Goal: Task Accomplishment & Management: Manage account settings

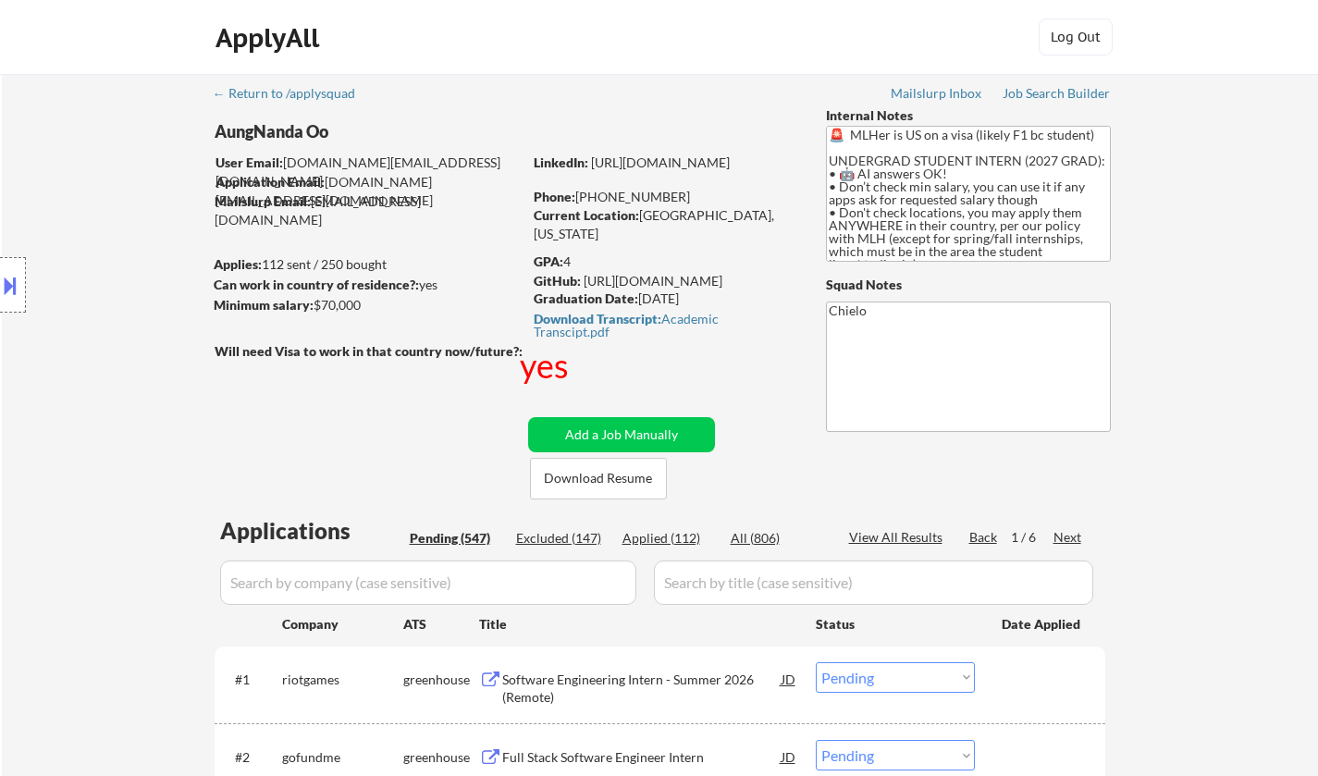
select select ""pending""
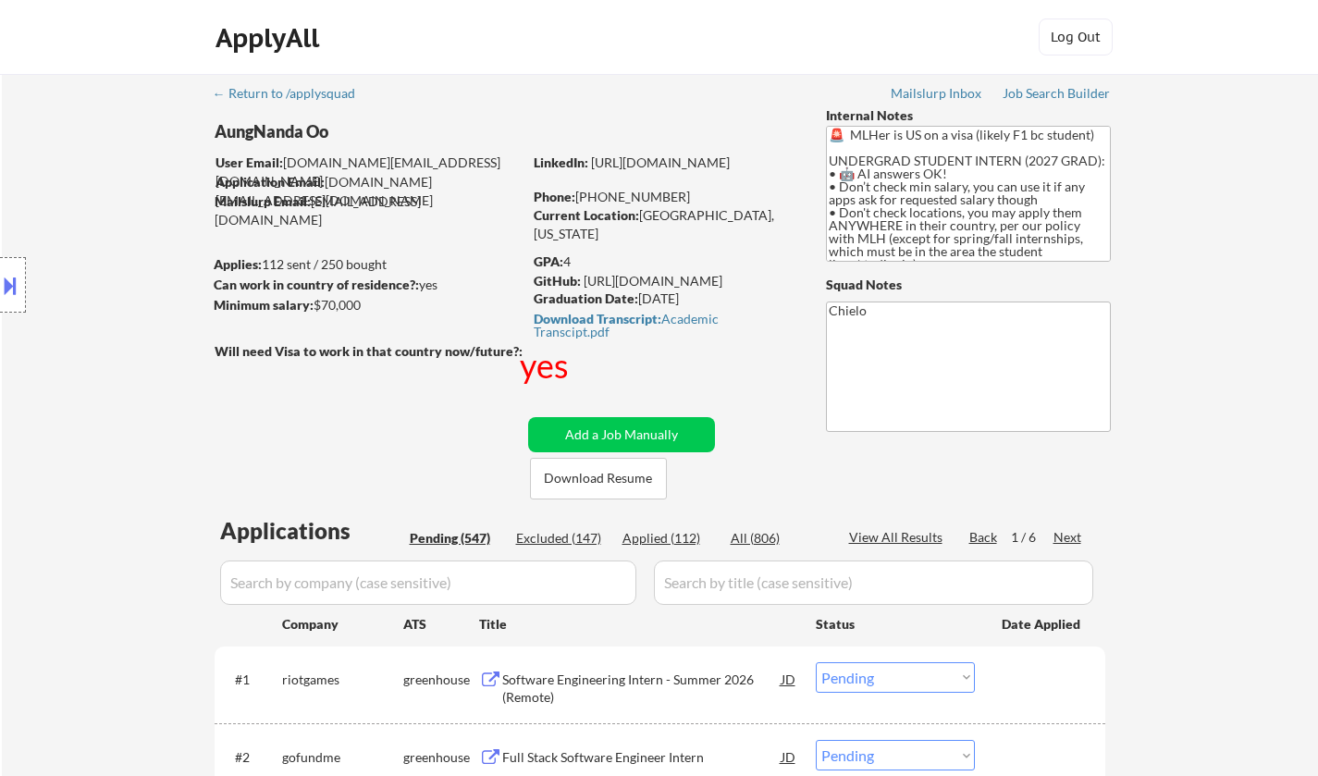
select select ""pending""
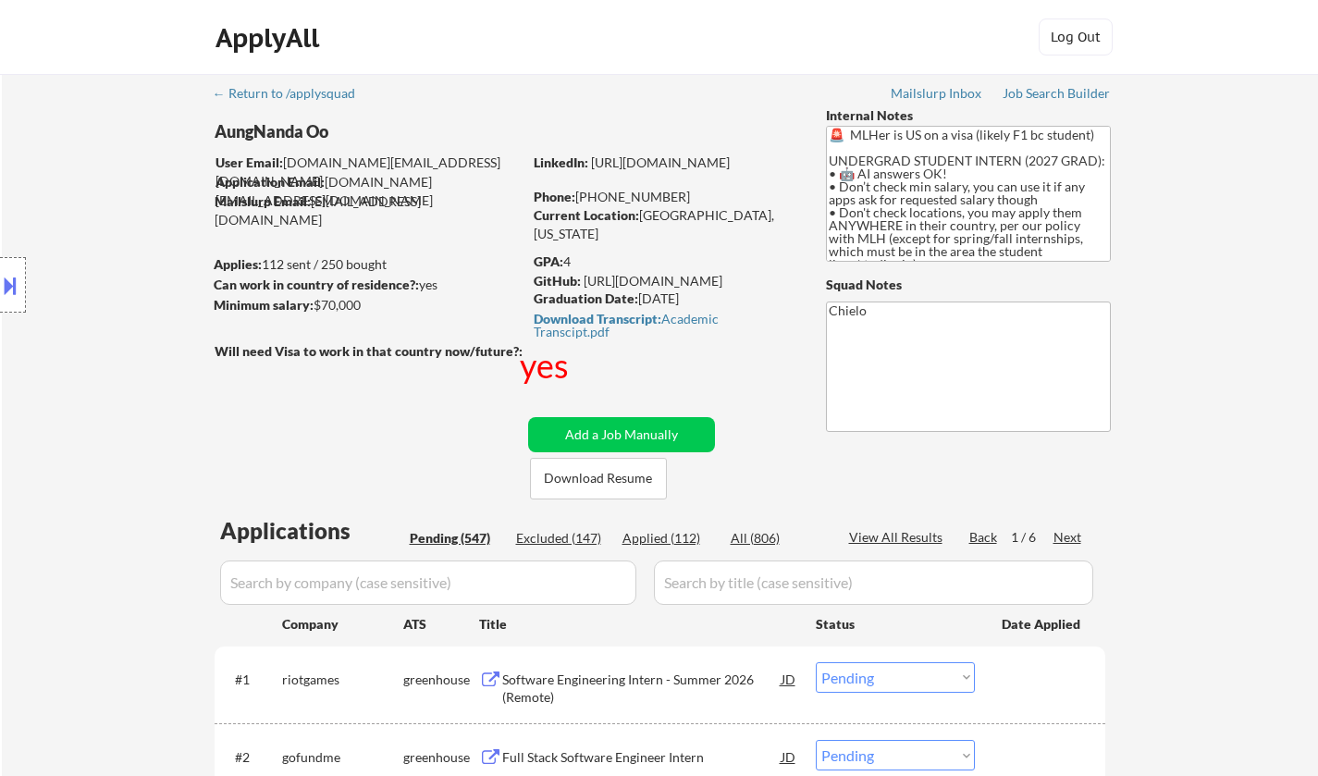
select select ""pending""
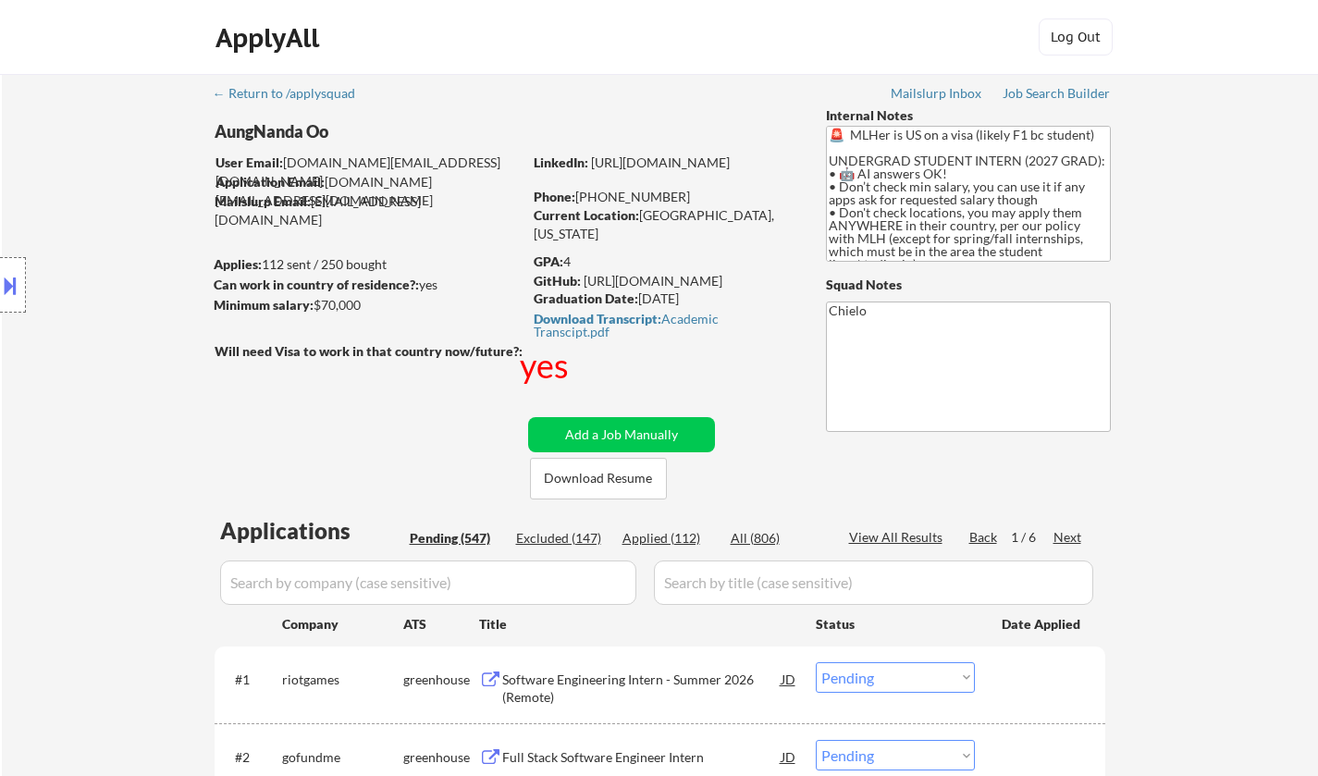
select select ""pending""
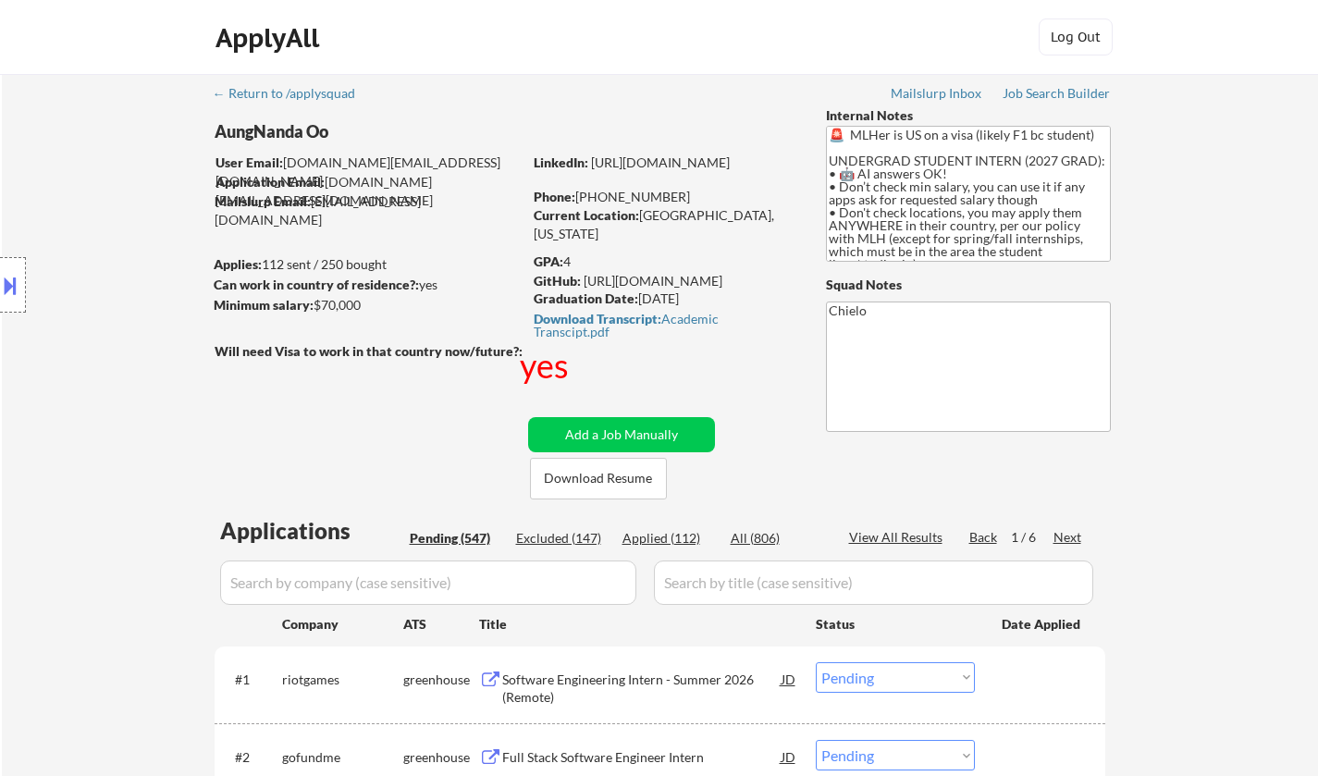
select select ""pending""
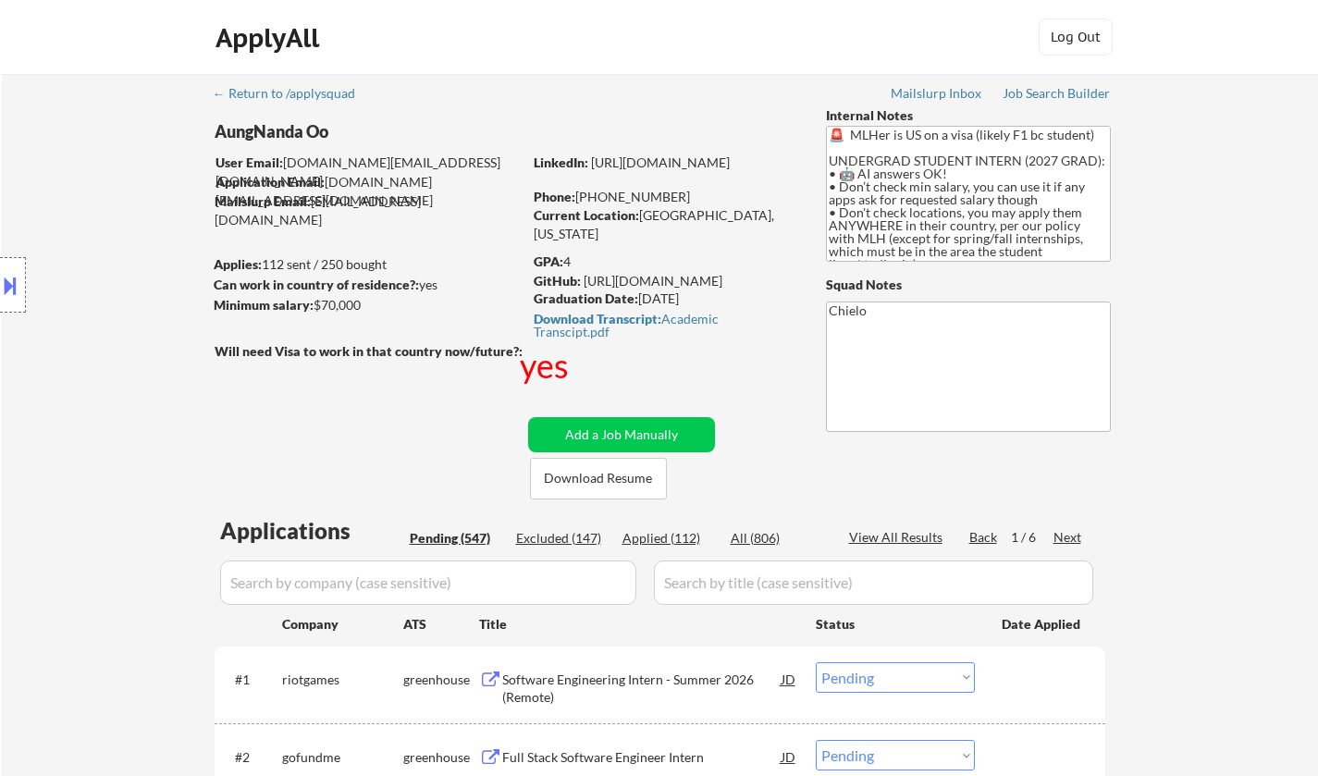
select select ""pending""
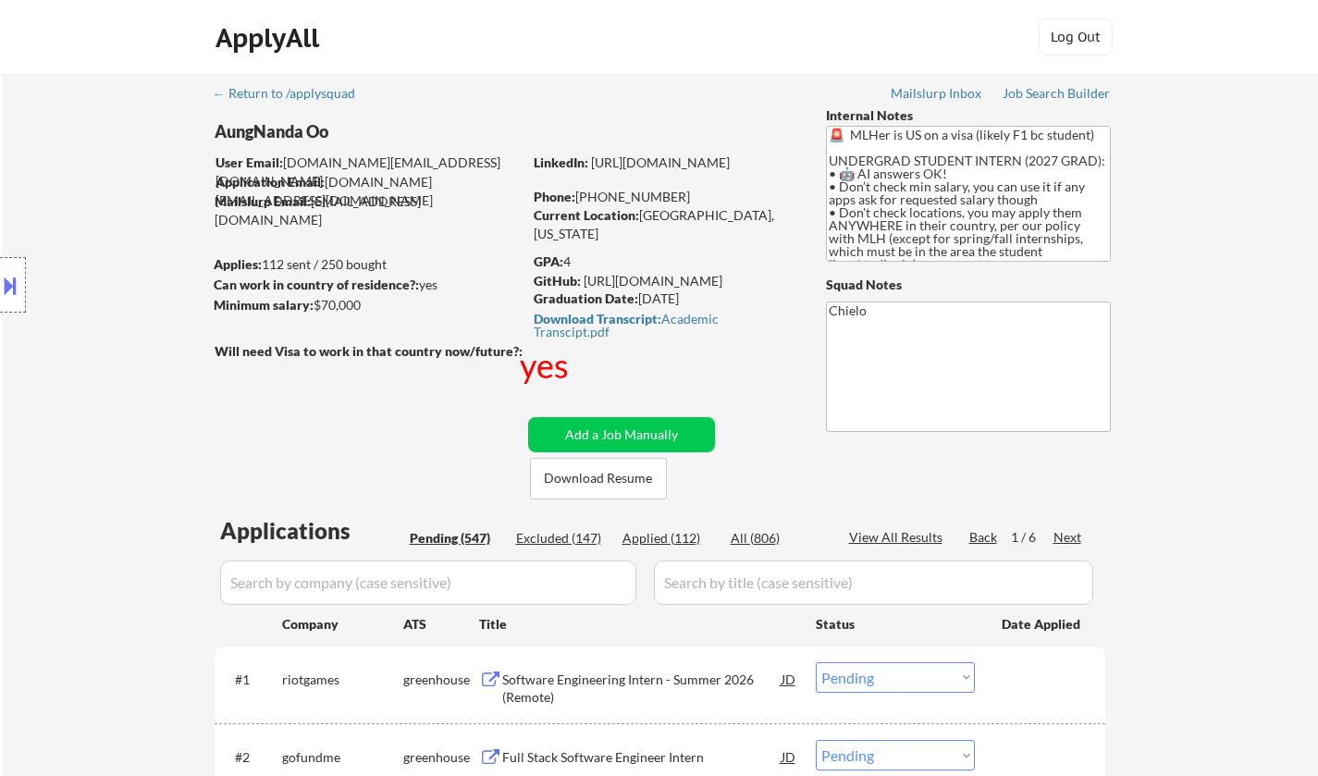
select select ""pending""
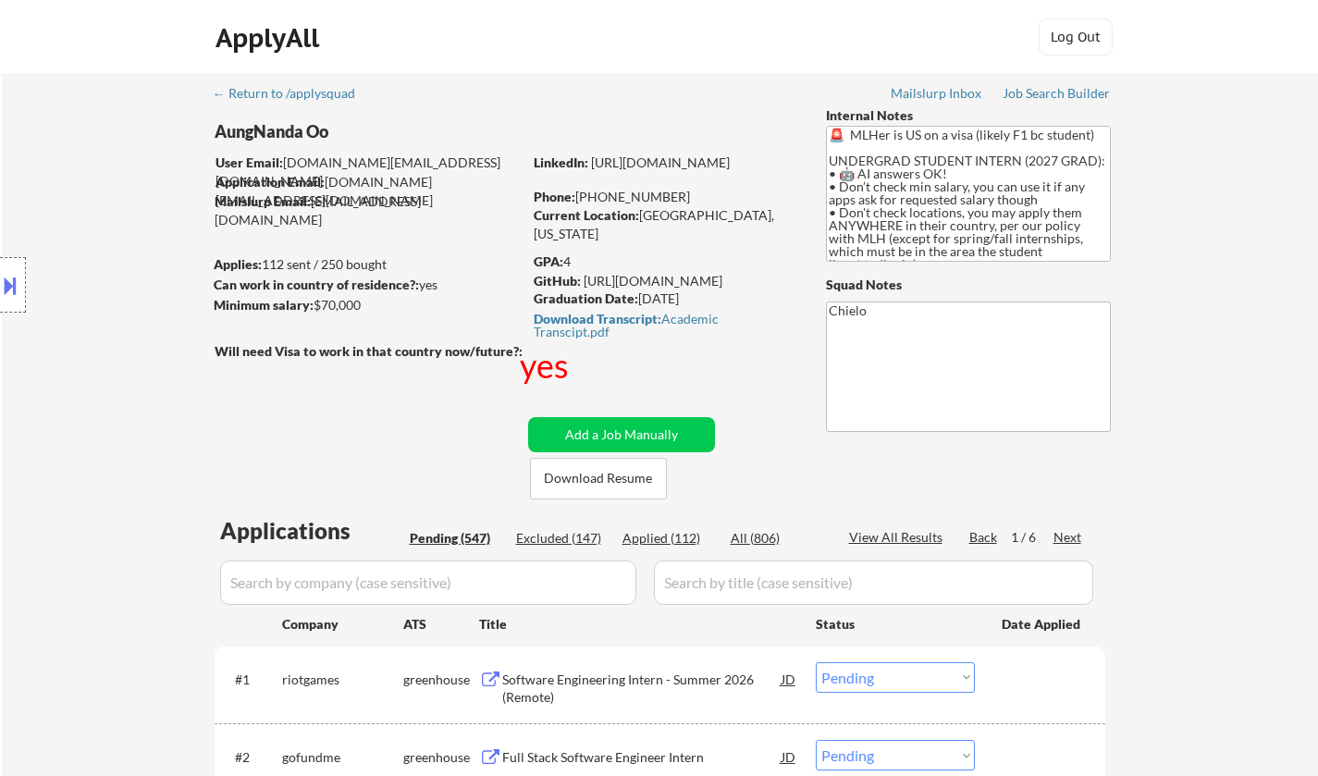
select select ""pending""
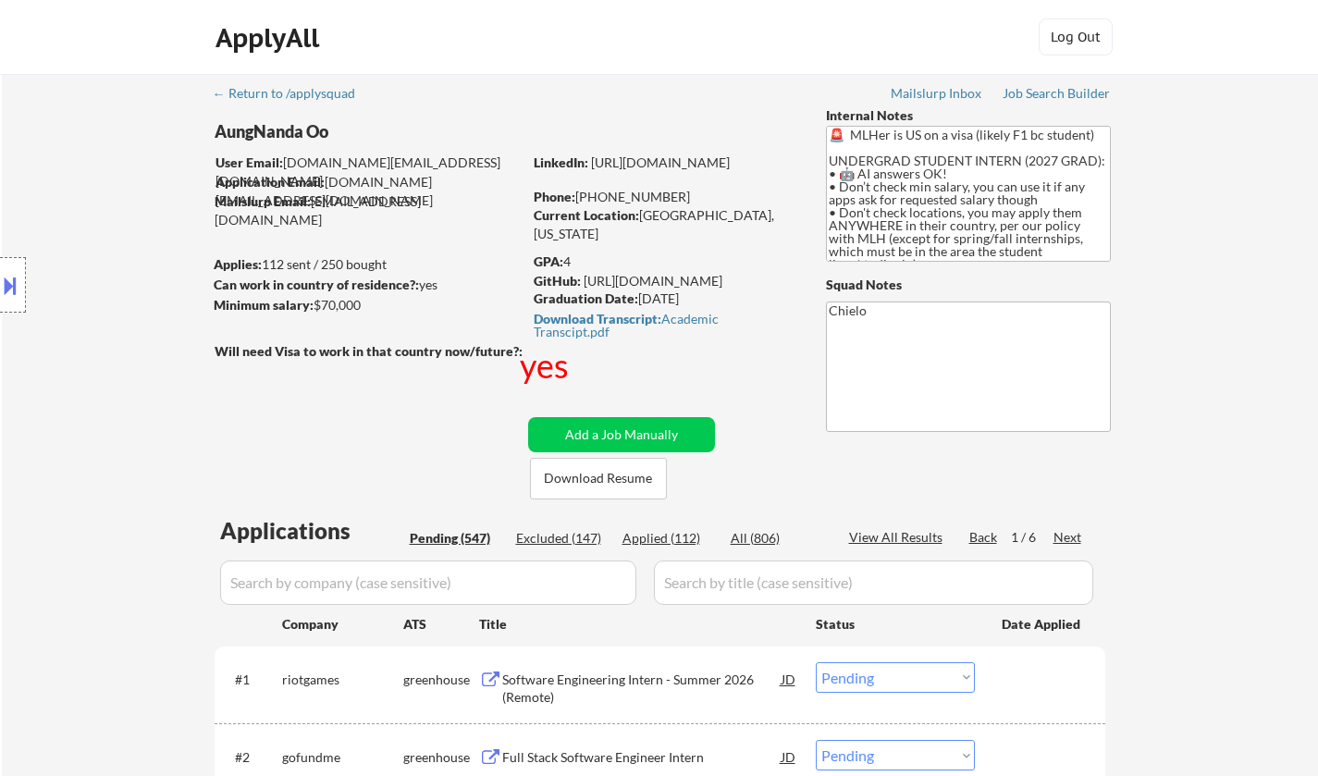
select select ""pending""
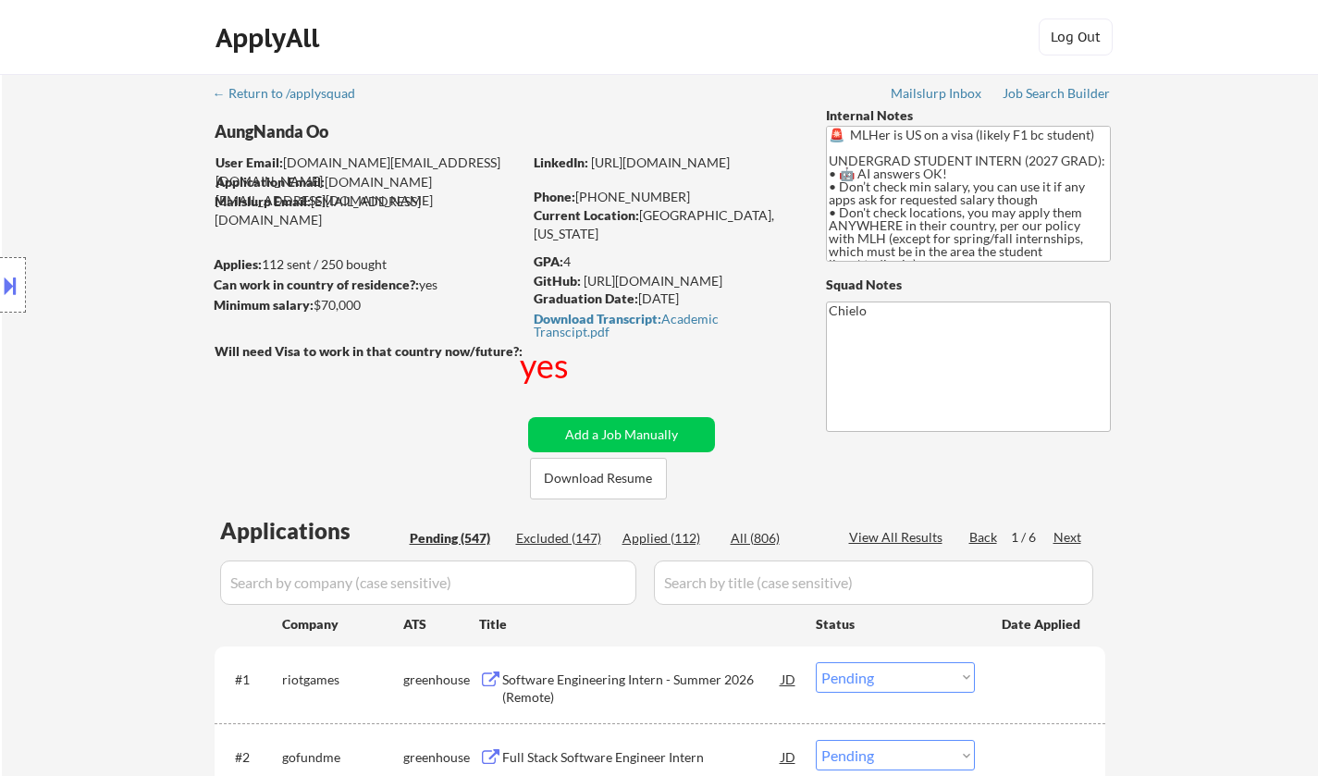
select select ""pending""
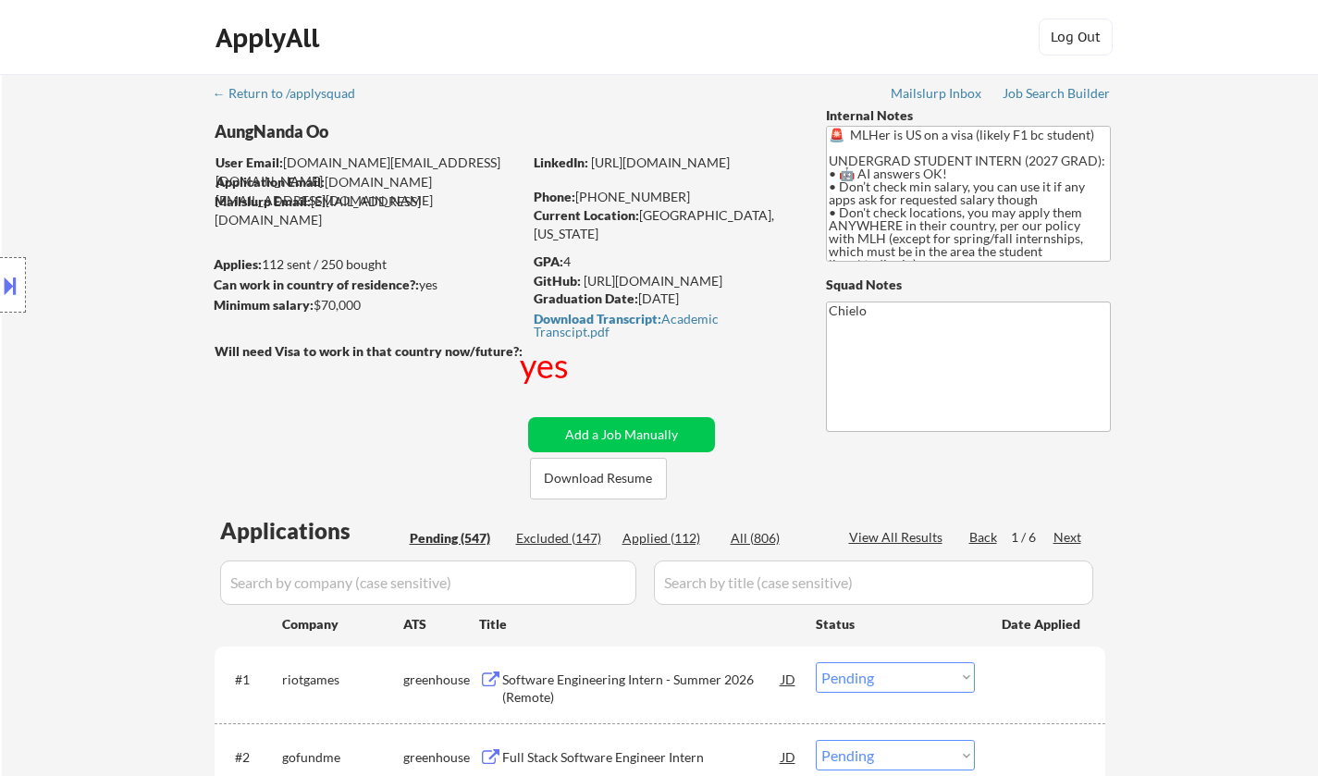
select select ""pending""
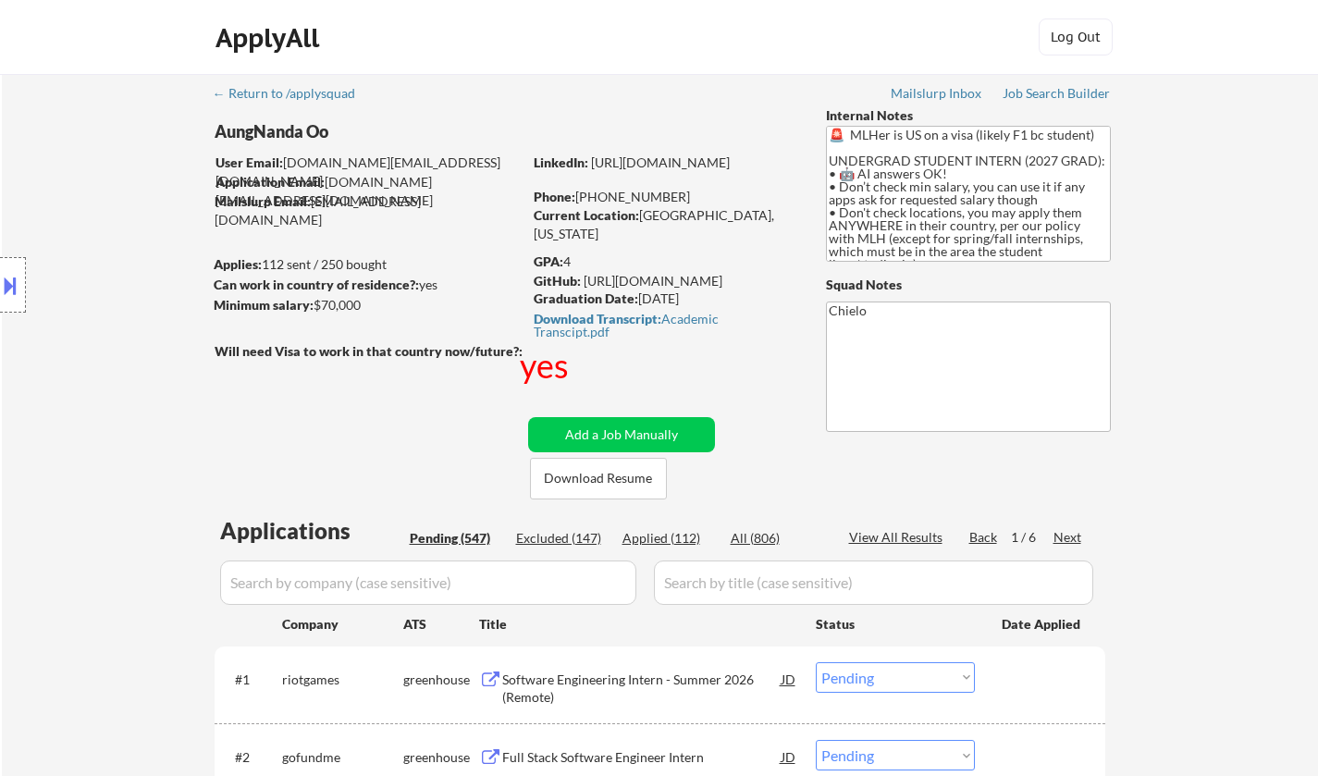
select select ""pending""
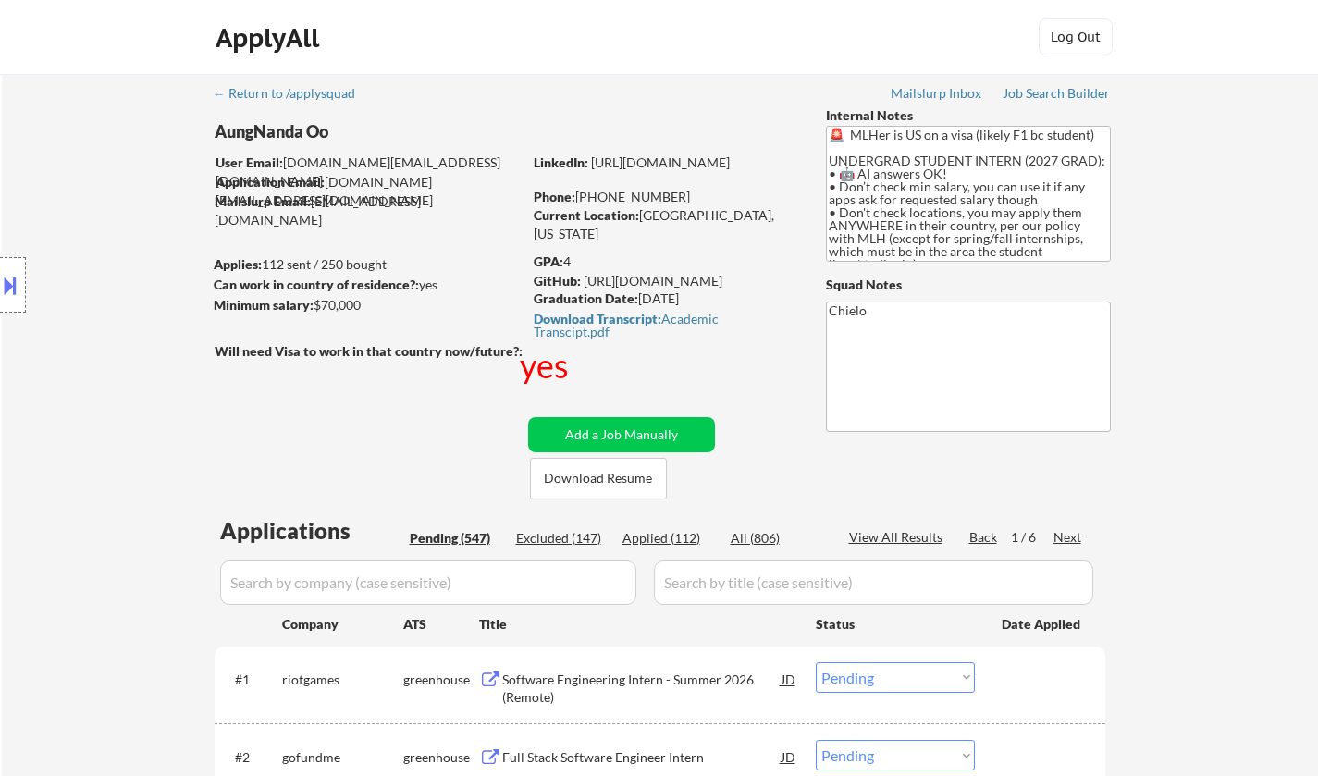
select select ""pending""
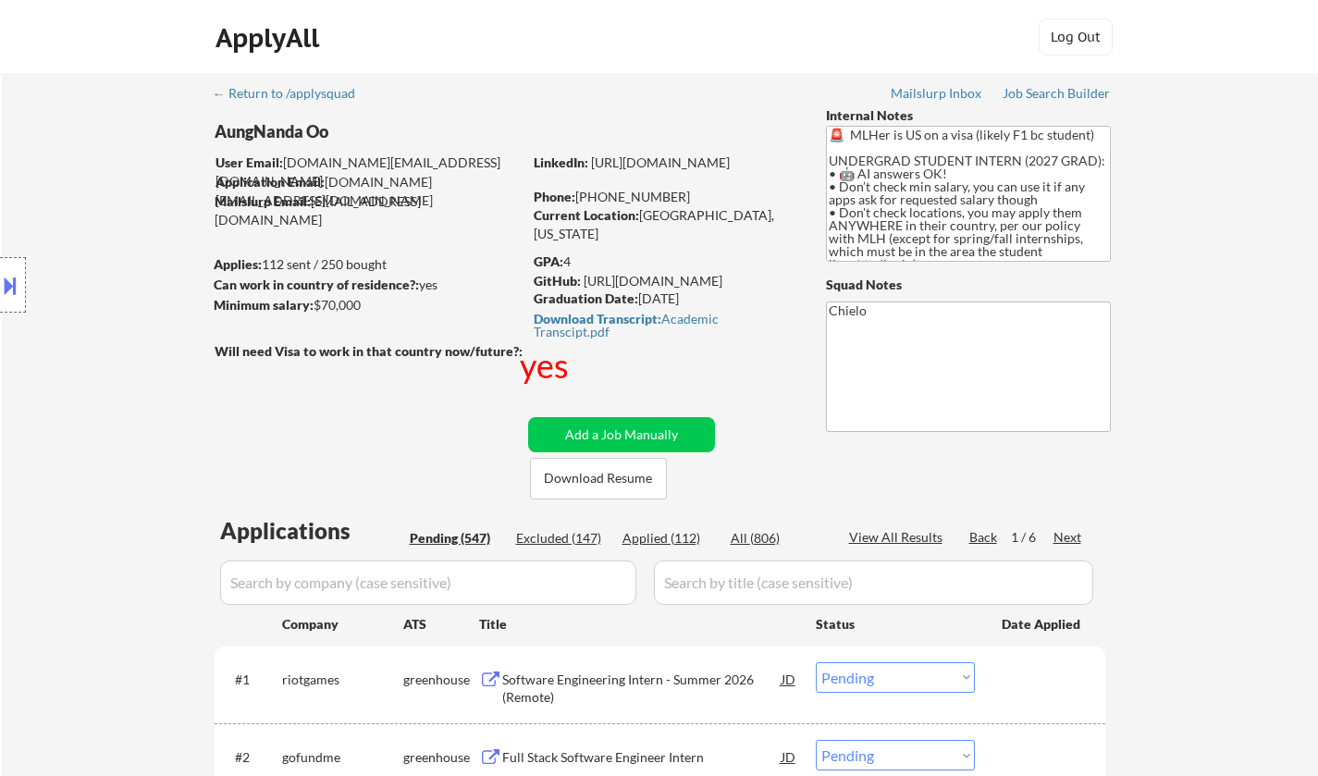
select select ""pending""
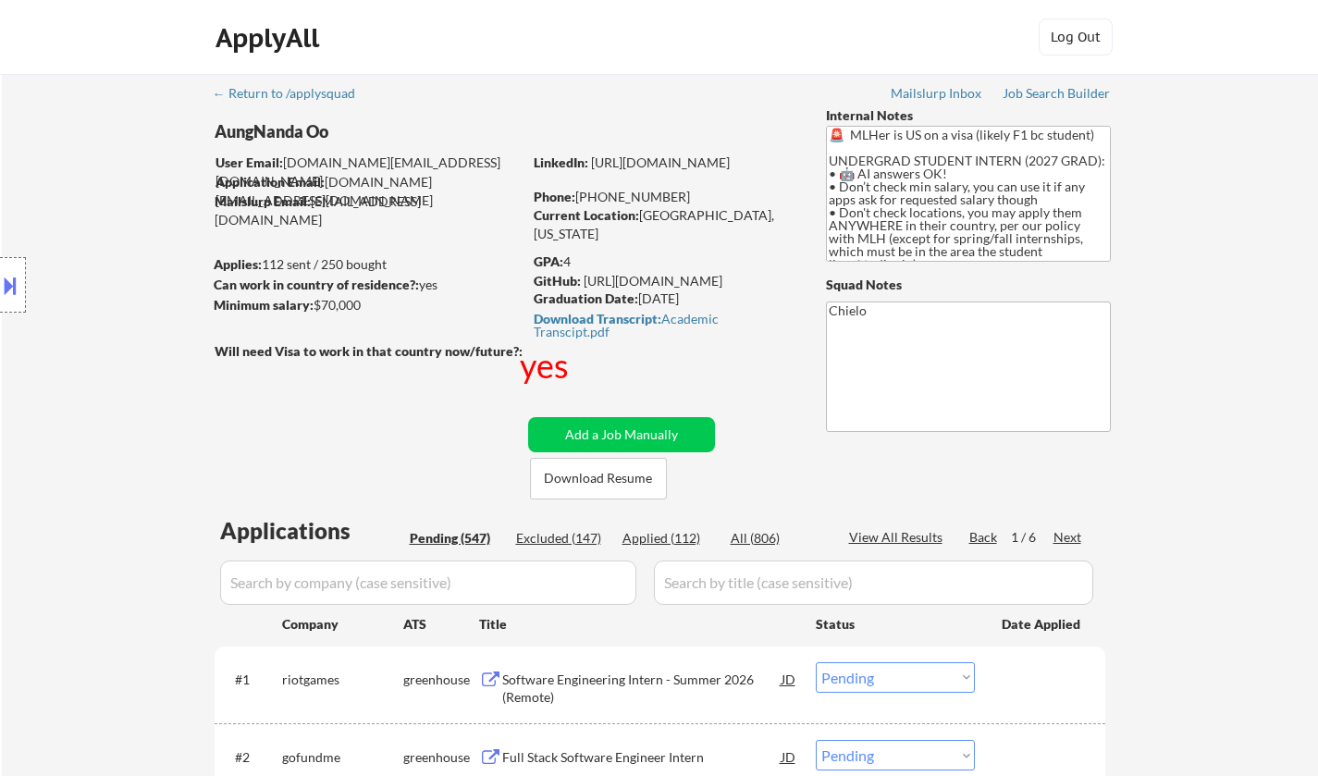
select select ""pending""
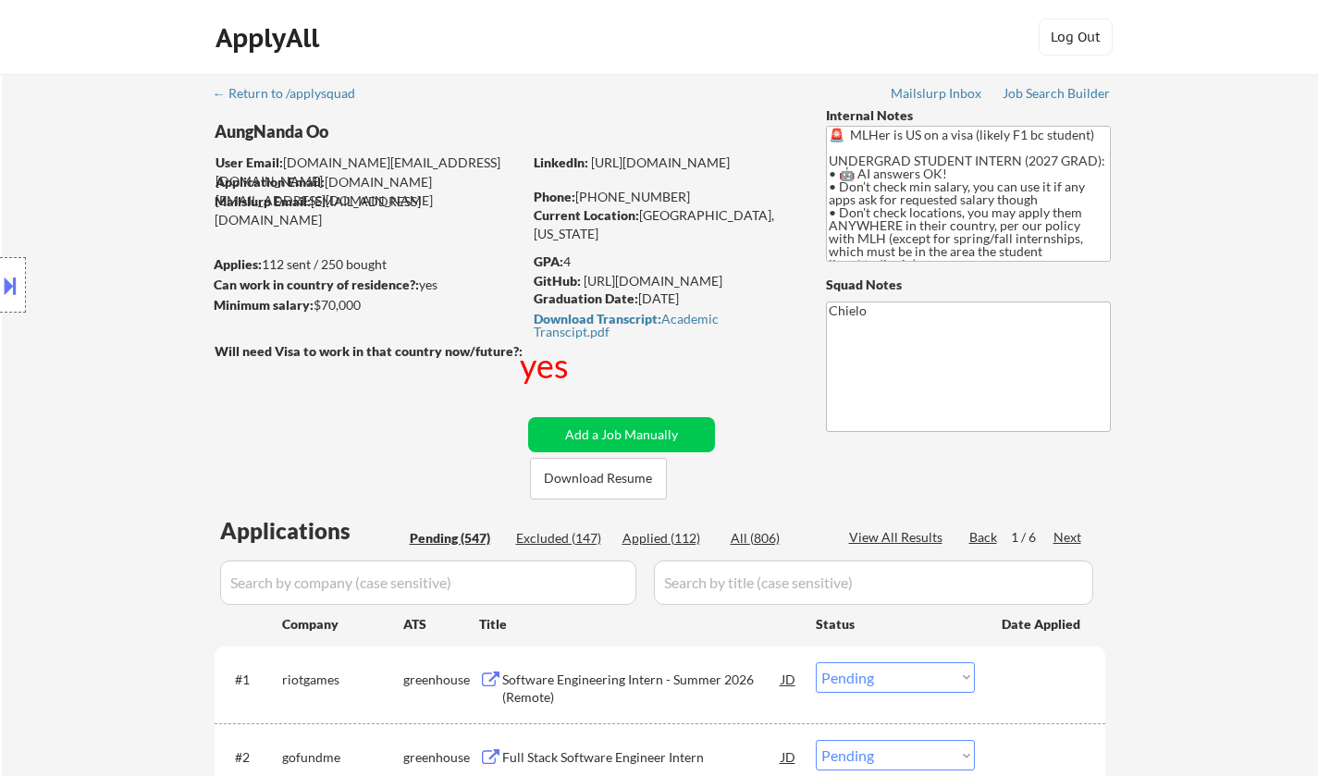
select select ""pending""
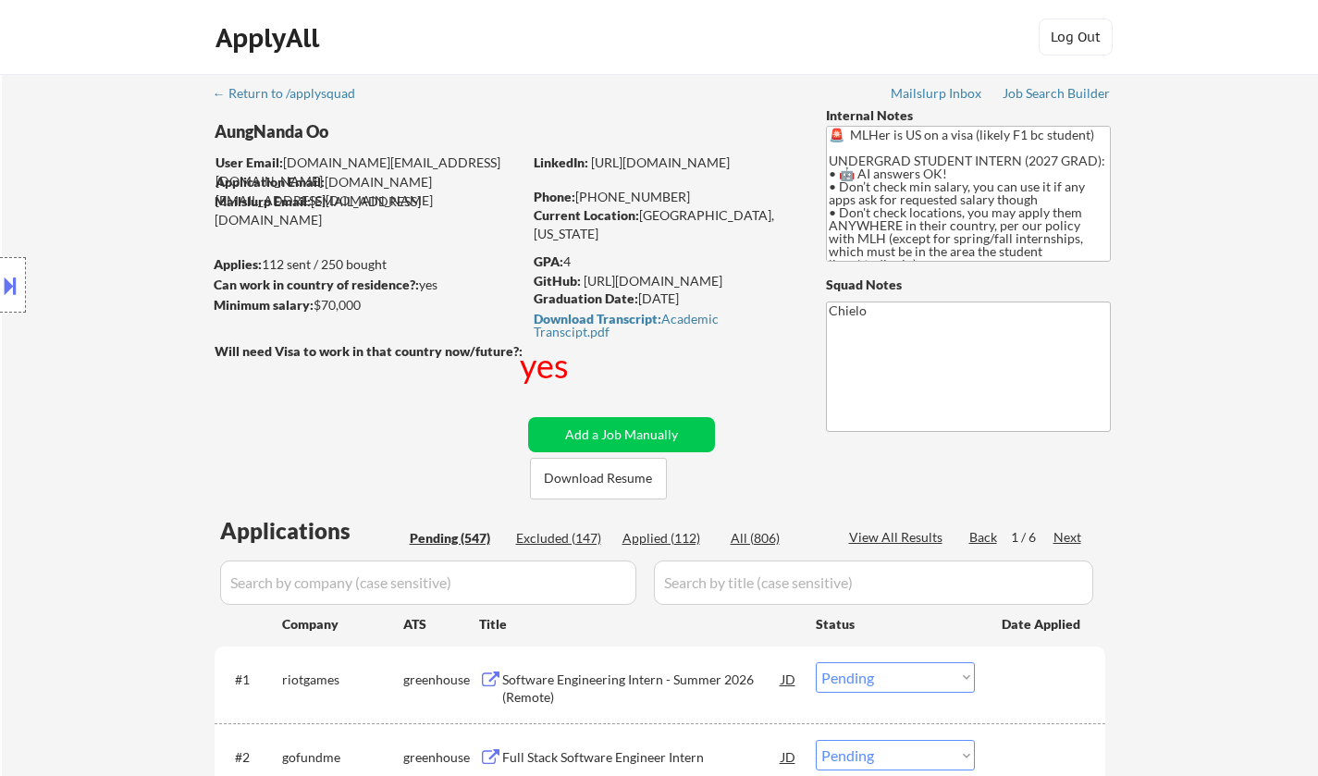
select select ""pending""
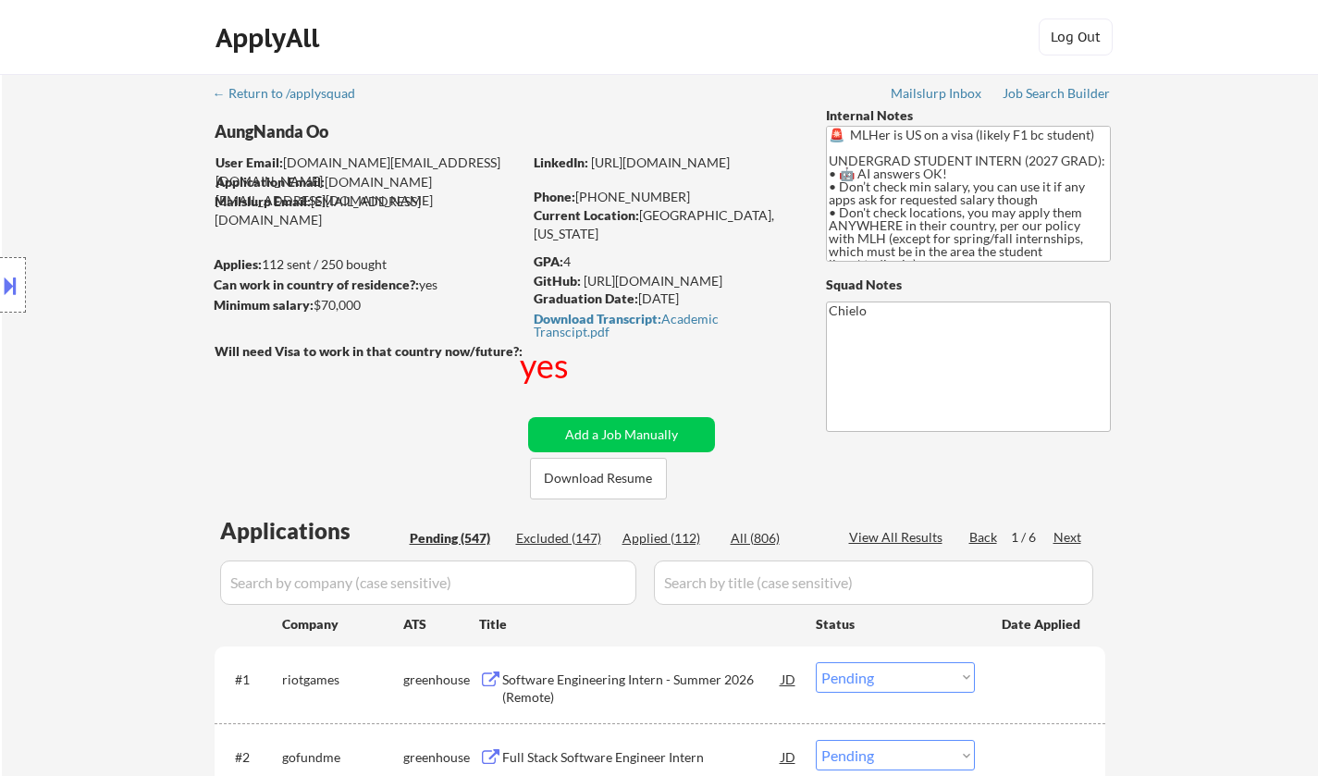
select select ""pending""
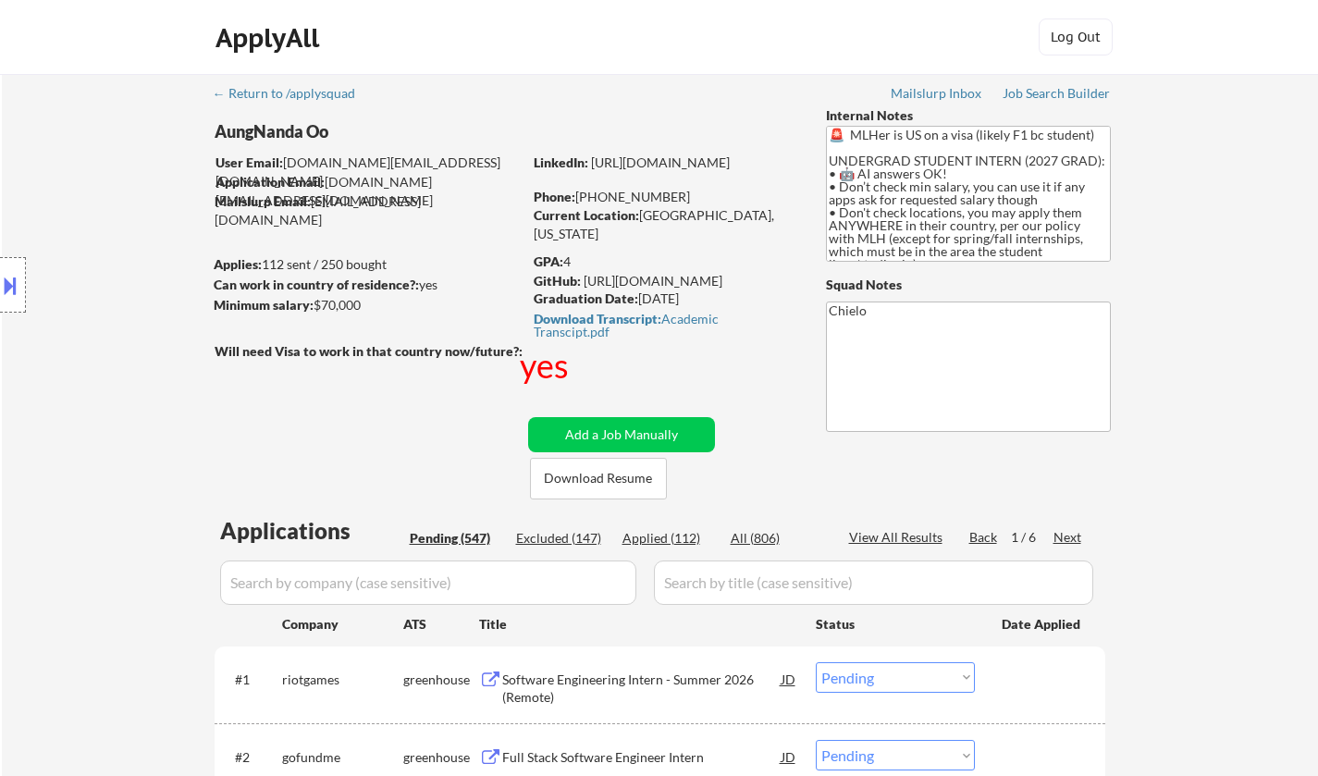
select select ""pending""
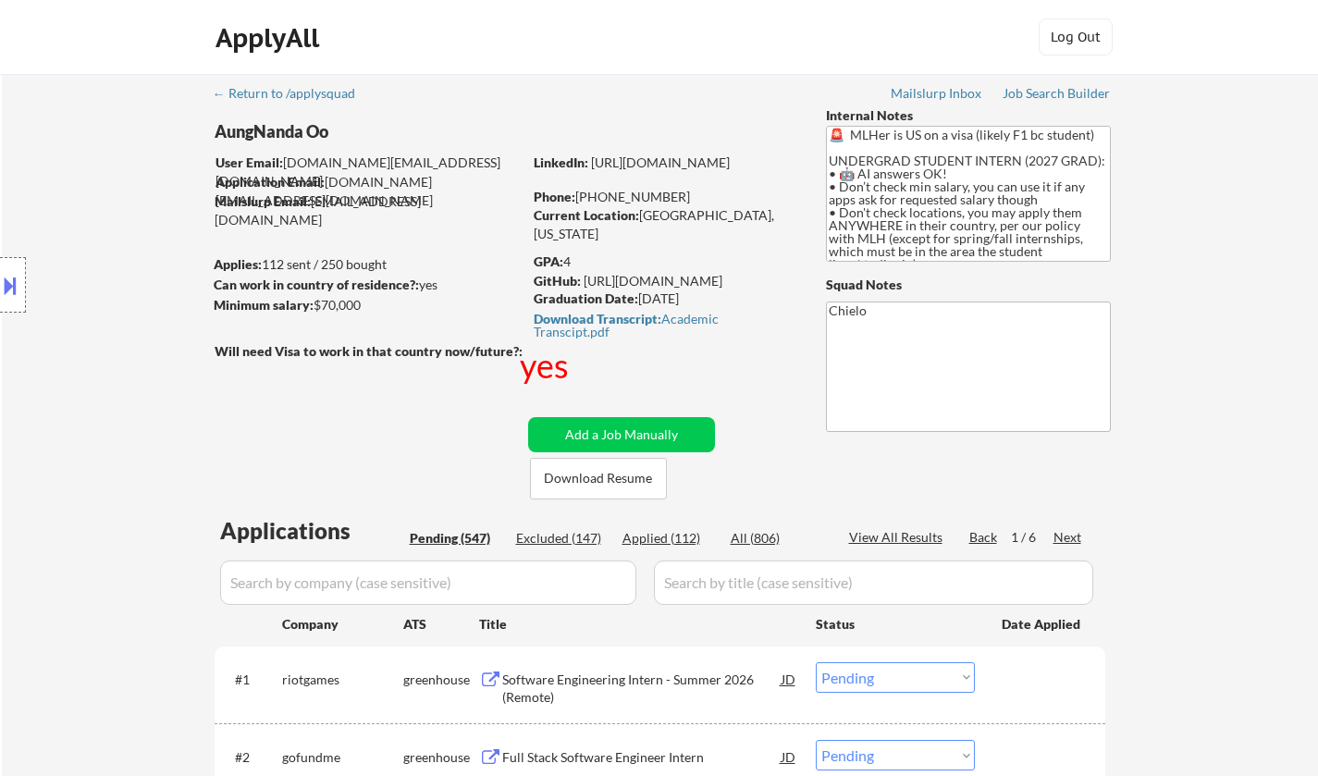
select select ""pending""
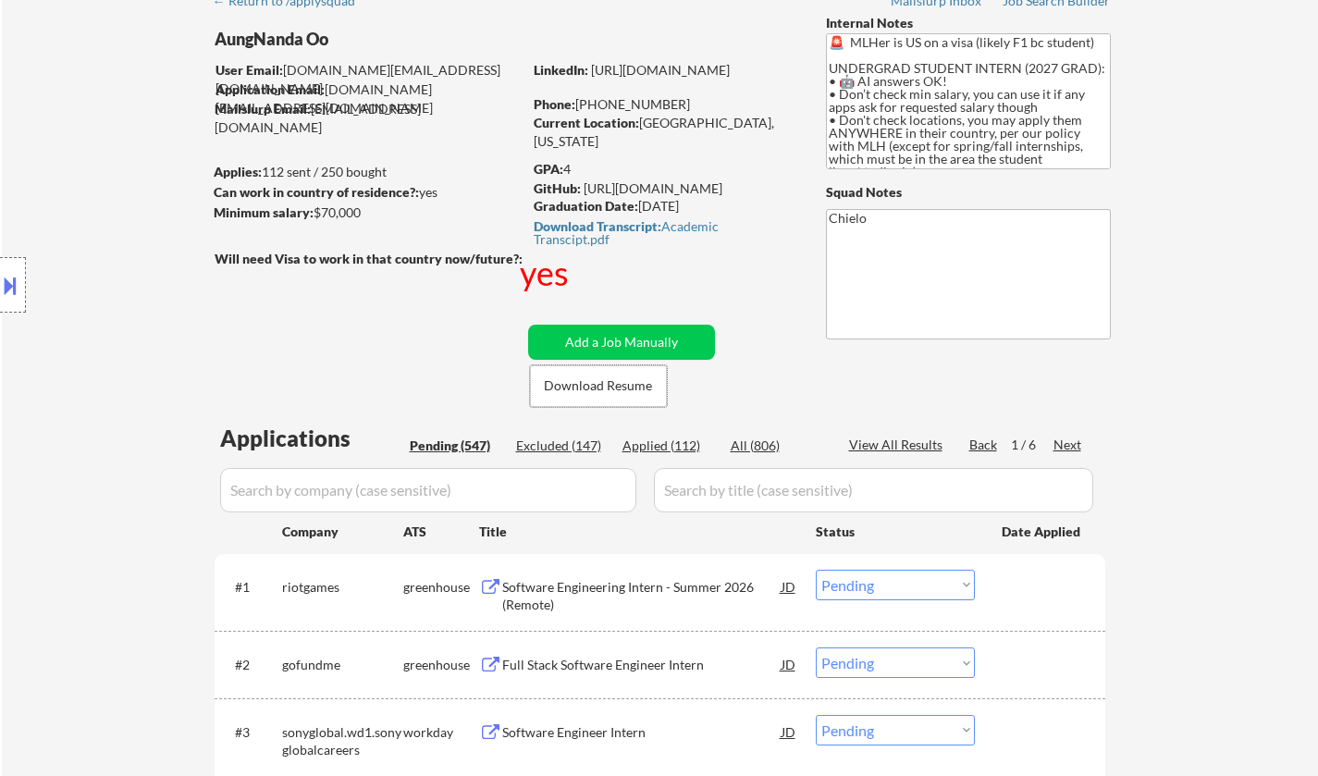
scroll to position [277, 0]
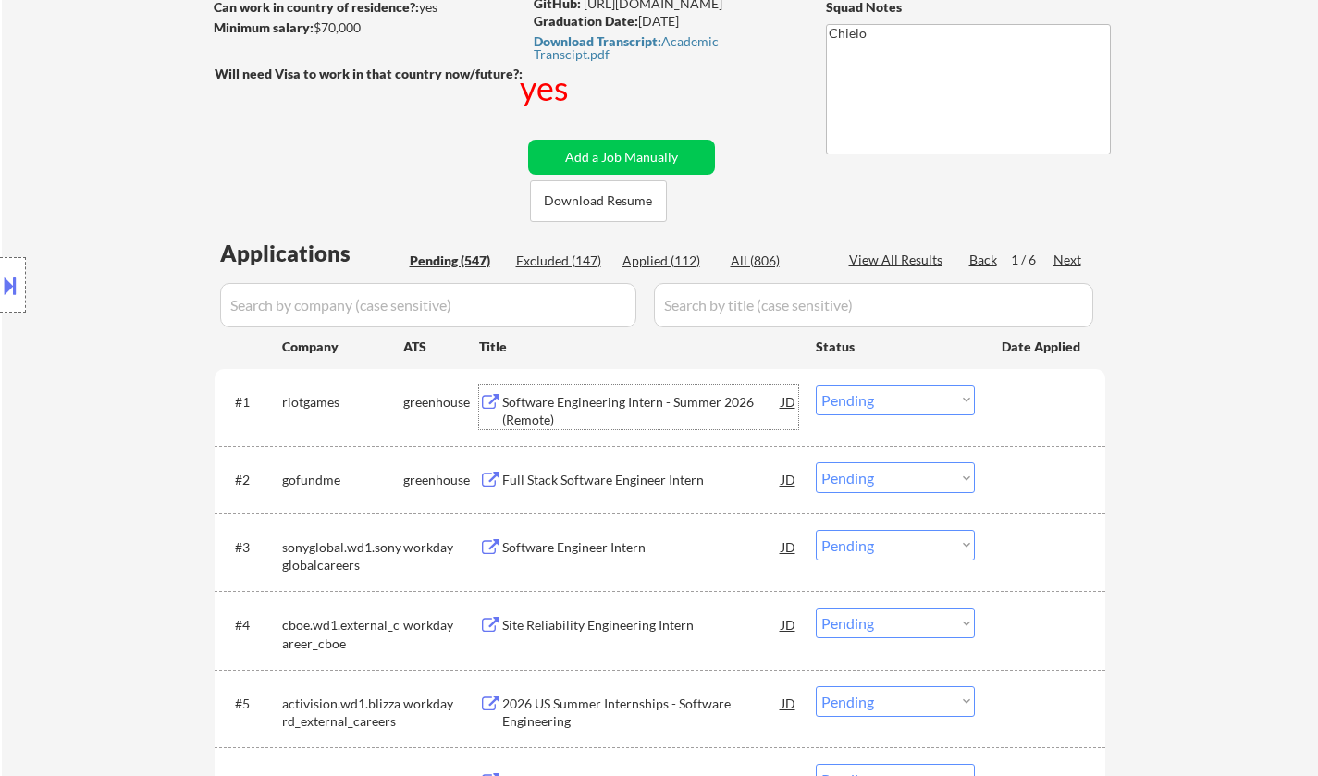
click at [588, 412] on div "Software Engineering Intern - Summer 2026 (Remote)" at bounding box center [641, 411] width 279 height 36
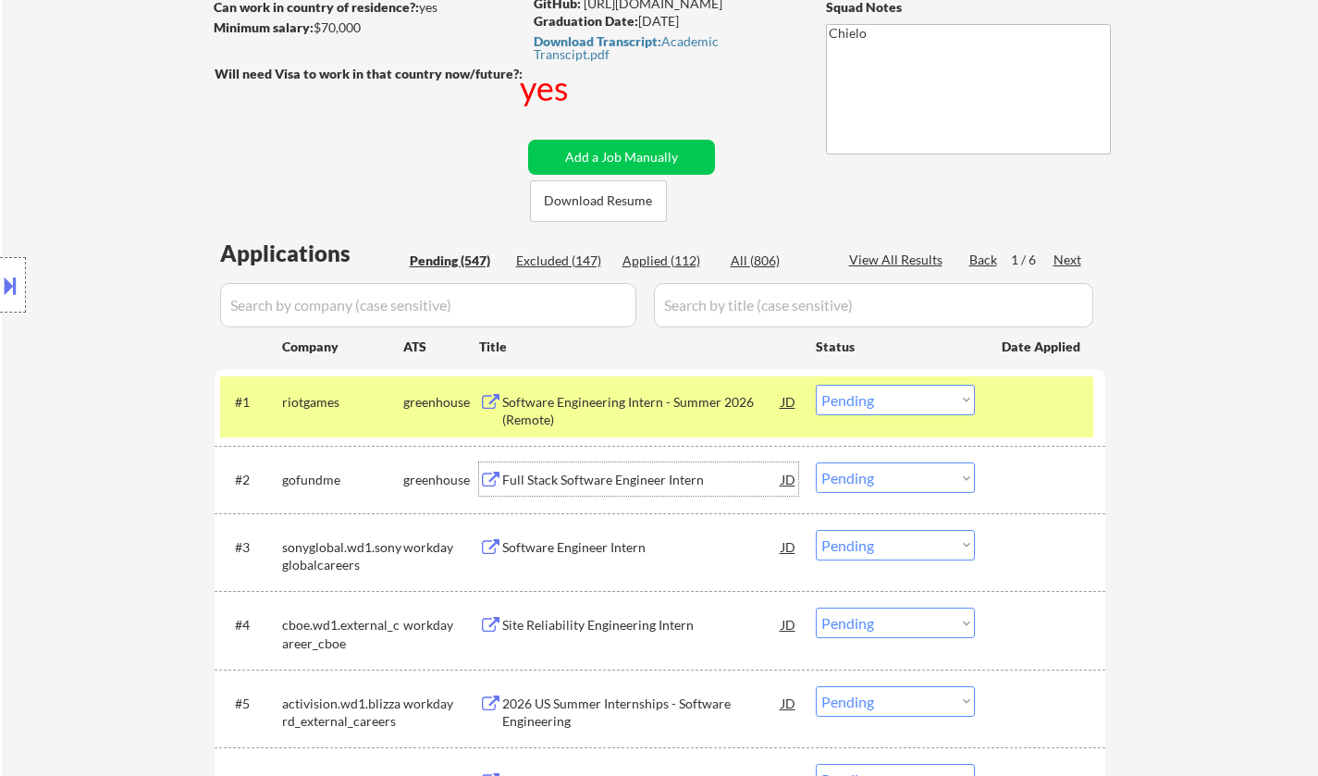
click at [608, 475] on div "Full Stack Software Engineer Intern" at bounding box center [641, 480] width 279 height 18
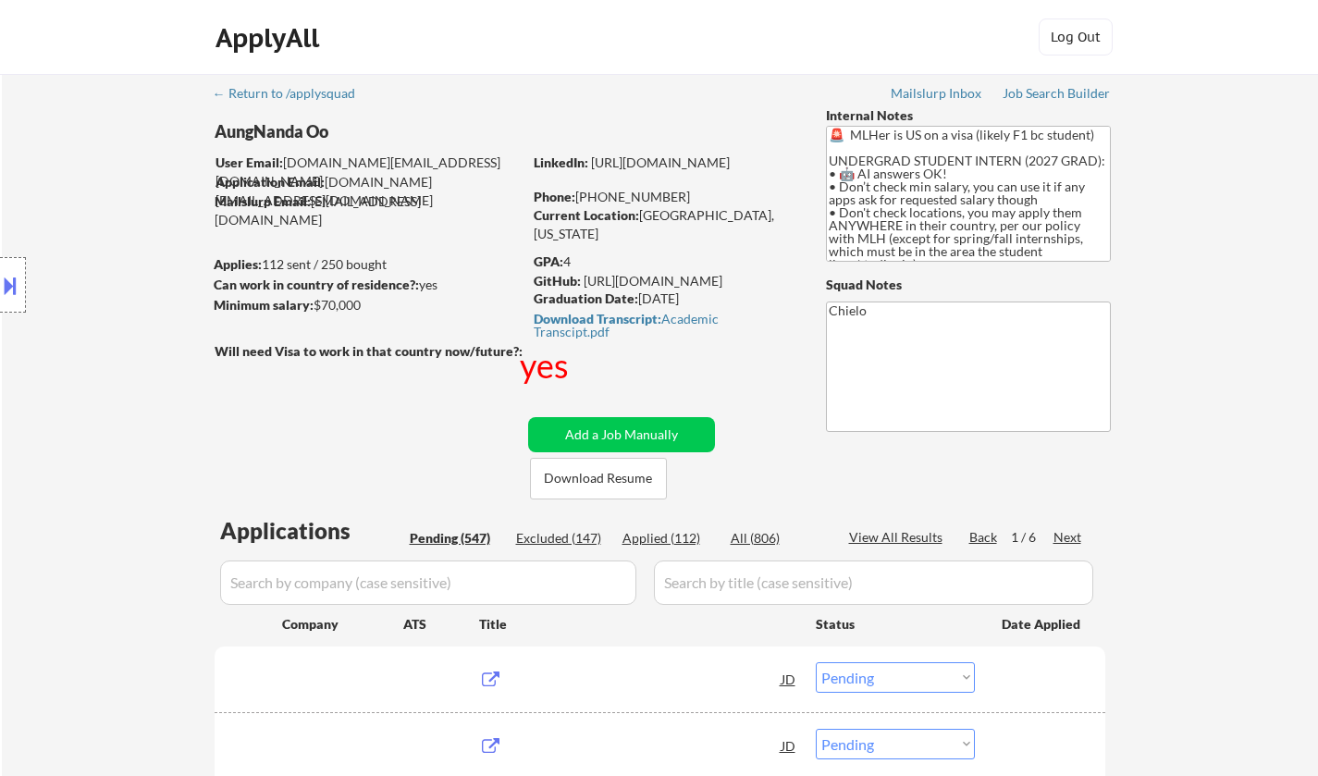
select select ""pending""
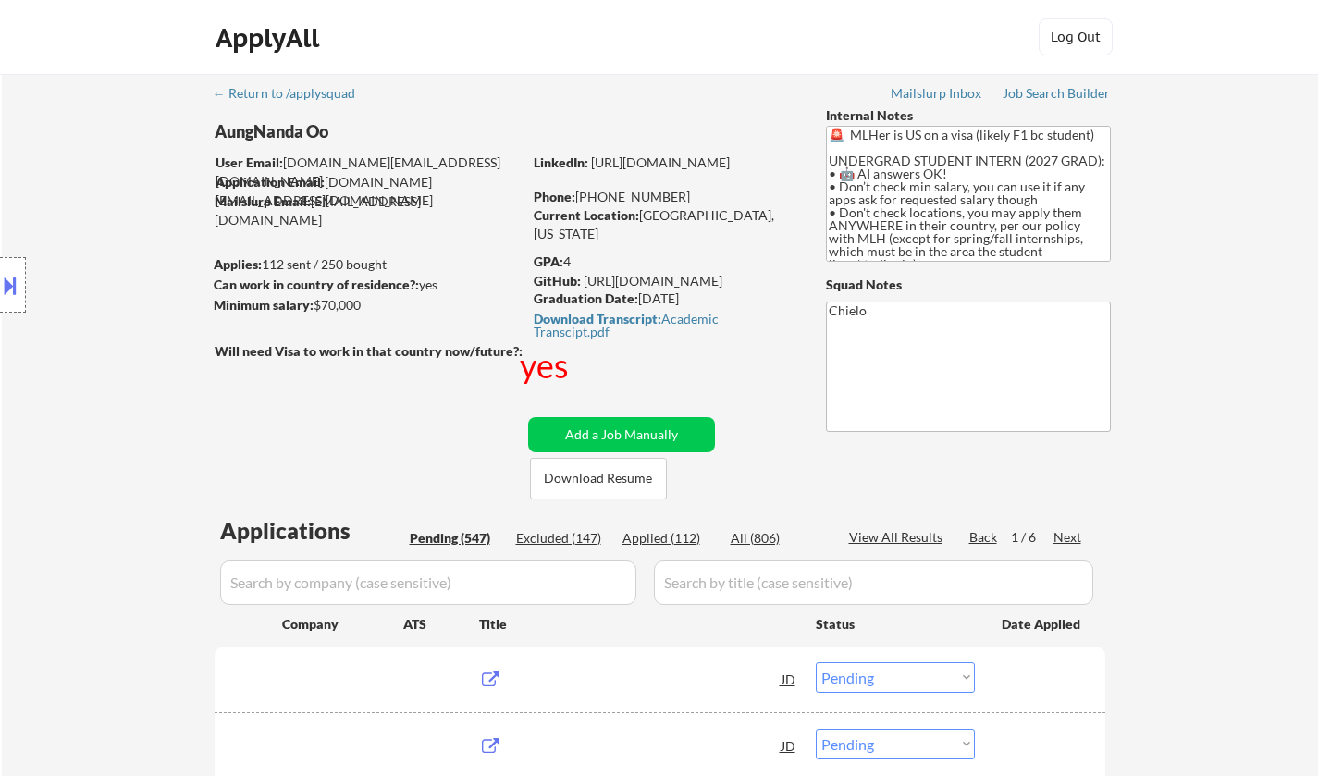
select select ""pending""
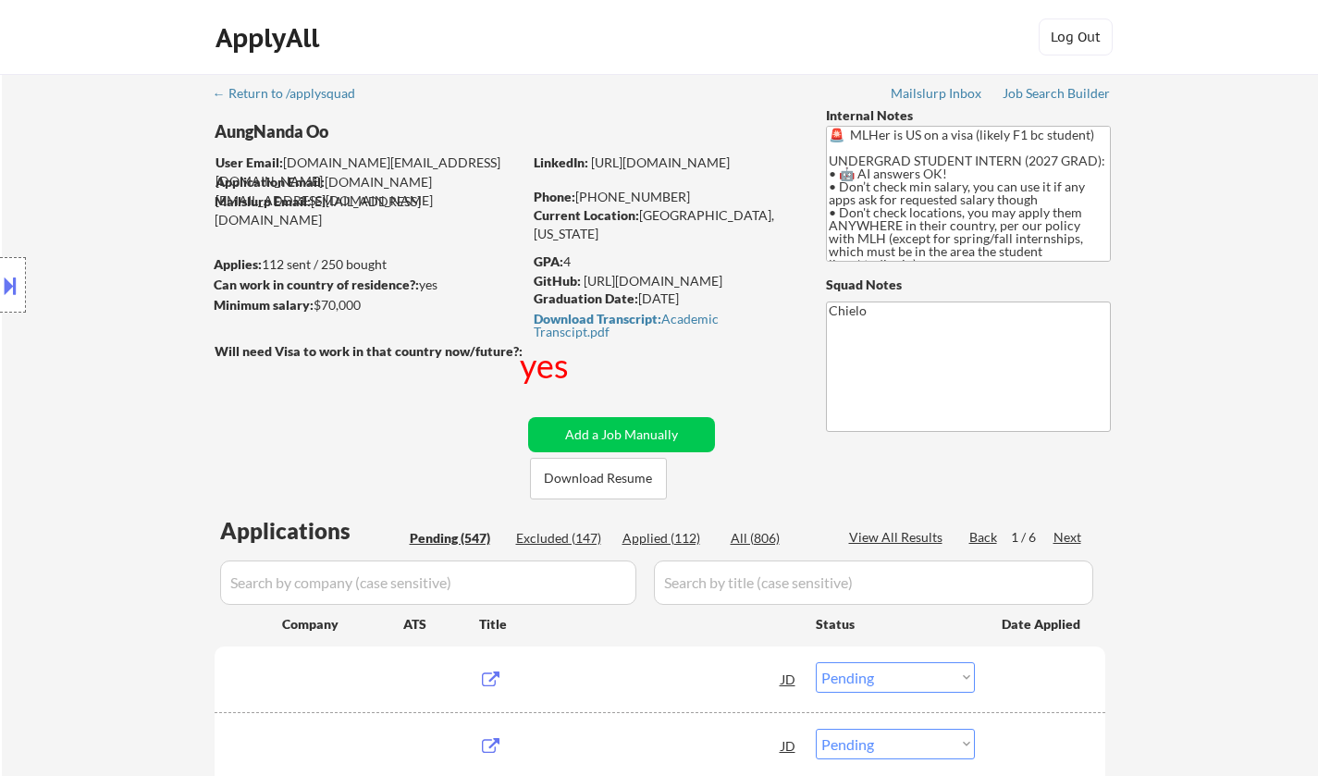
select select ""pending""
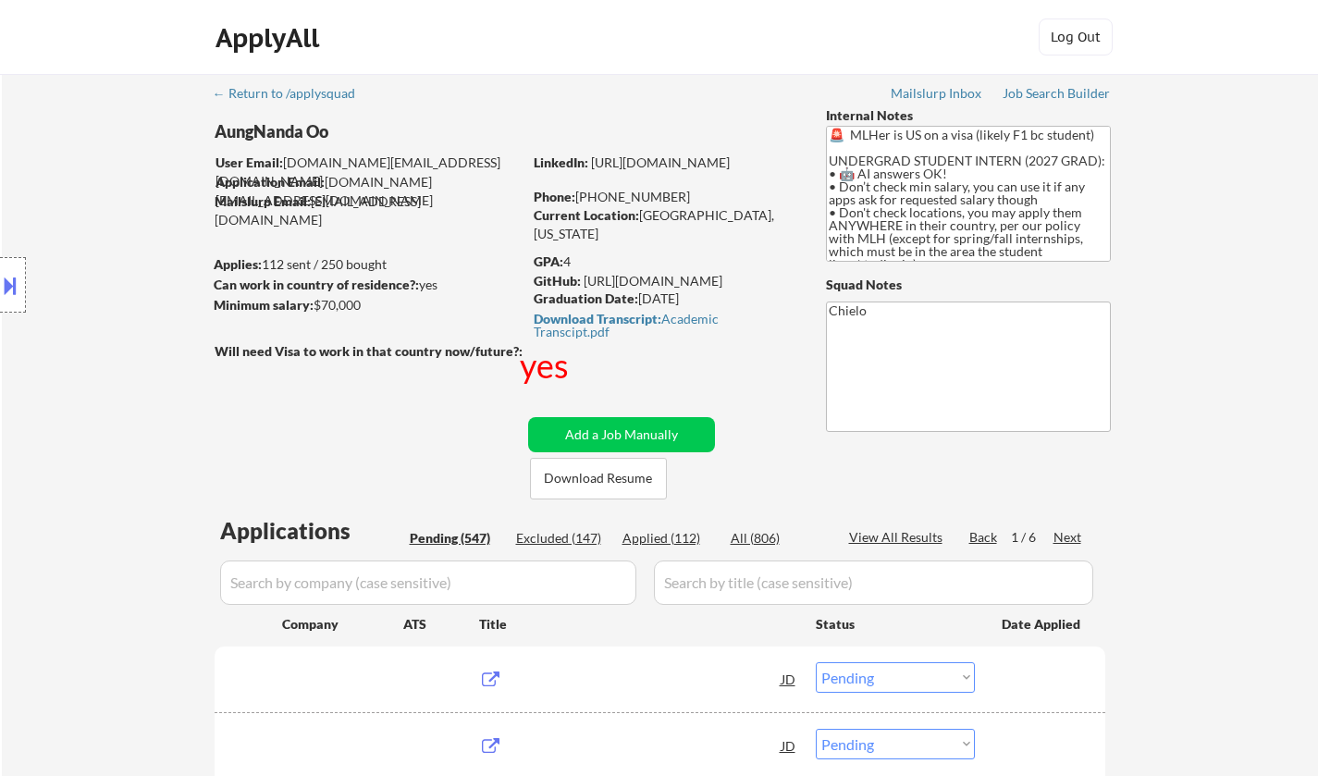
select select ""pending""
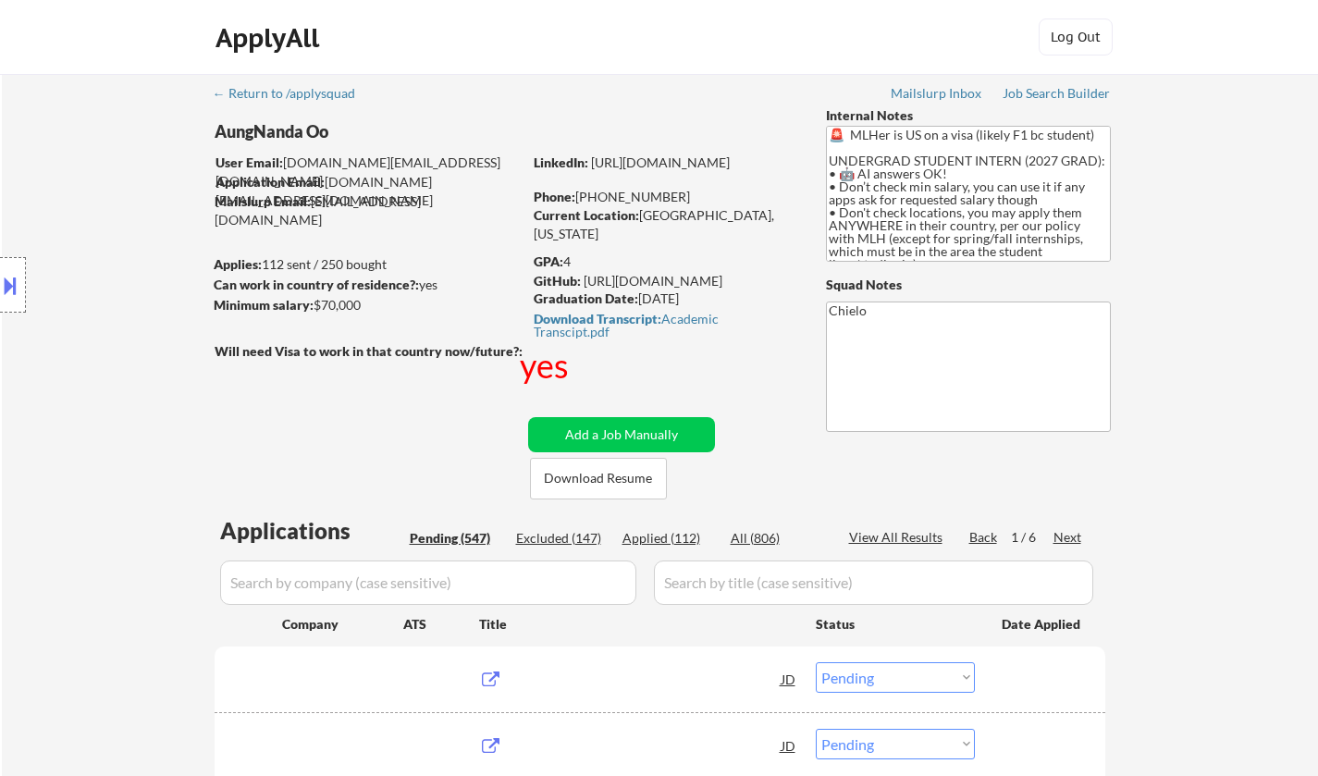
select select ""pending""
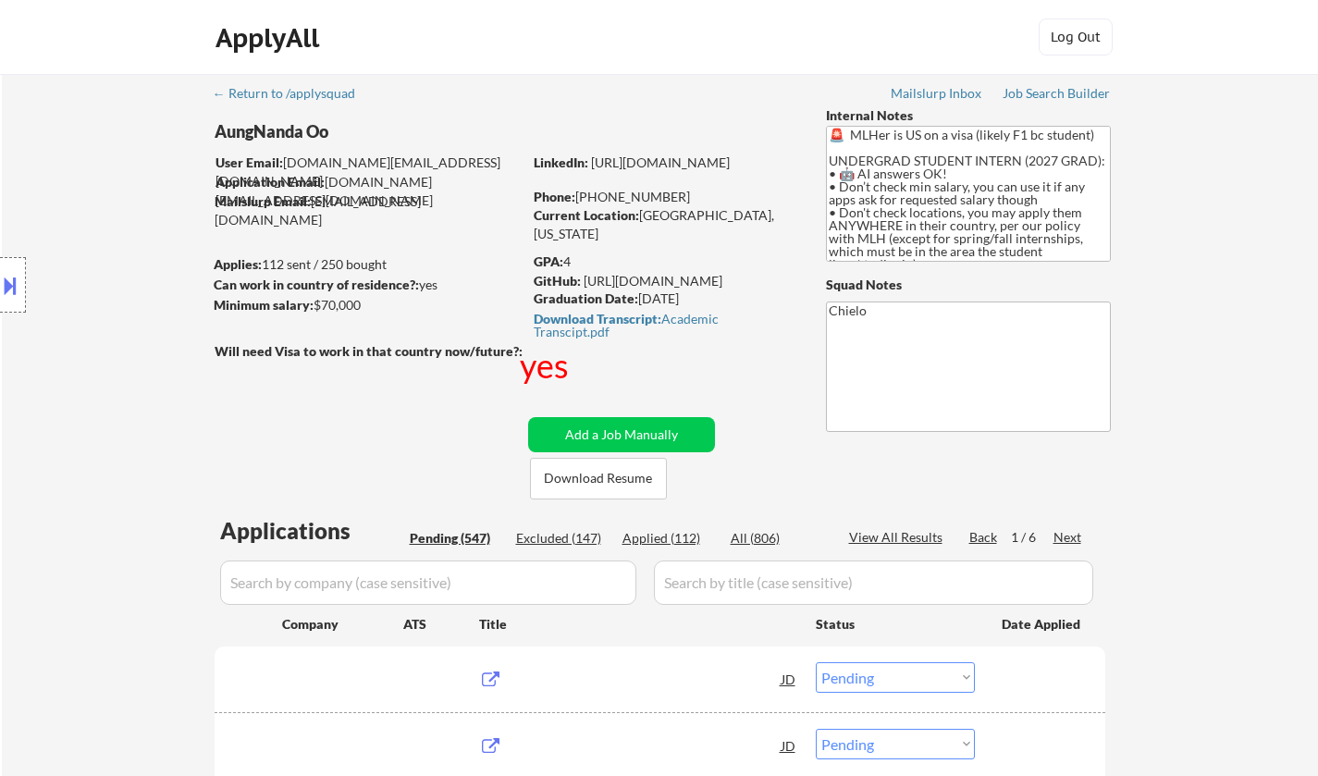
select select ""pending""
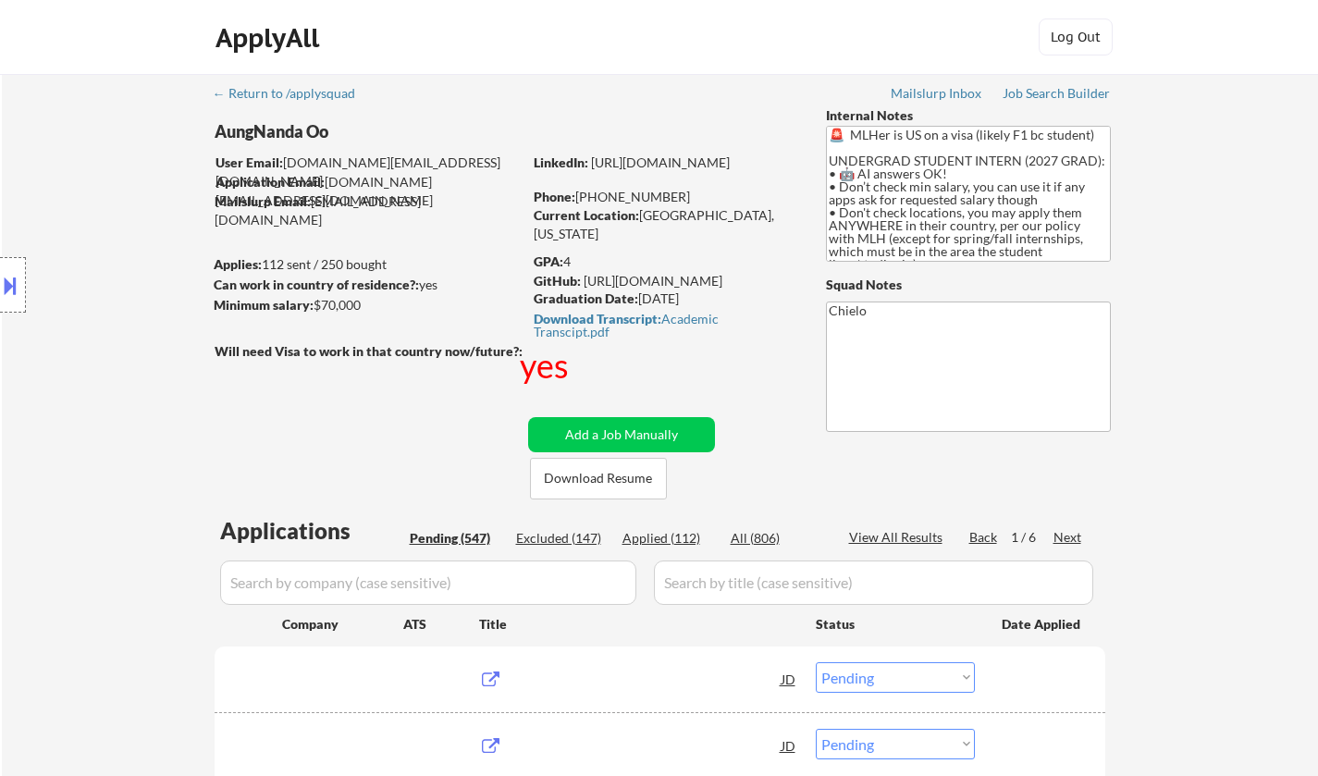
select select ""pending""
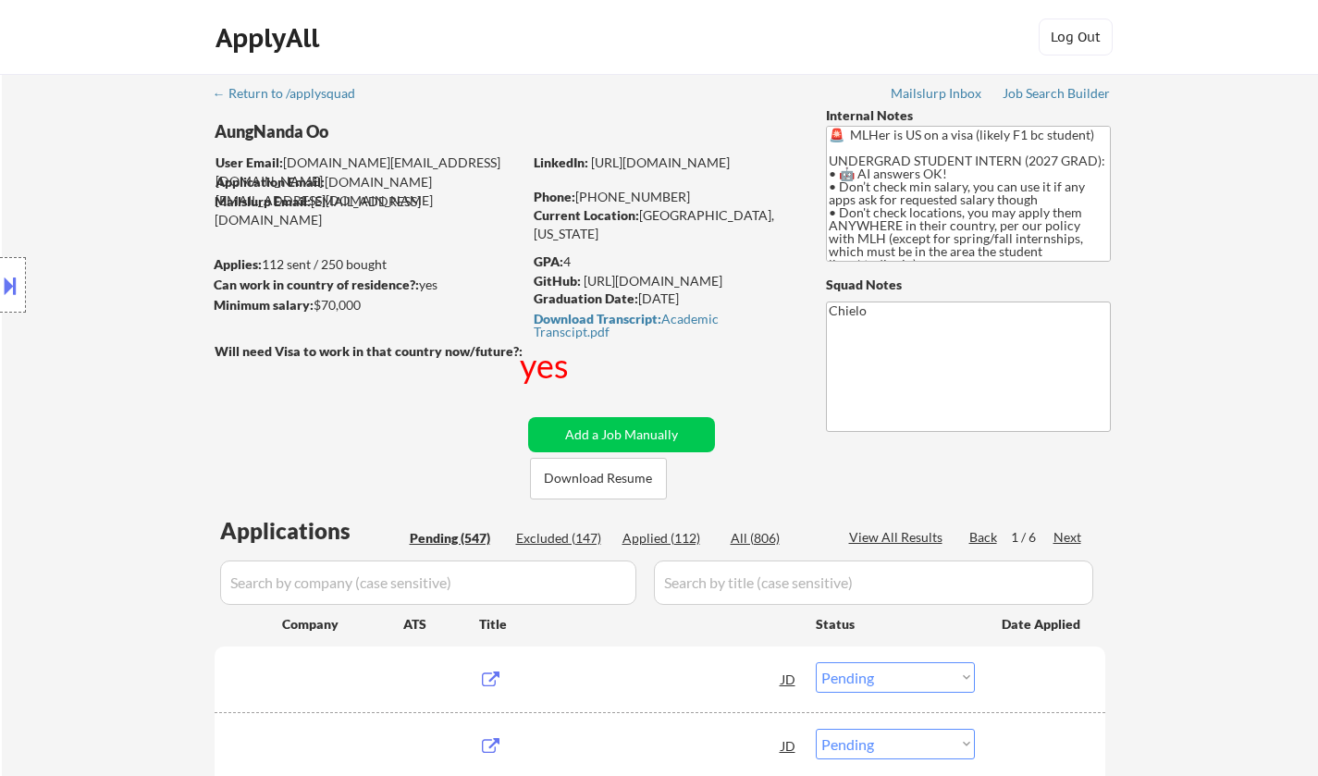
select select ""pending""
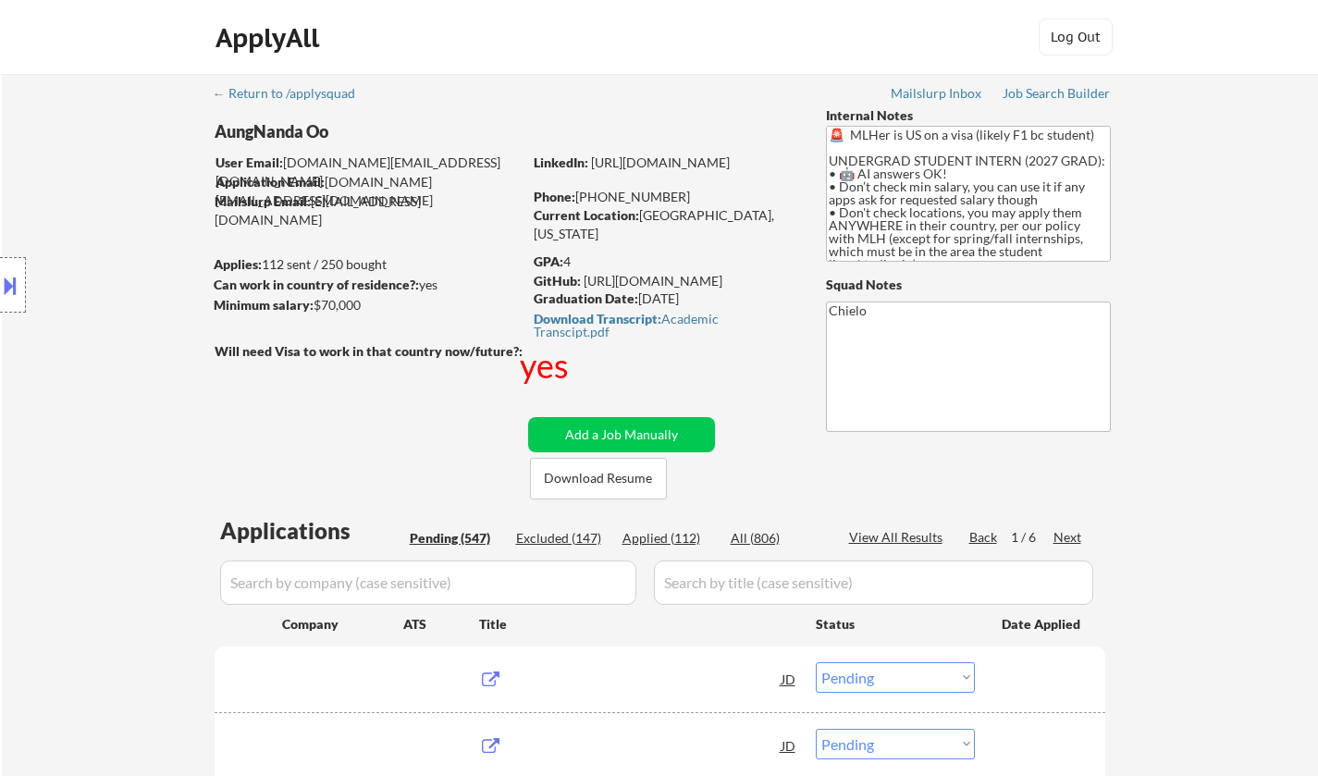
select select ""pending""
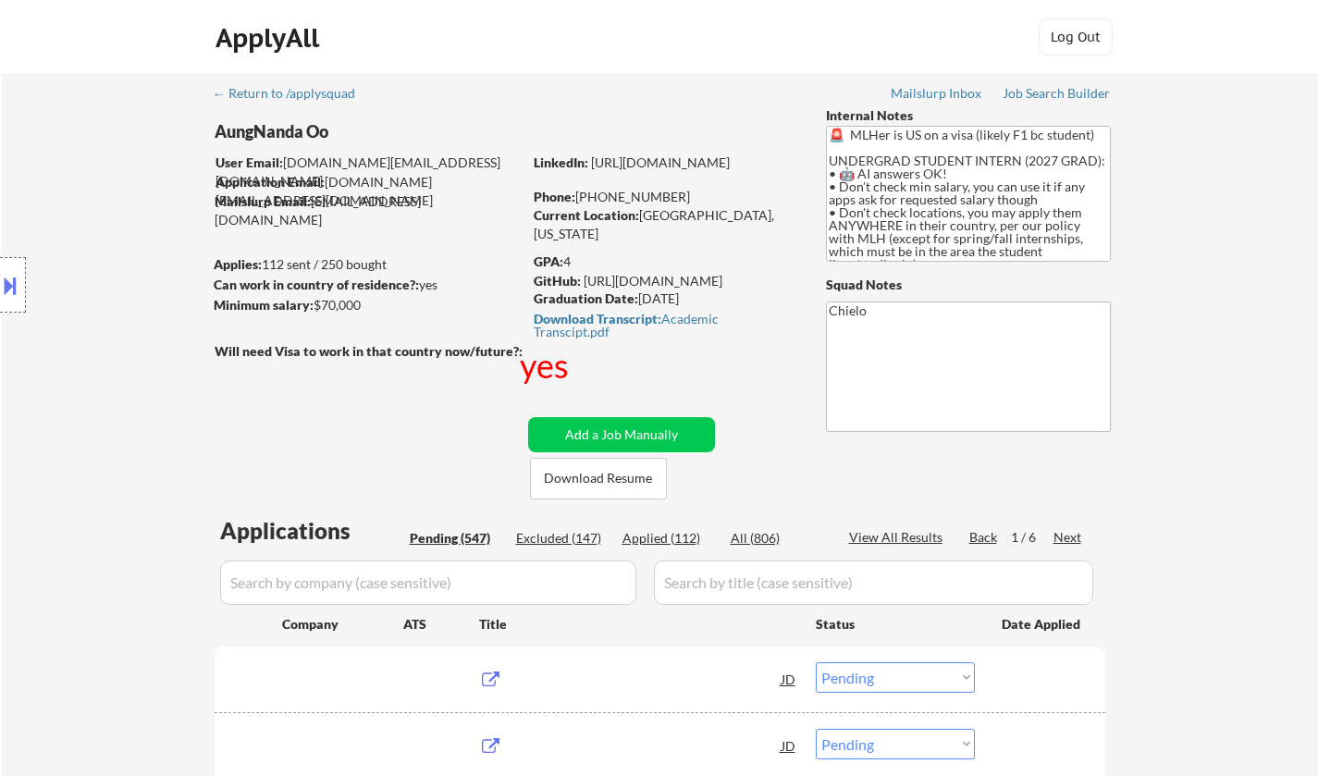
select select ""pending""
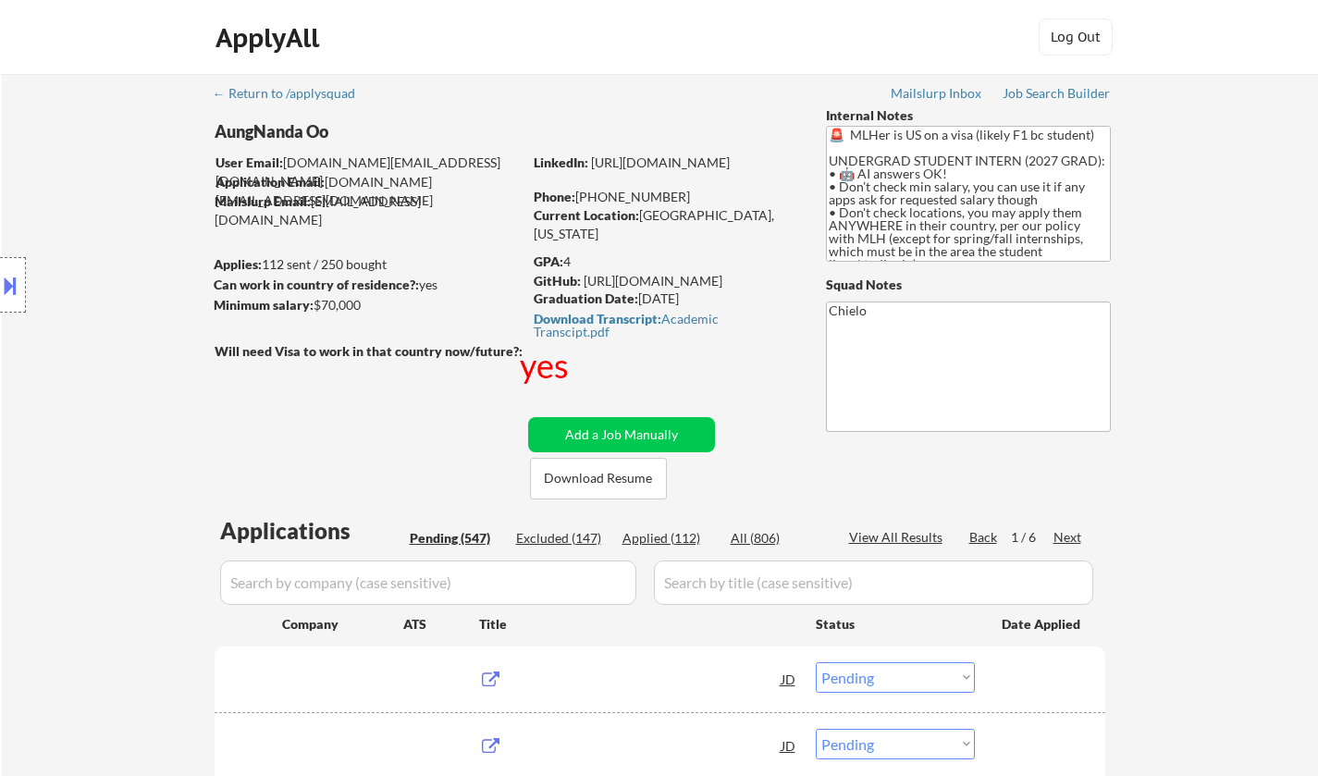
select select ""pending""
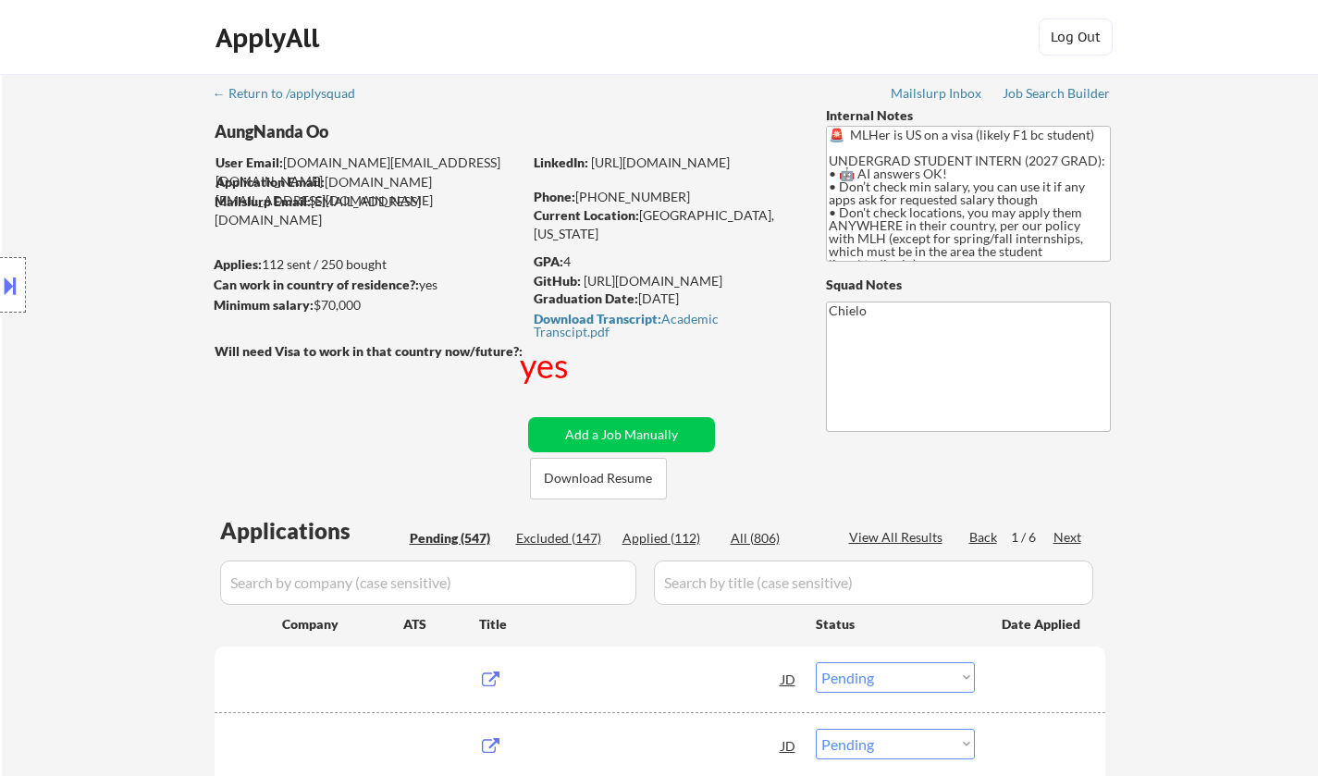
select select ""pending""
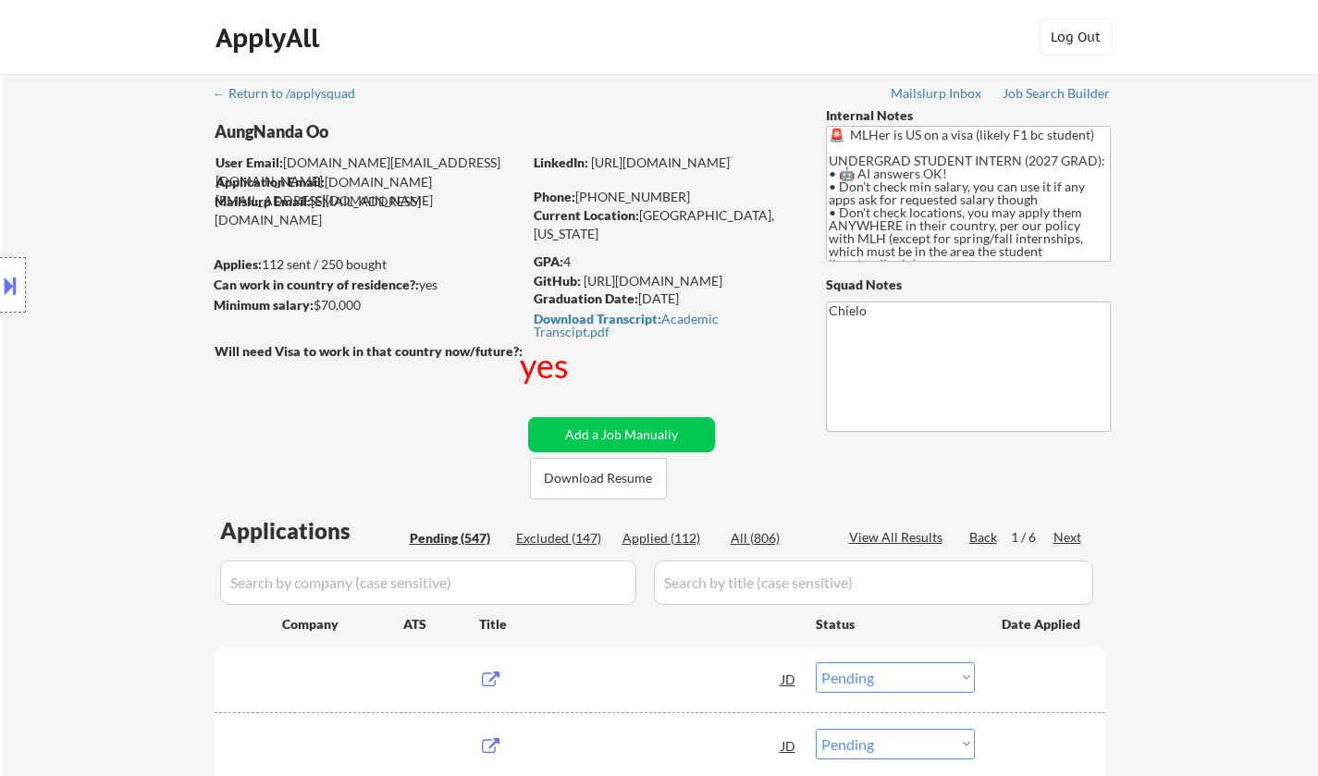
select select ""pending""
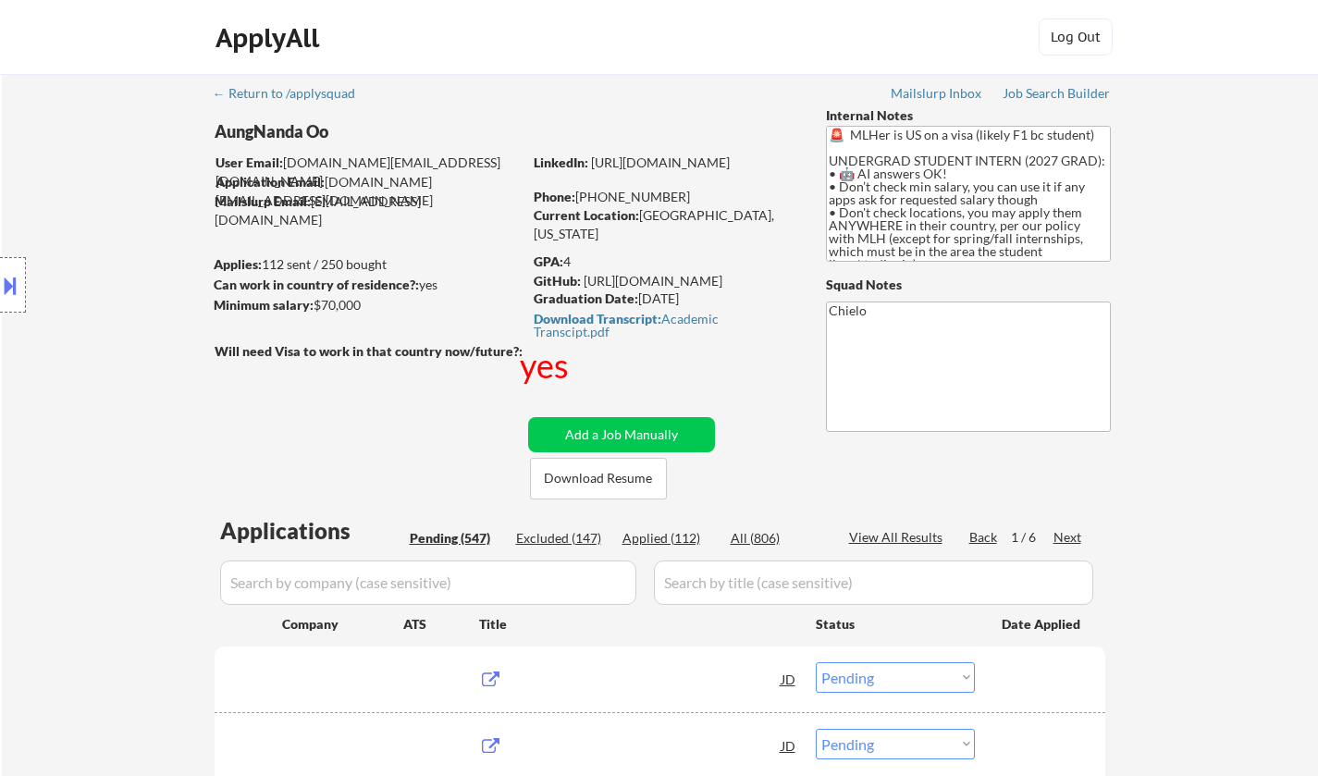
select select ""pending""
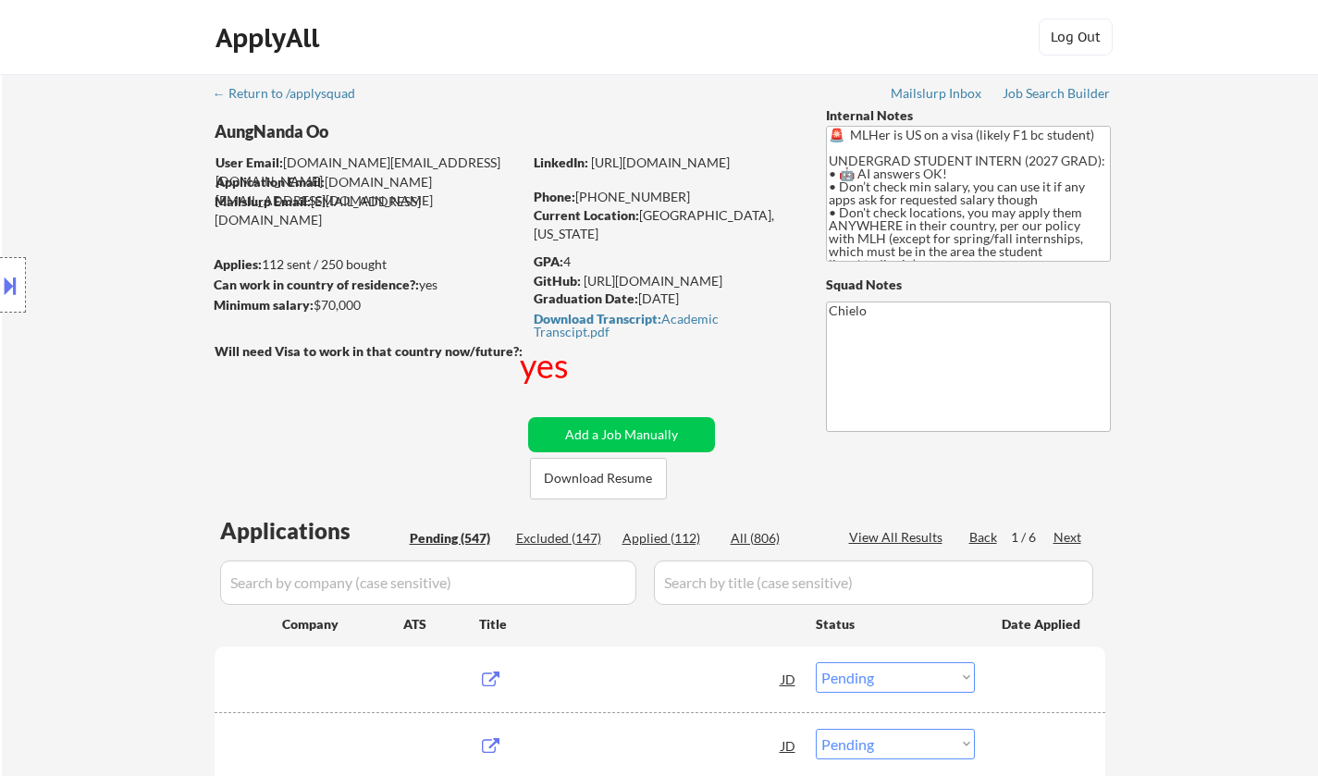
select select ""pending""
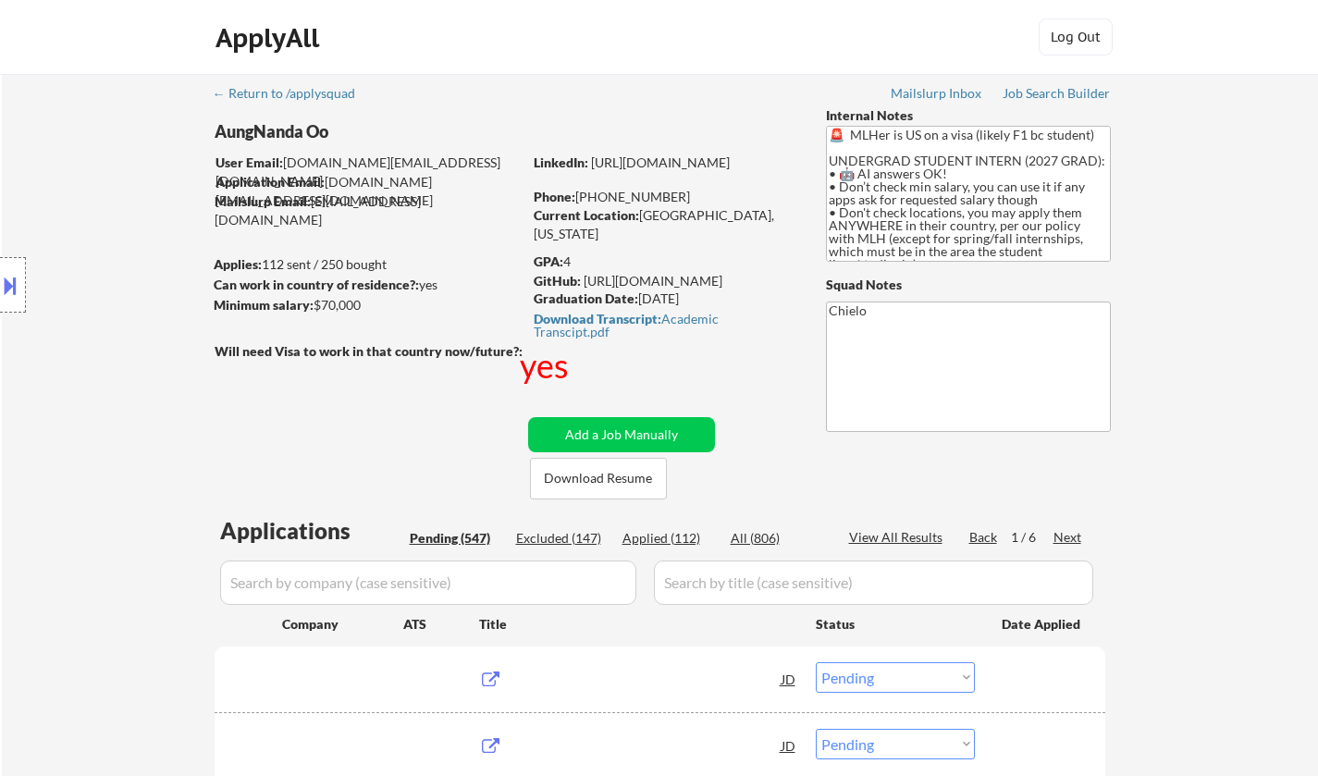
select select ""pending""
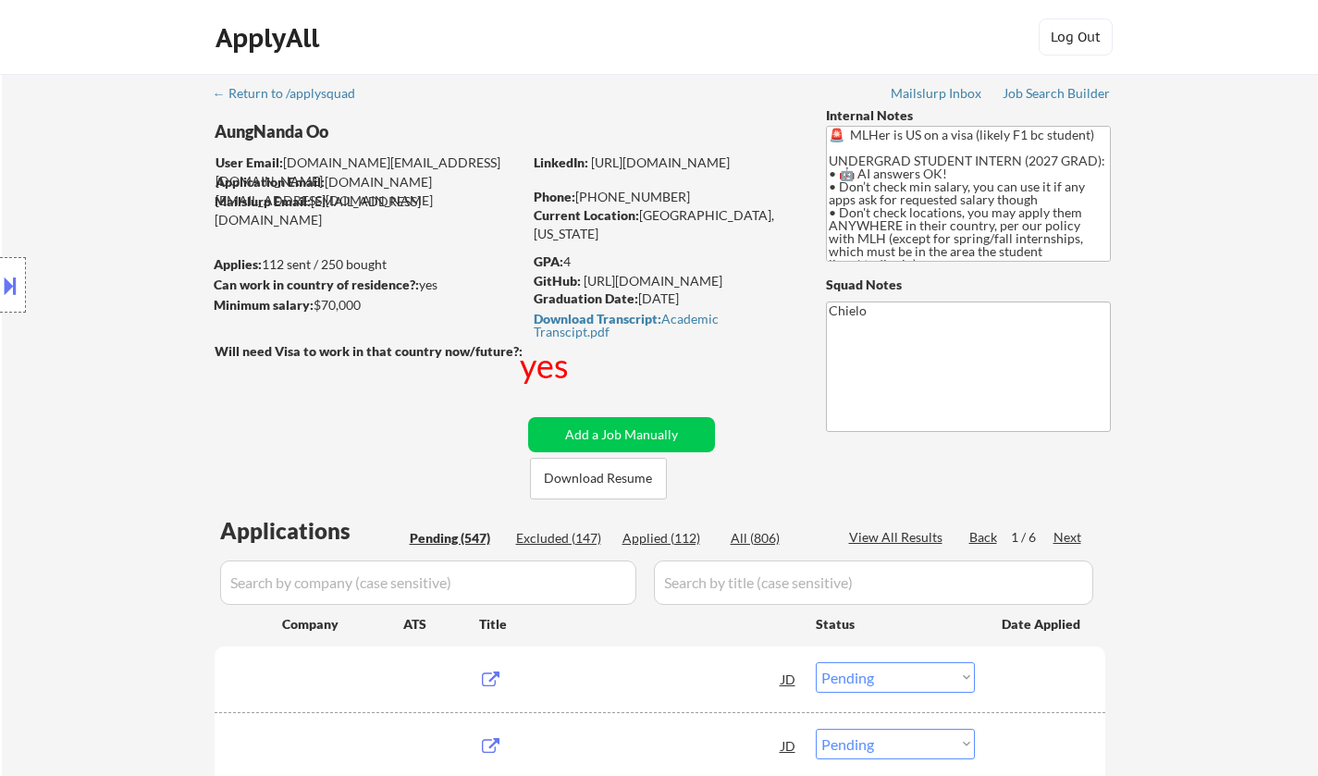
select select ""pending""
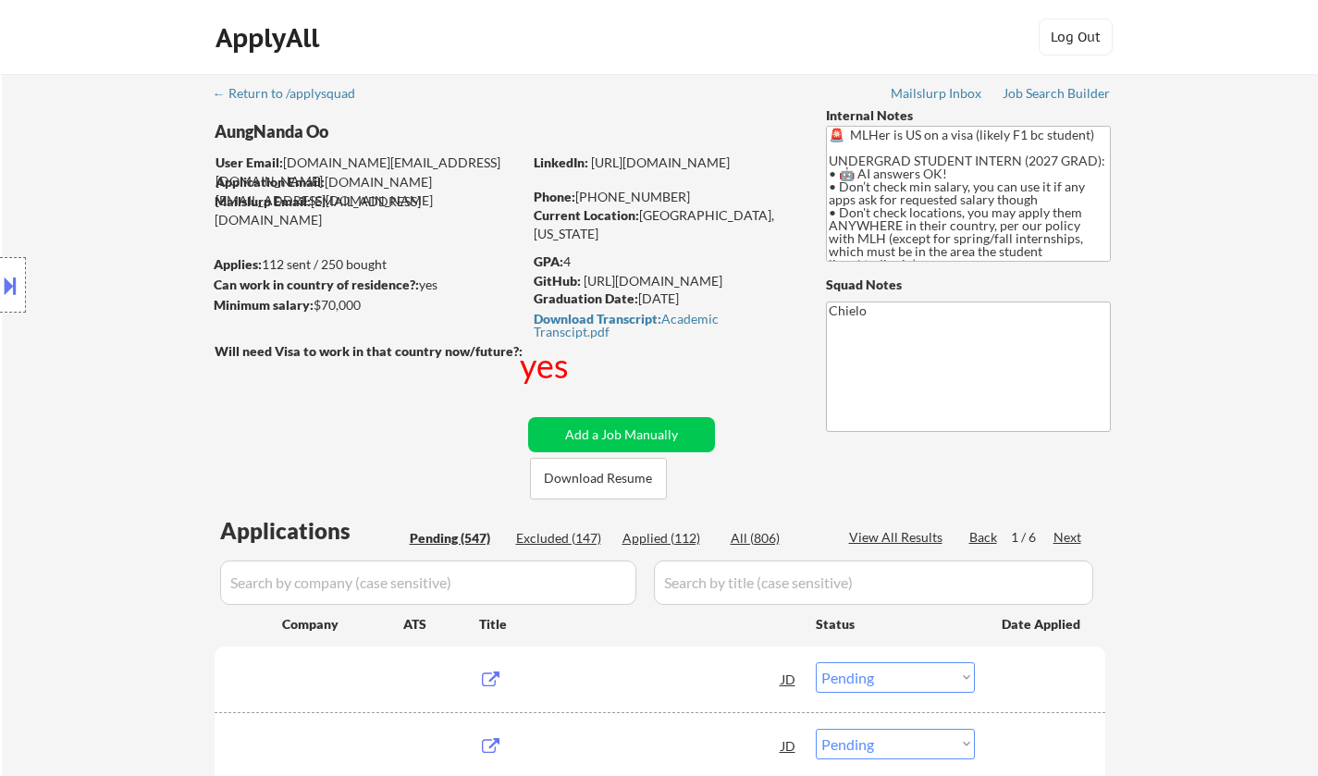
select select ""pending""
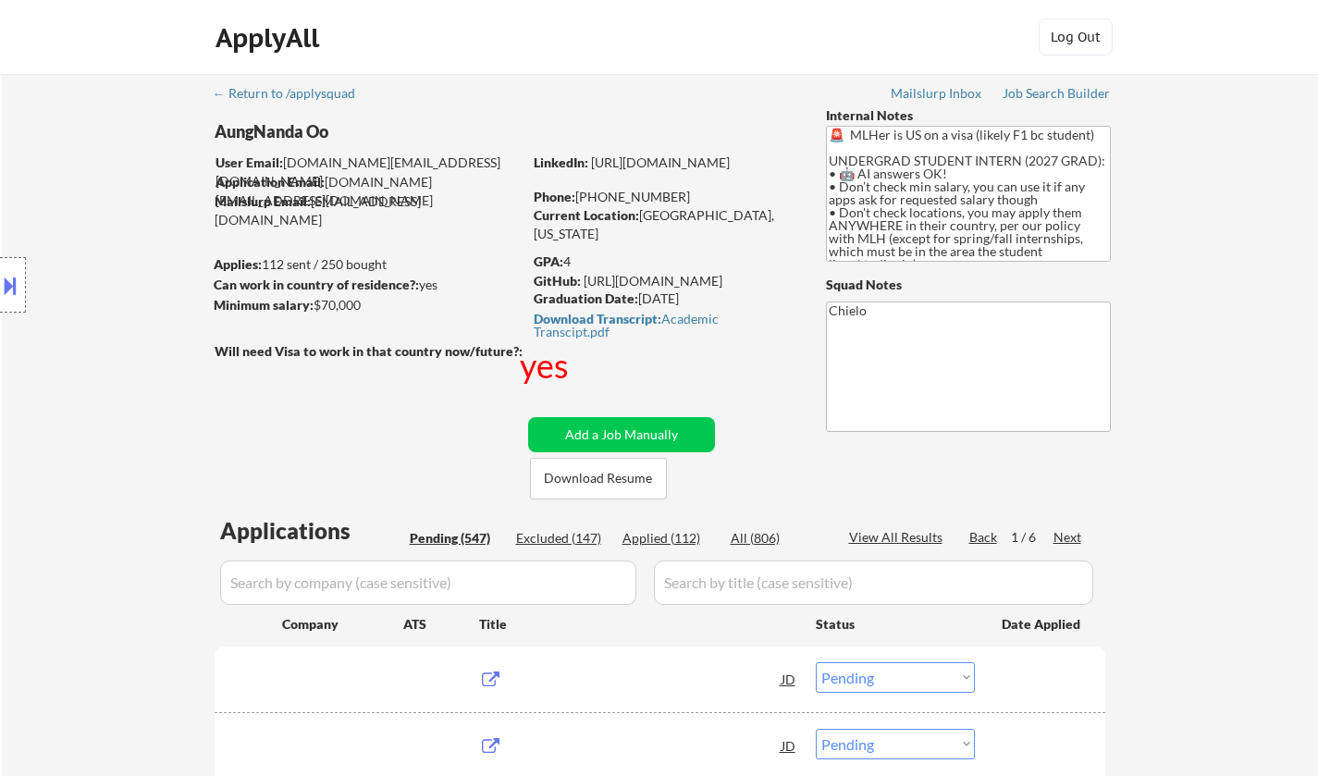
select select ""pending""
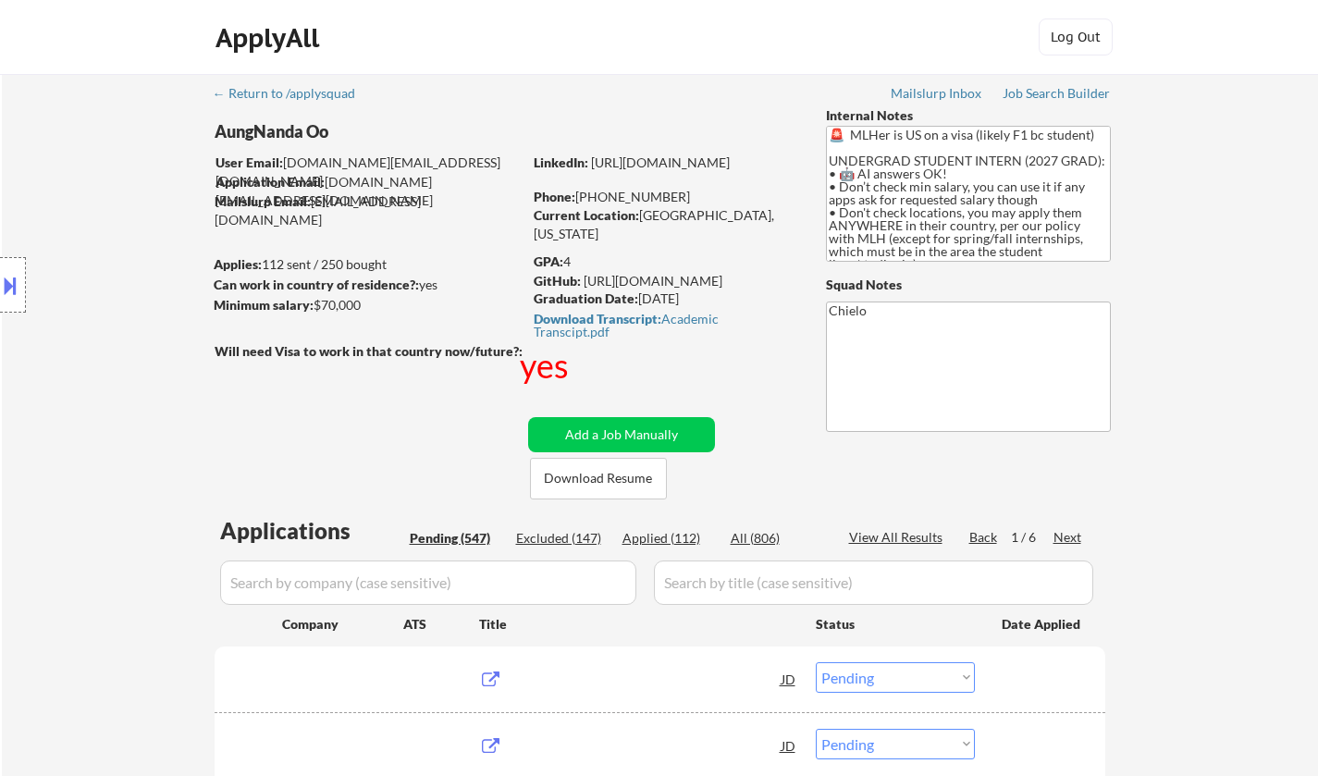
select select ""pending""
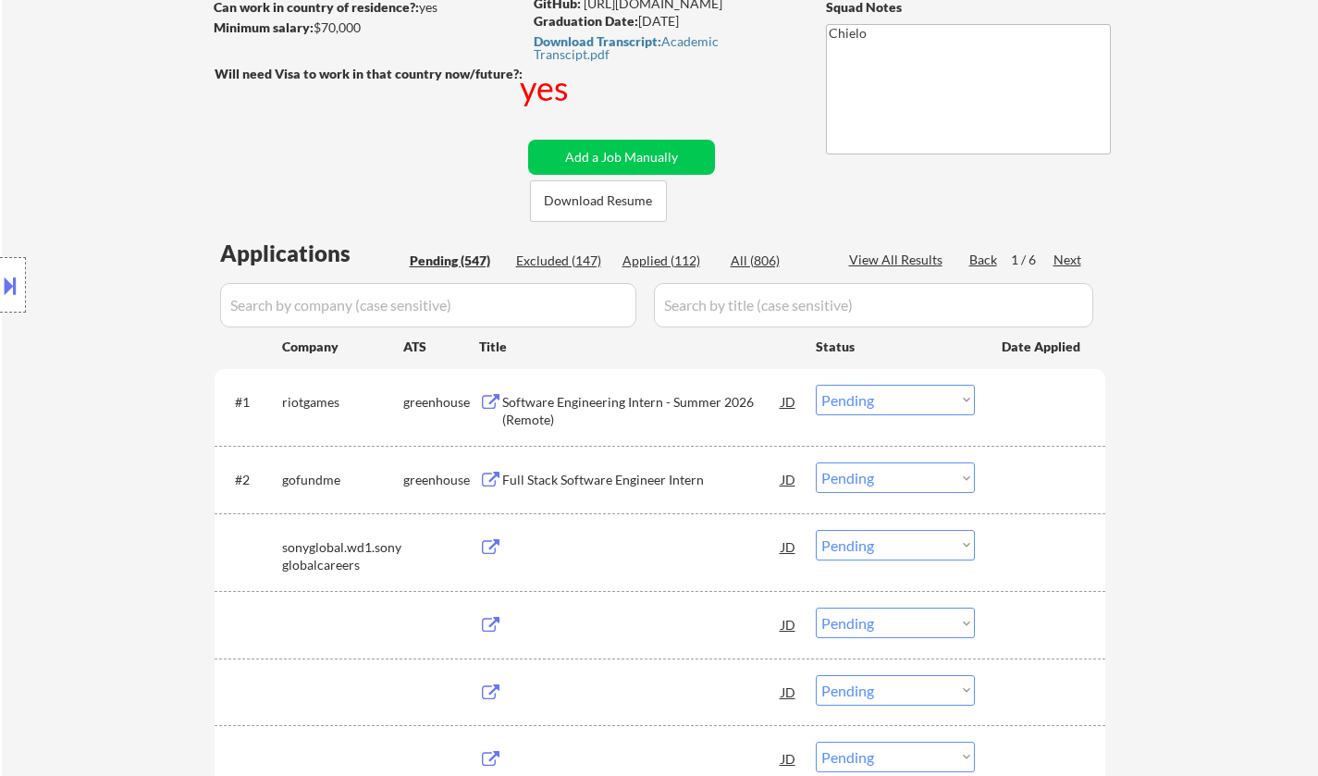
scroll to position [277, 0]
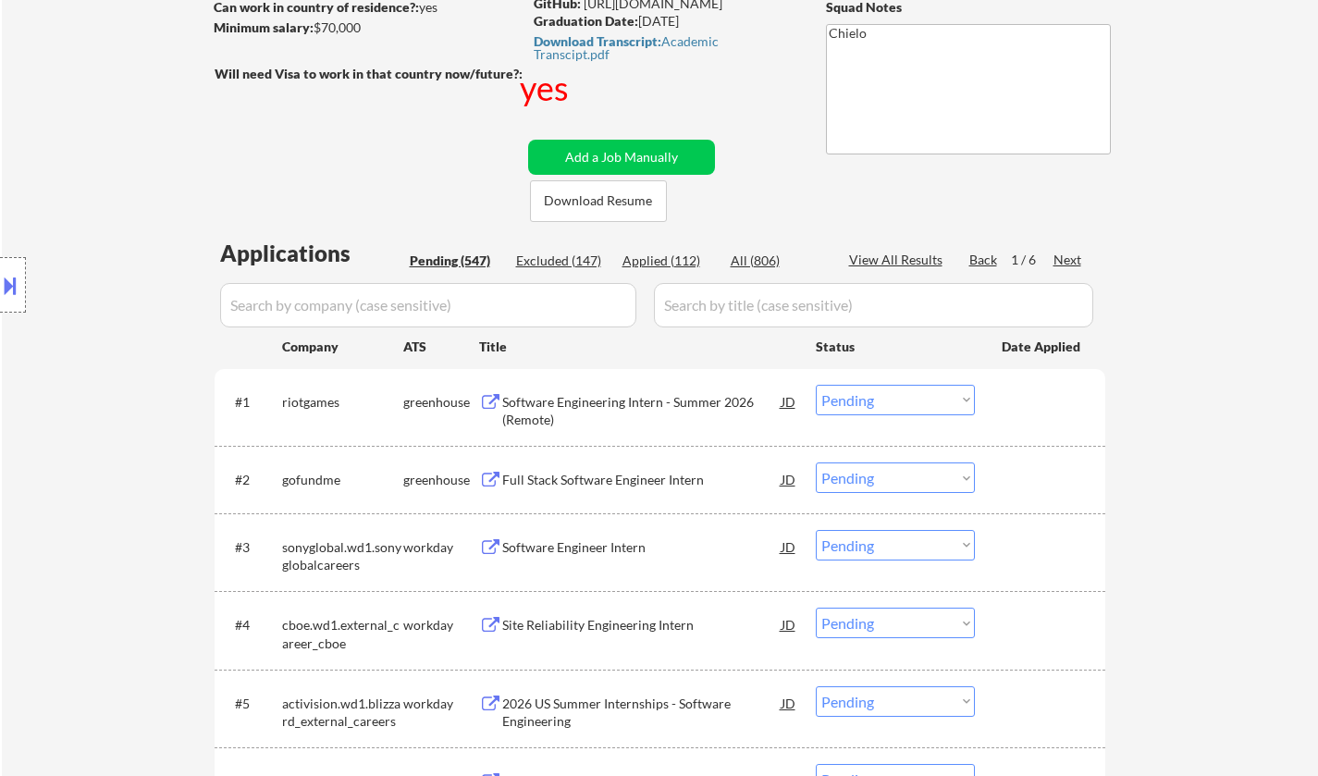
click at [645, 481] on div "Full Stack Software Engineer Intern" at bounding box center [641, 480] width 279 height 18
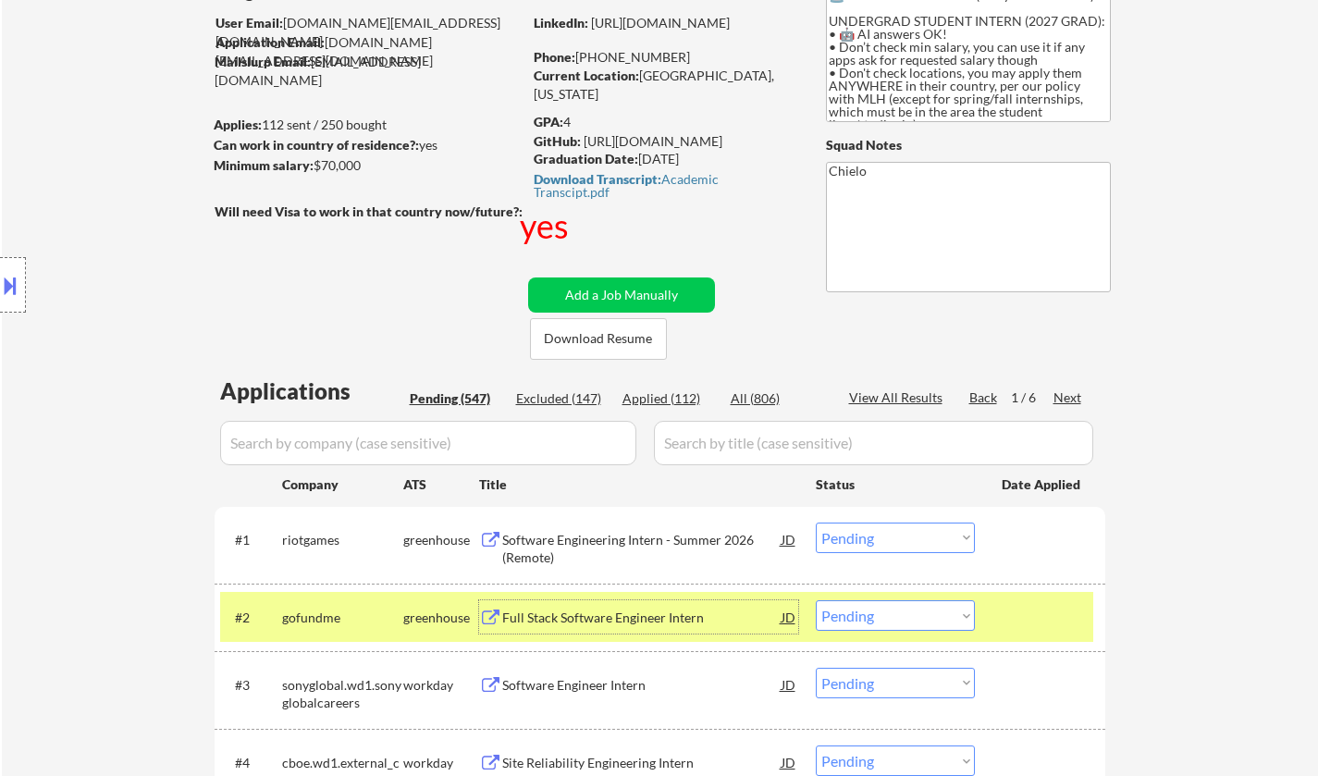
scroll to position [92, 0]
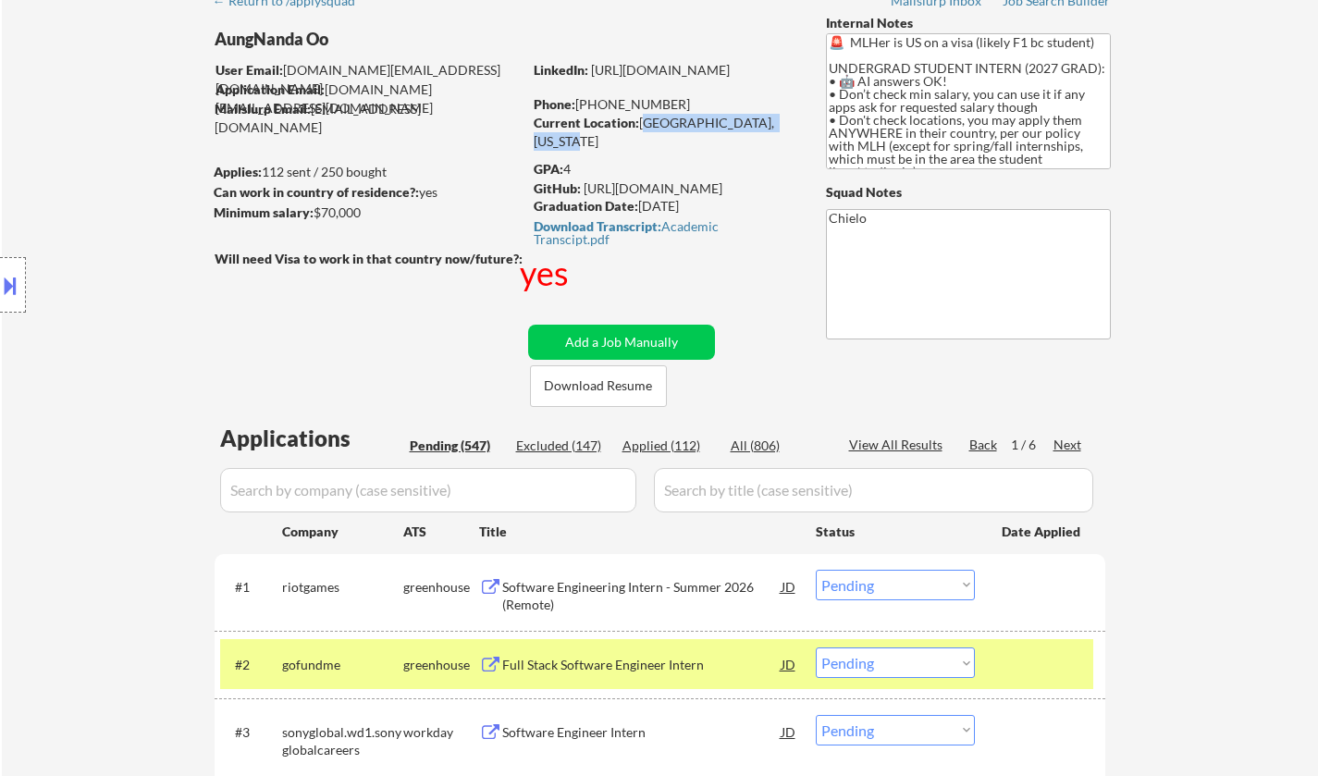
drag, startPoint x: 640, startPoint y: 121, endPoint x: 780, endPoint y: 130, distance: 140.8
click at [780, 130] on div "Current Location: [GEOGRAPHIC_DATA], [US_STATE]" at bounding box center [664, 132] width 262 height 36
copy div "[GEOGRAPHIC_DATA], [US_STATE]"
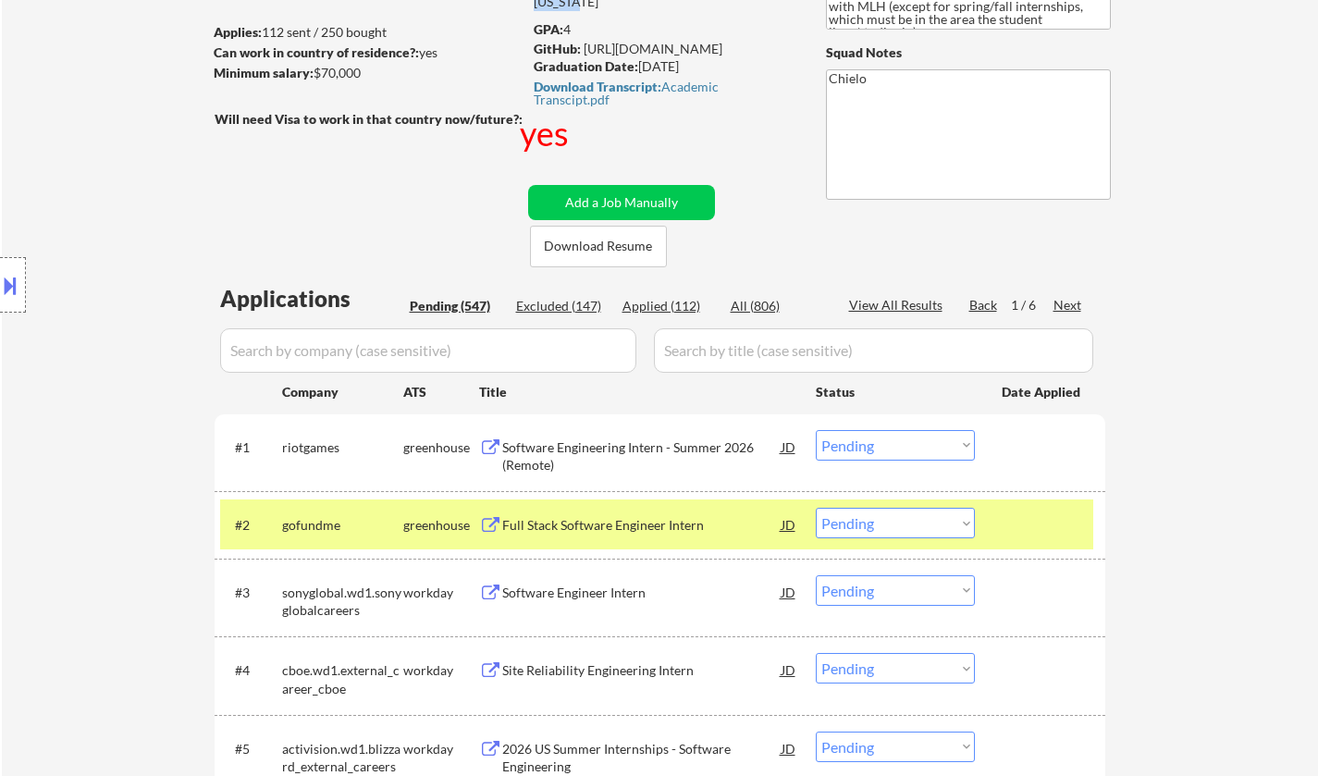
scroll to position [370, 0]
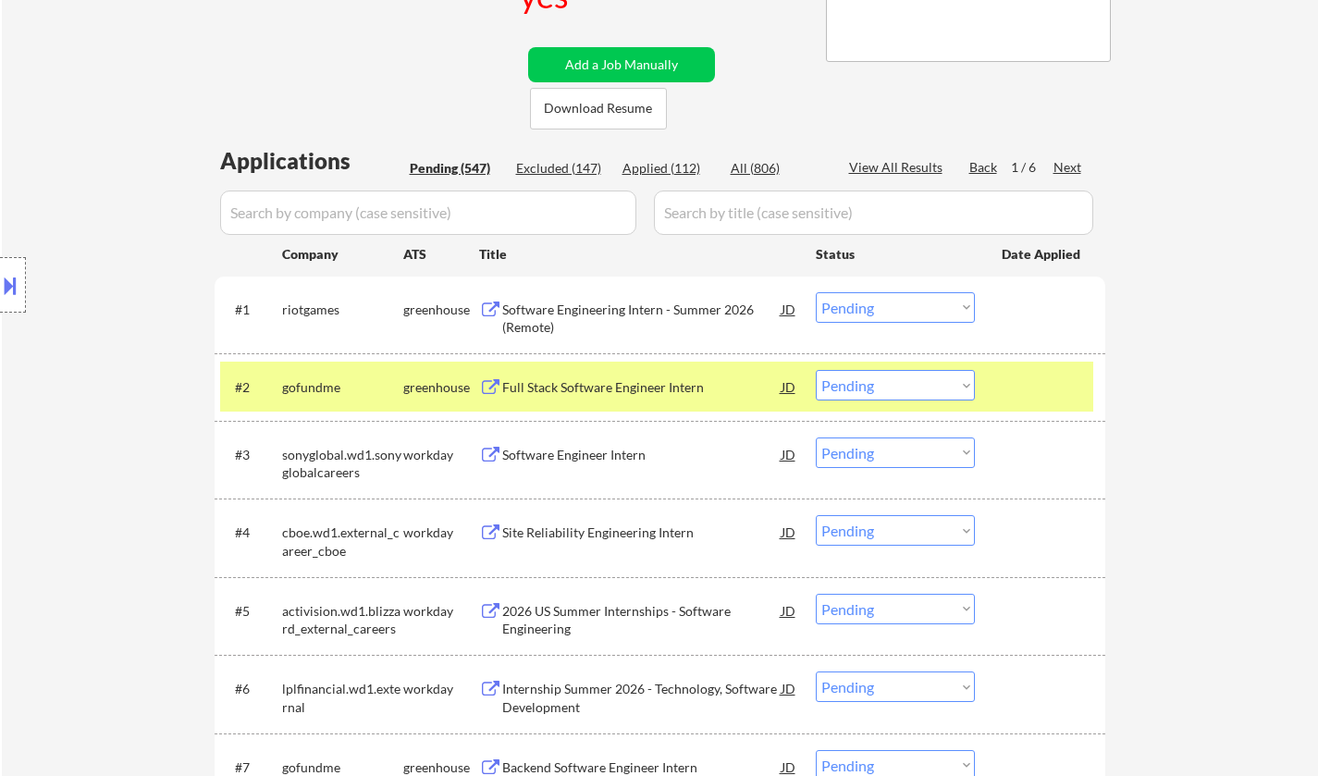
drag, startPoint x: 902, startPoint y: 385, endPoint x: 901, endPoint y: 394, distance: 9.4
click at [902, 385] on select "Choose an option... Pending Applied Excluded (Questions) Excluded (Expired) Exc…" at bounding box center [894, 385] width 159 height 31
click at [815, 370] on select "Choose an option... Pending Applied Excluded (Questions) Excluded (Expired) Exc…" at bounding box center [894, 385] width 159 height 31
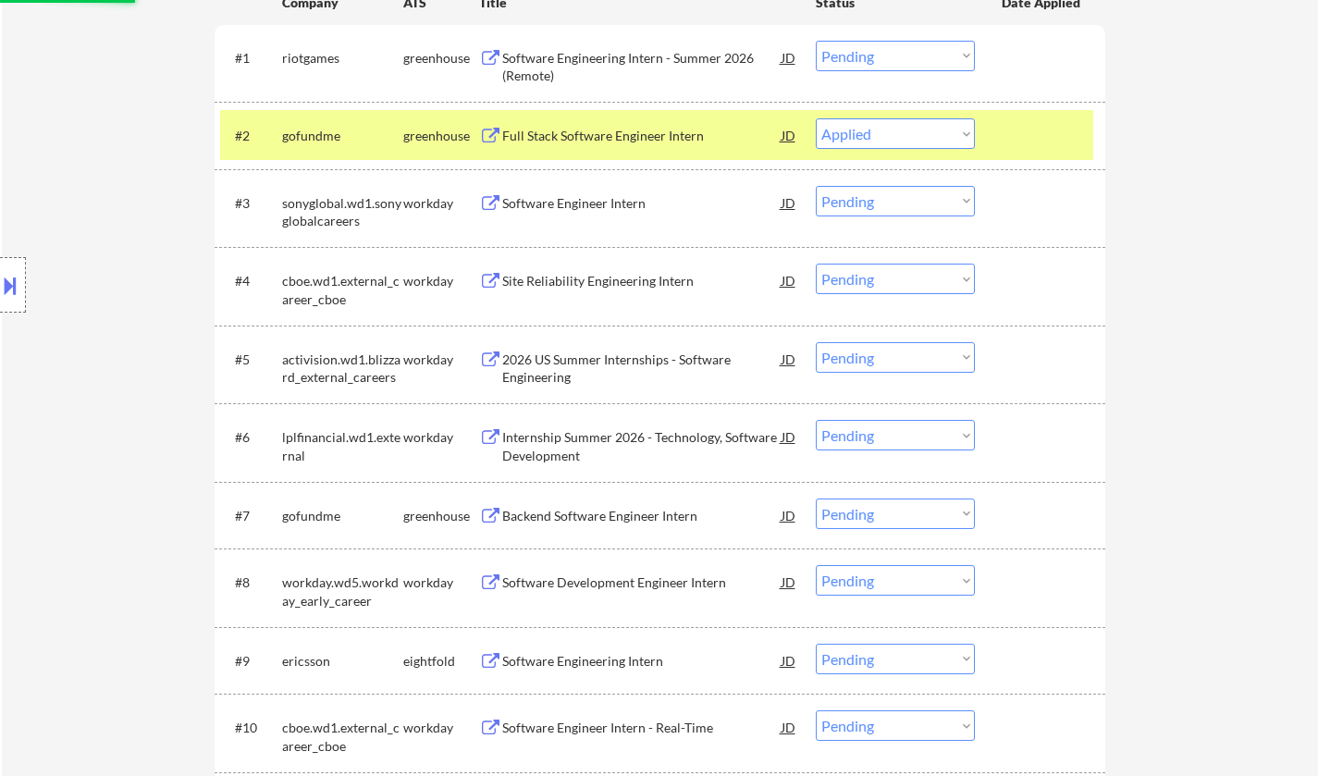
scroll to position [647, 0]
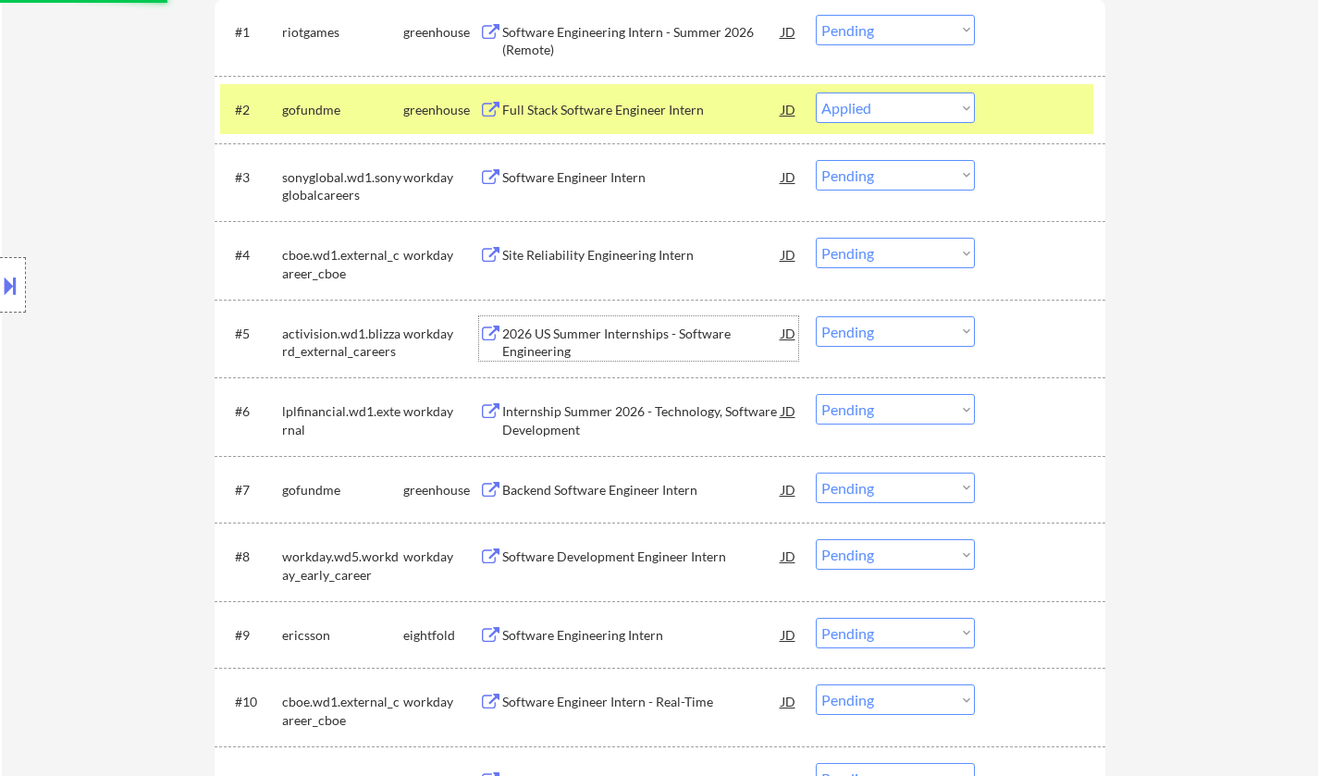
click at [601, 320] on div "2026 US Summer Internships - Software Engineering" at bounding box center [641, 338] width 279 height 44
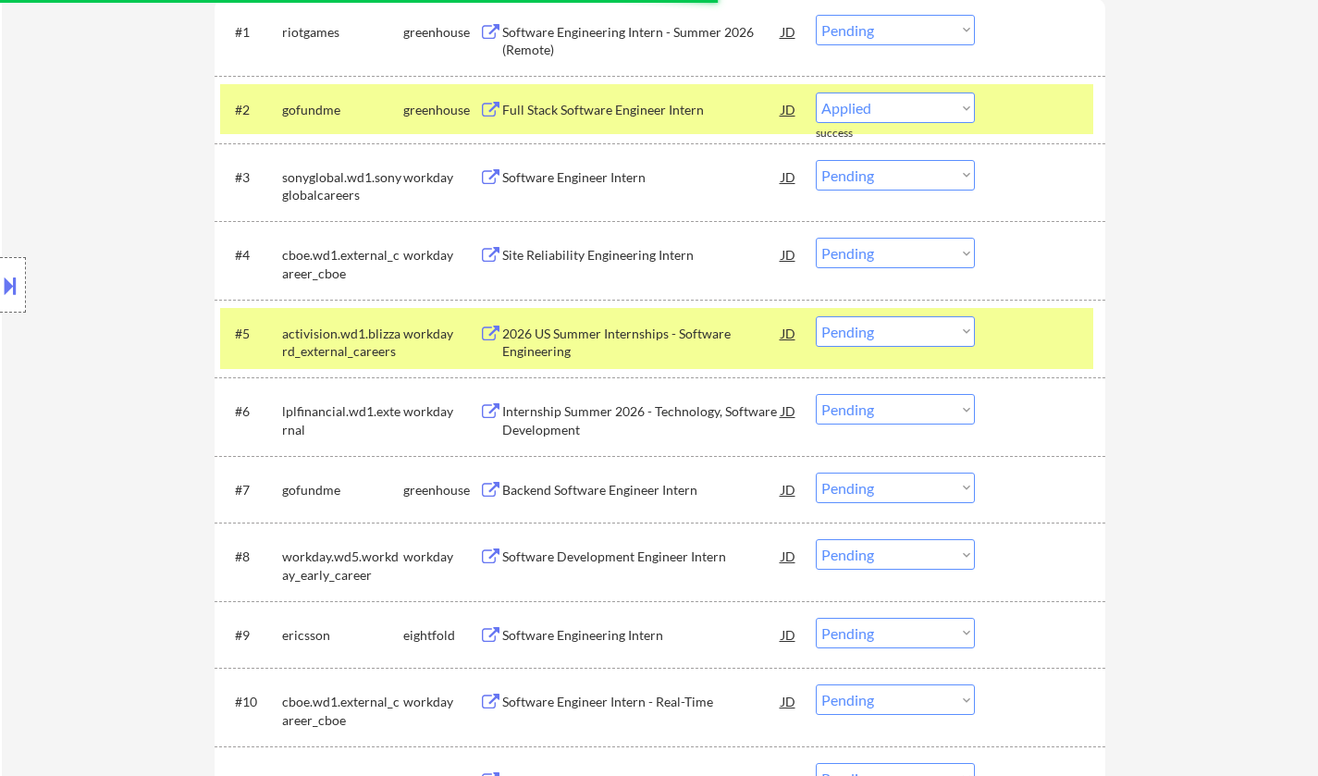
select select ""pending""
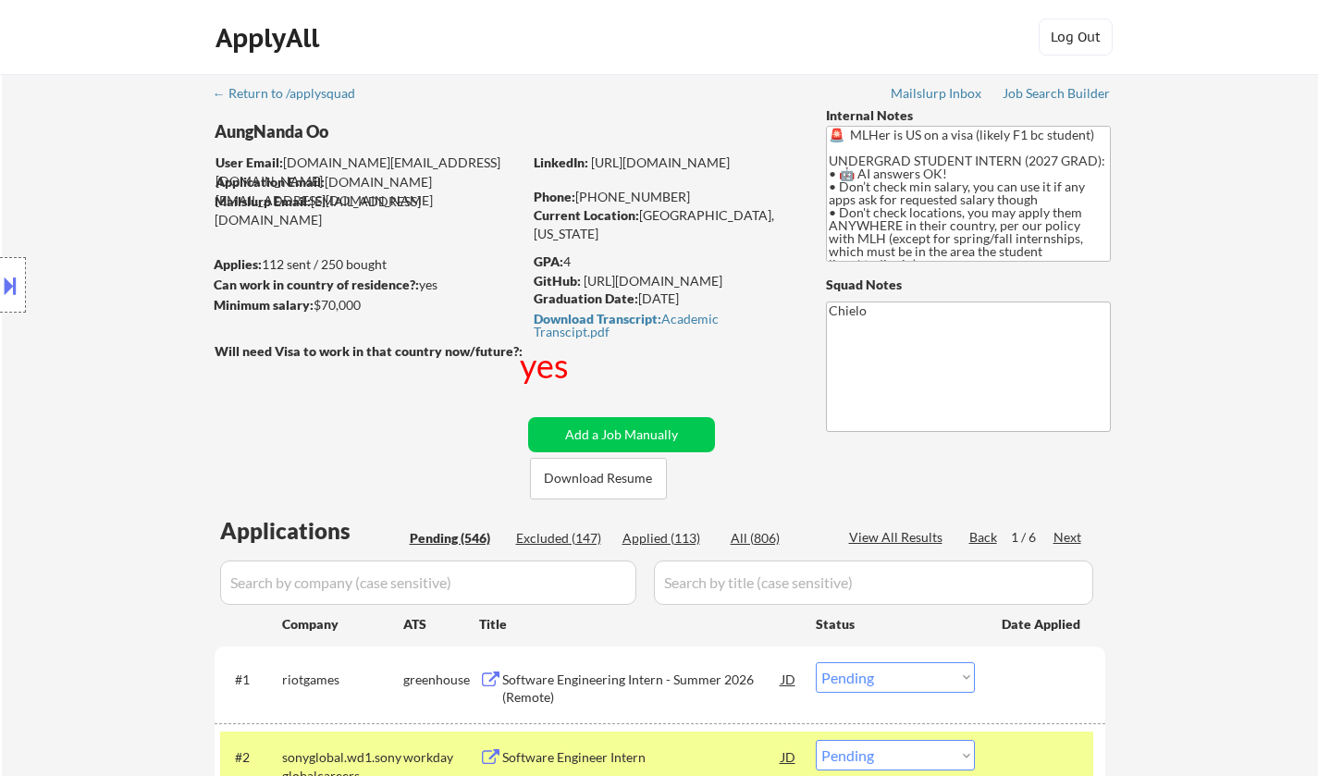
scroll to position [185, 0]
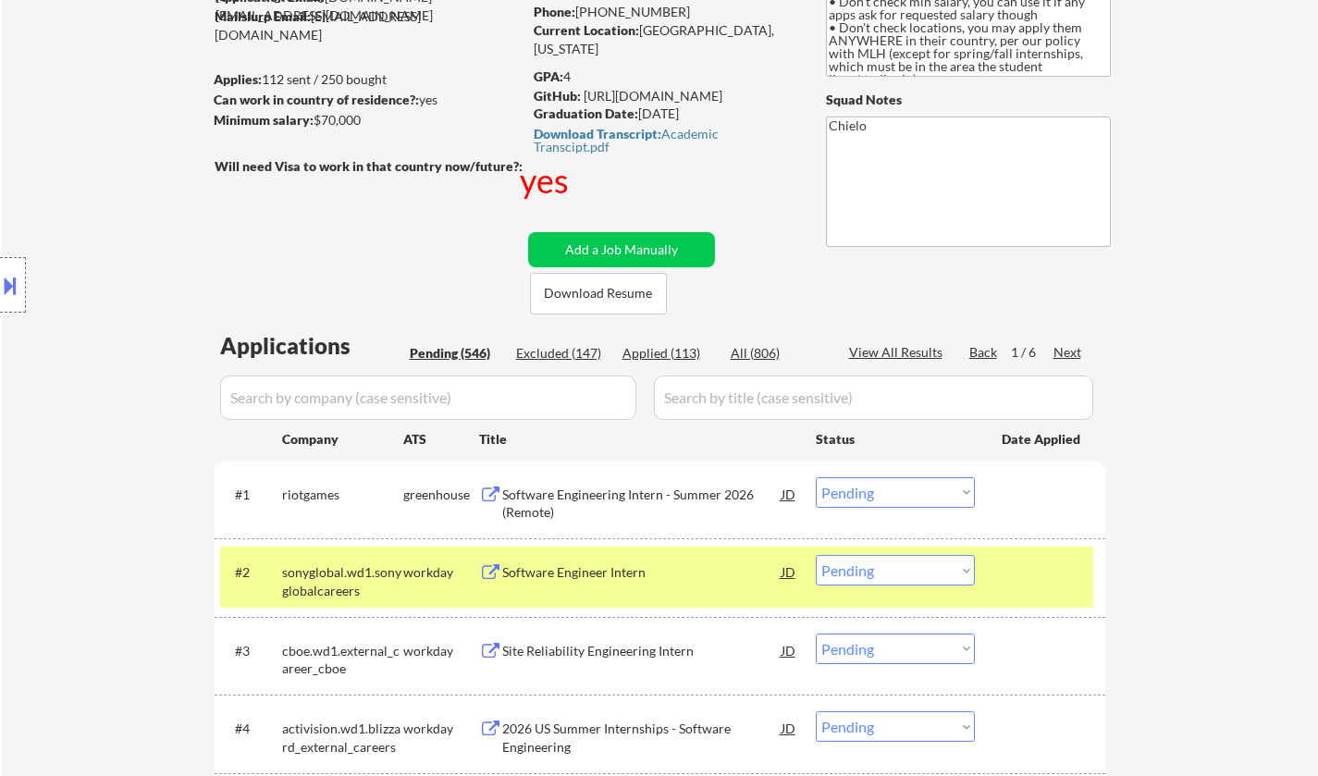
click at [668, 347] on div "Applied (113)" at bounding box center [668, 353] width 92 height 18
select select ""applied""
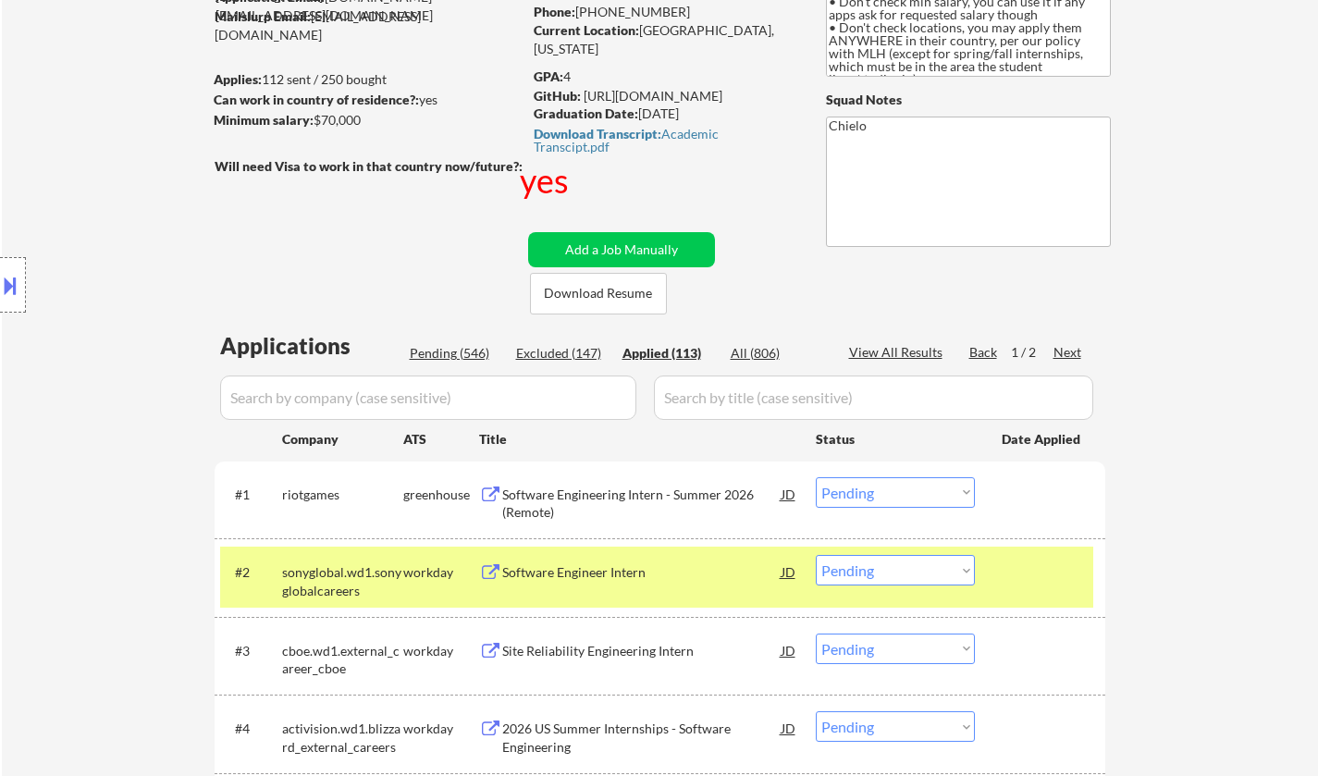
select select ""applied""
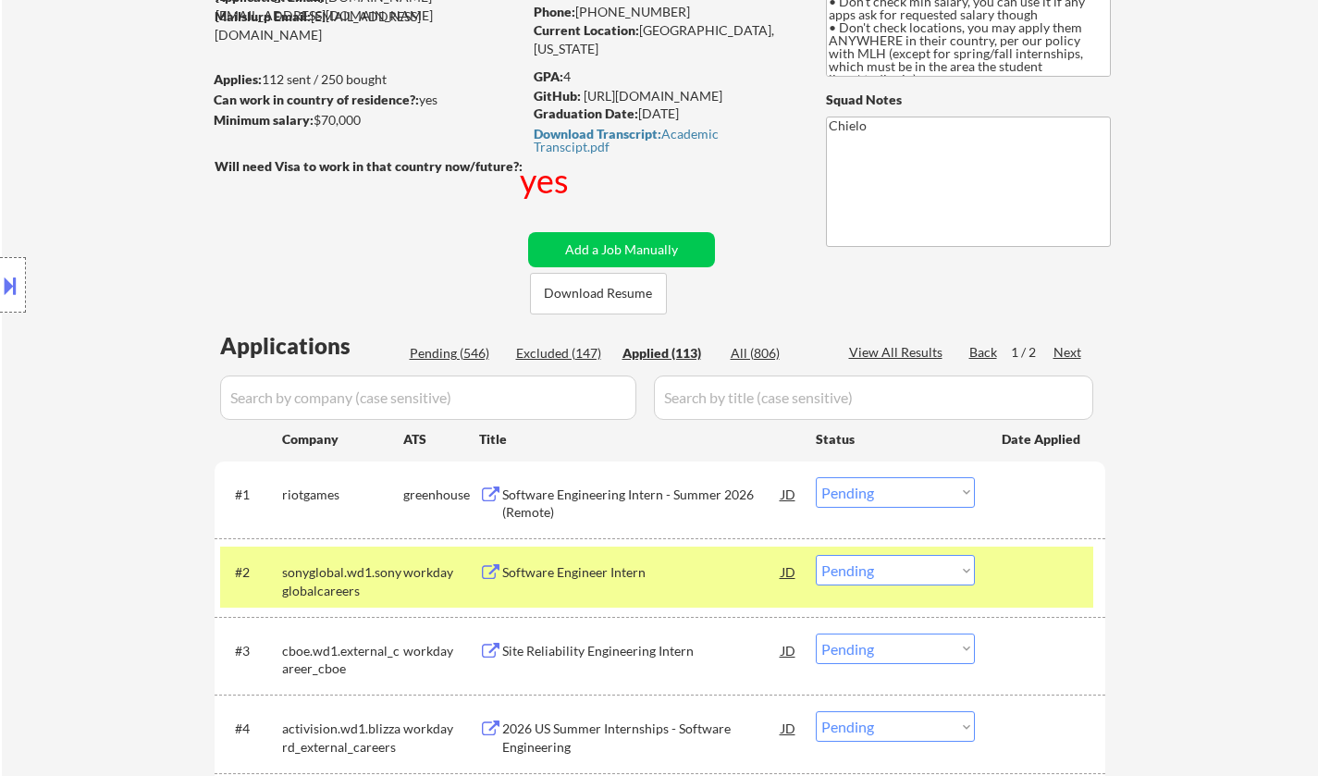
select select ""applied""
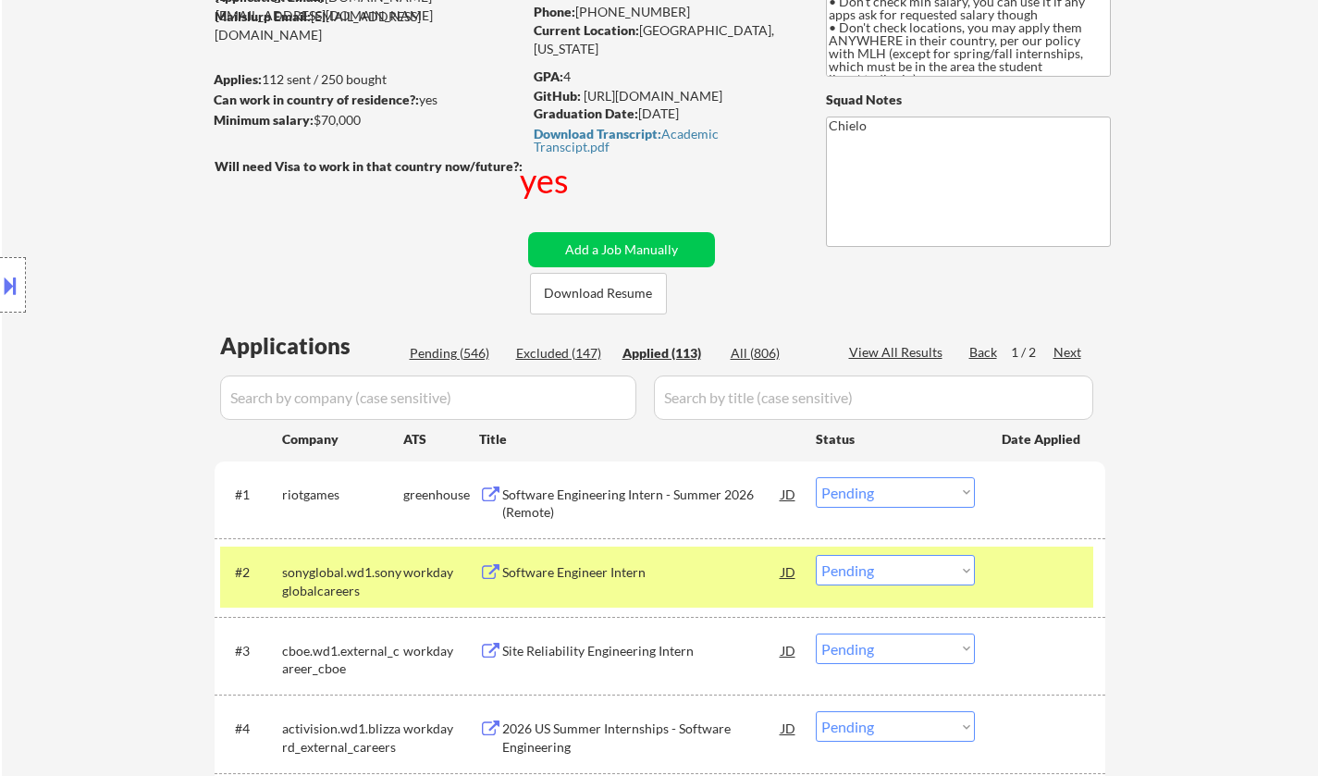
select select ""applied""
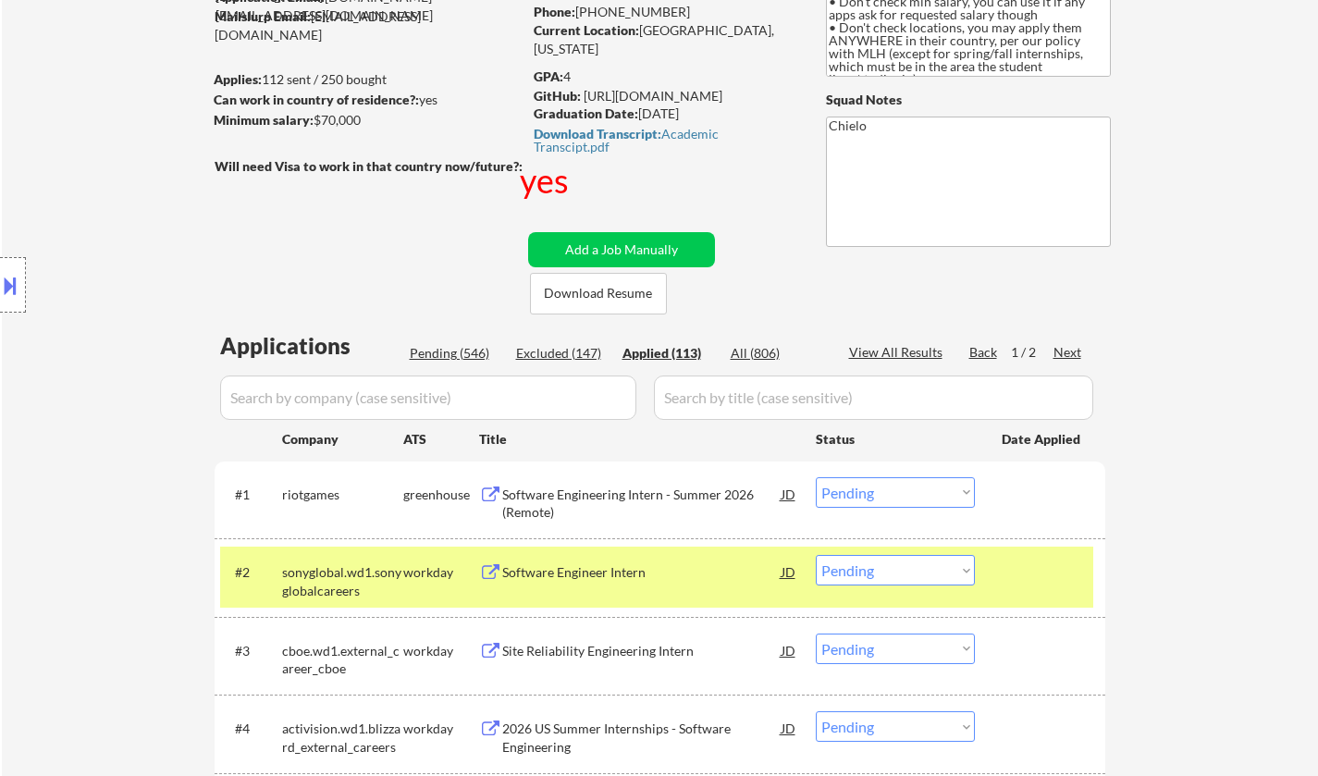
select select ""applied""
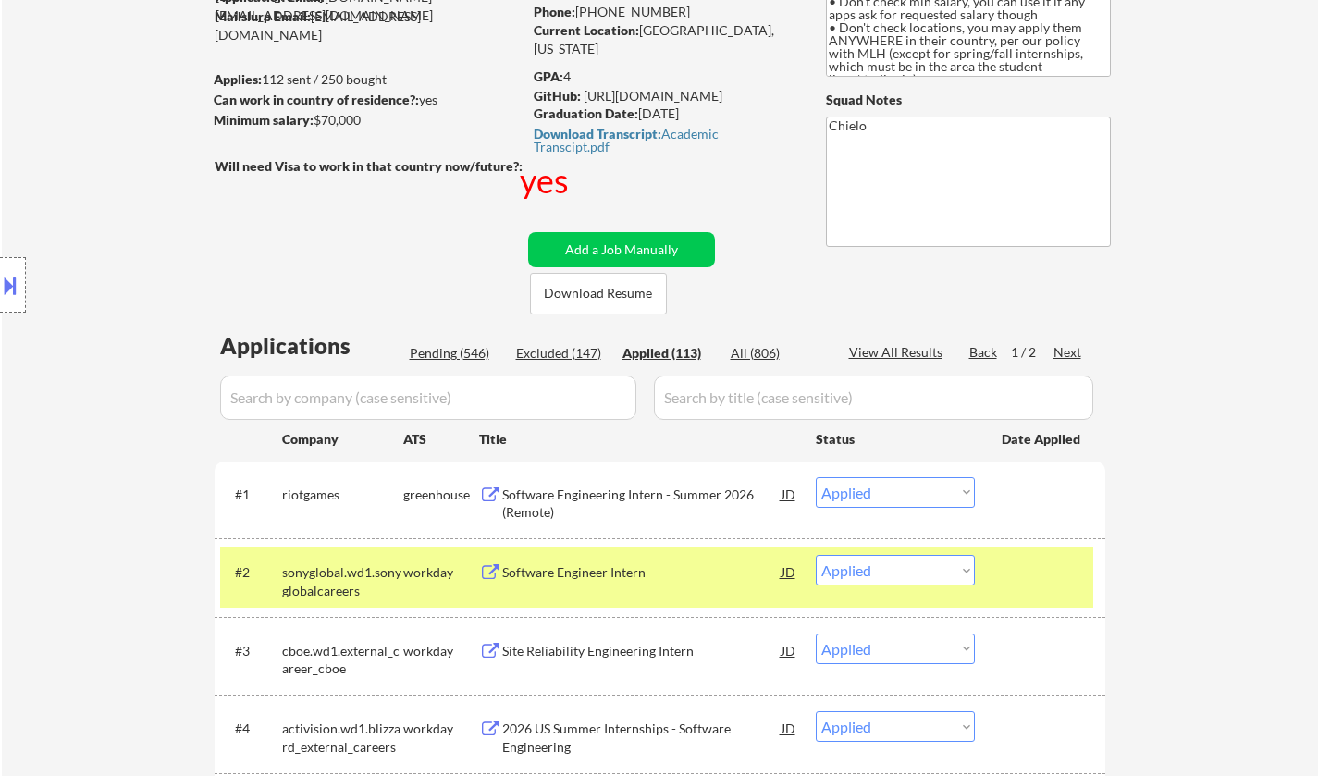
select select ""applied""
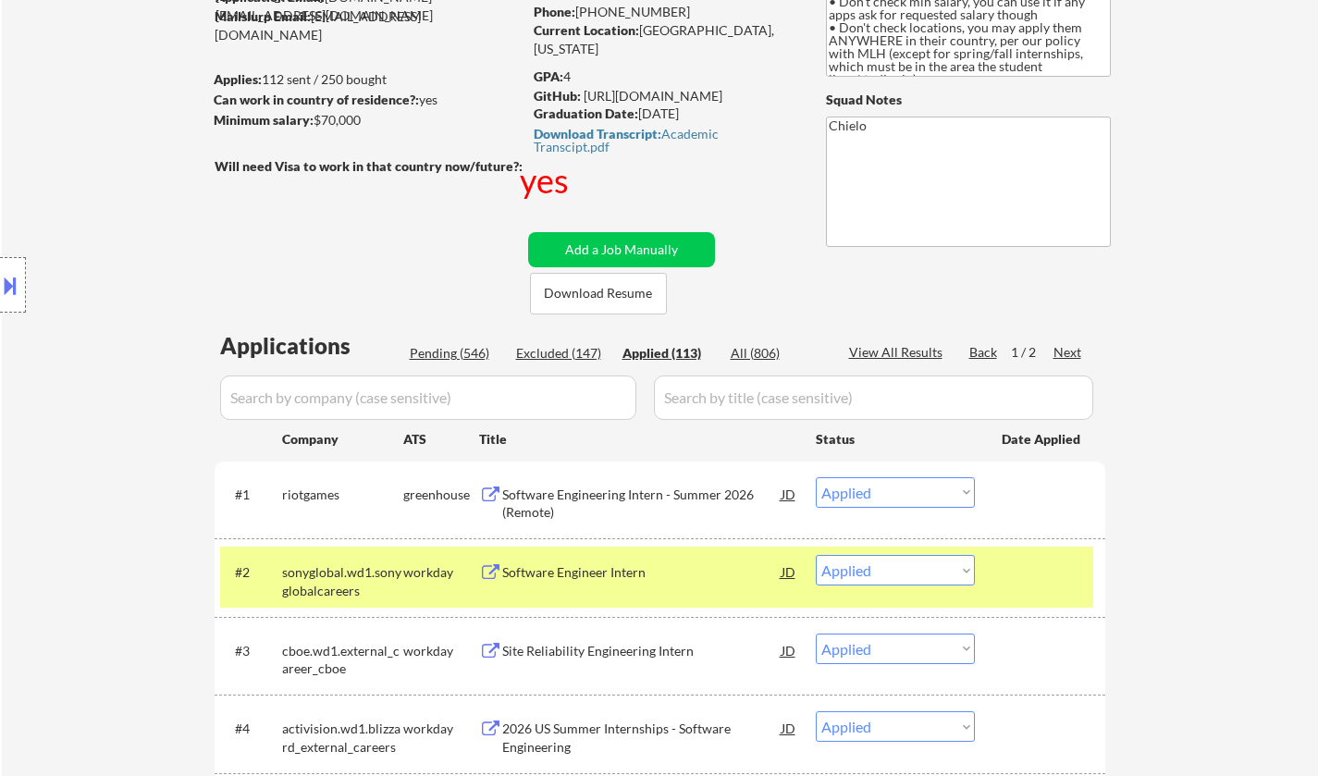
select select ""applied""
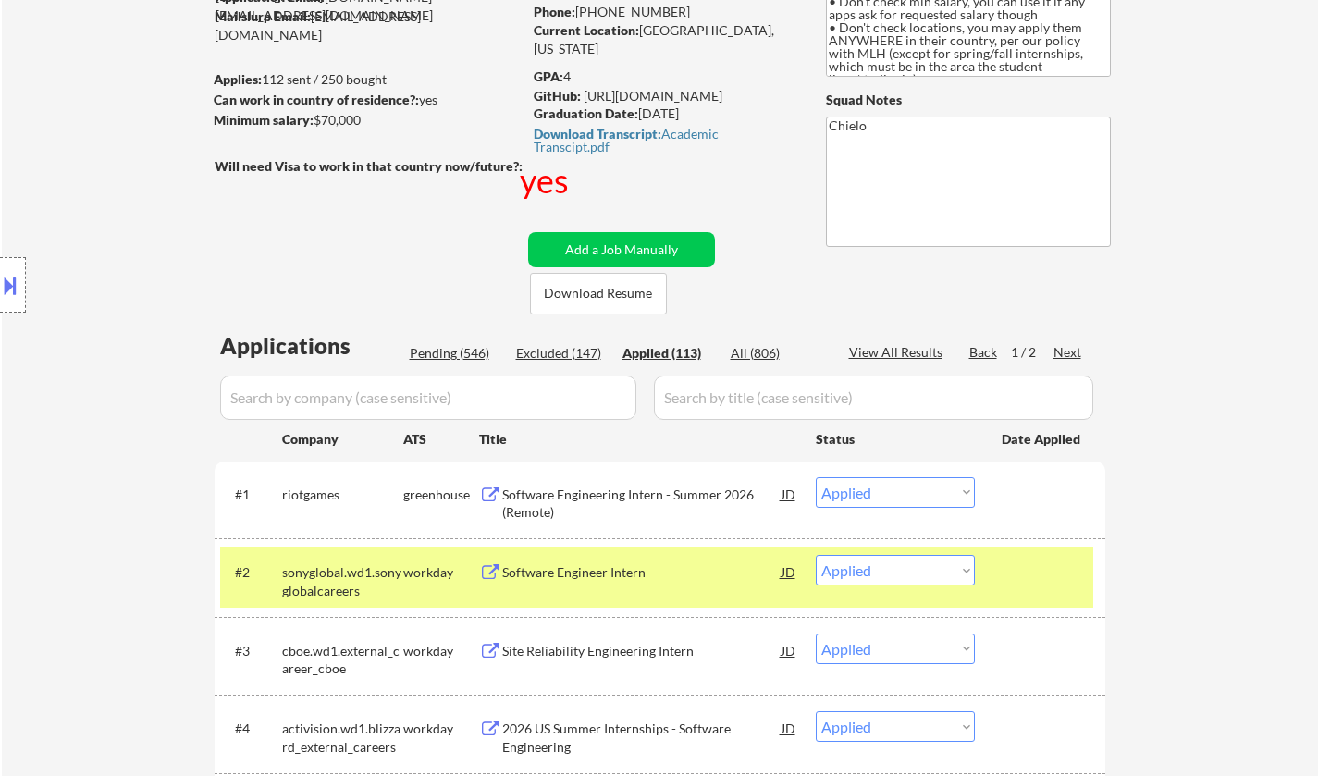
select select ""applied""
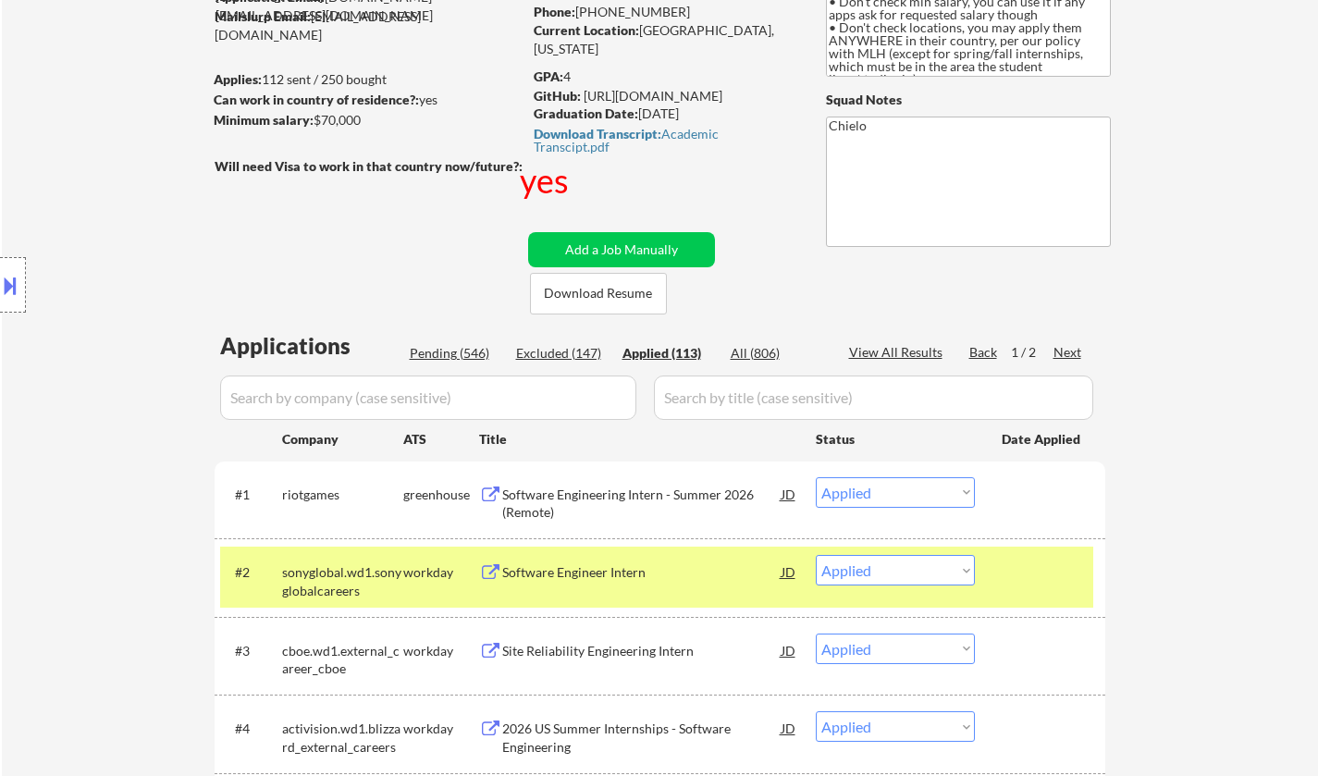
select select ""applied""
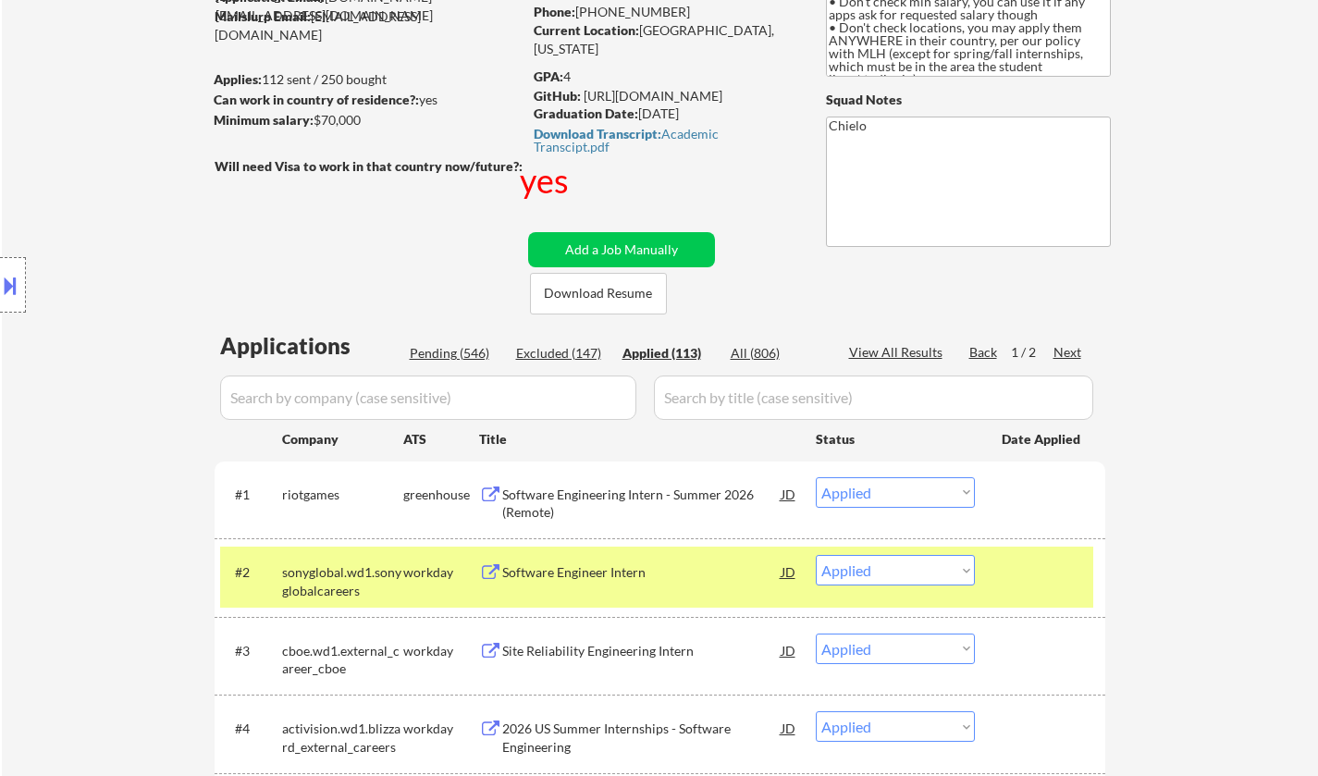
select select ""applied""
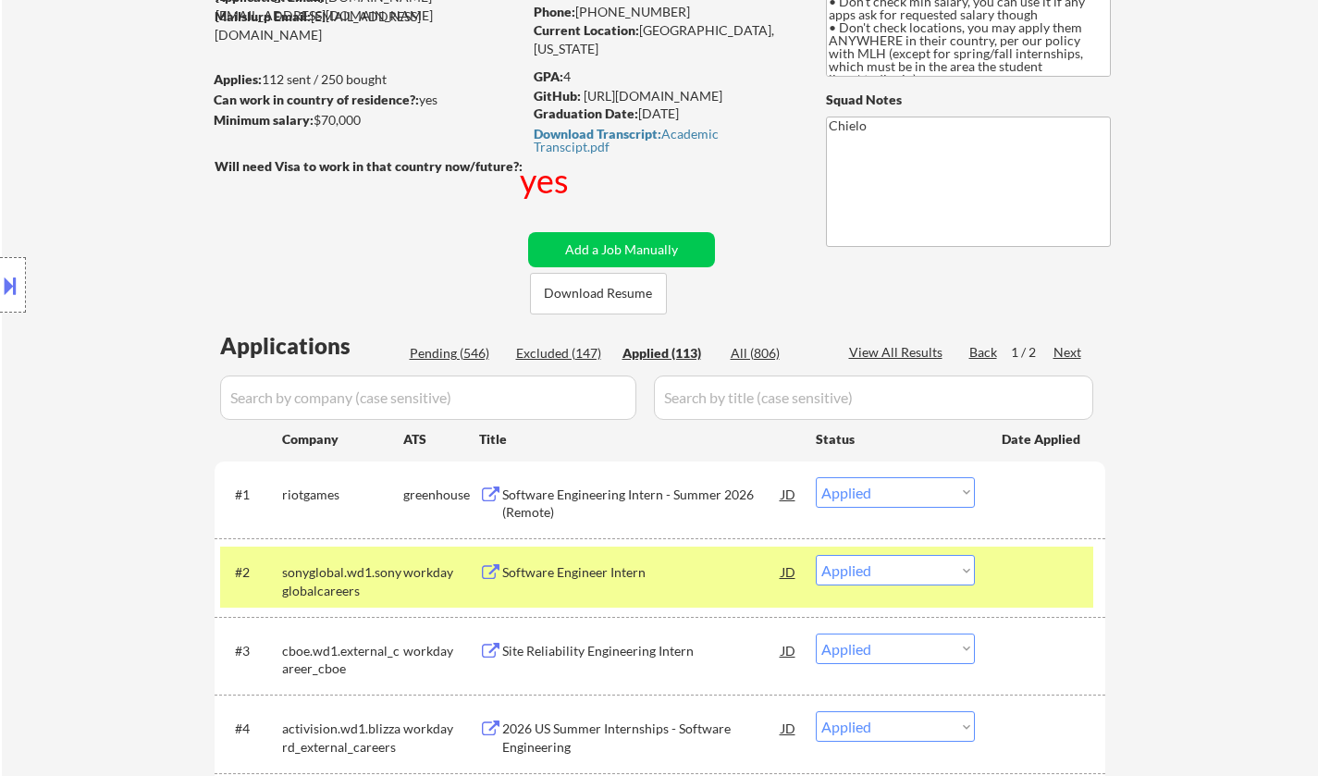
select select ""applied""
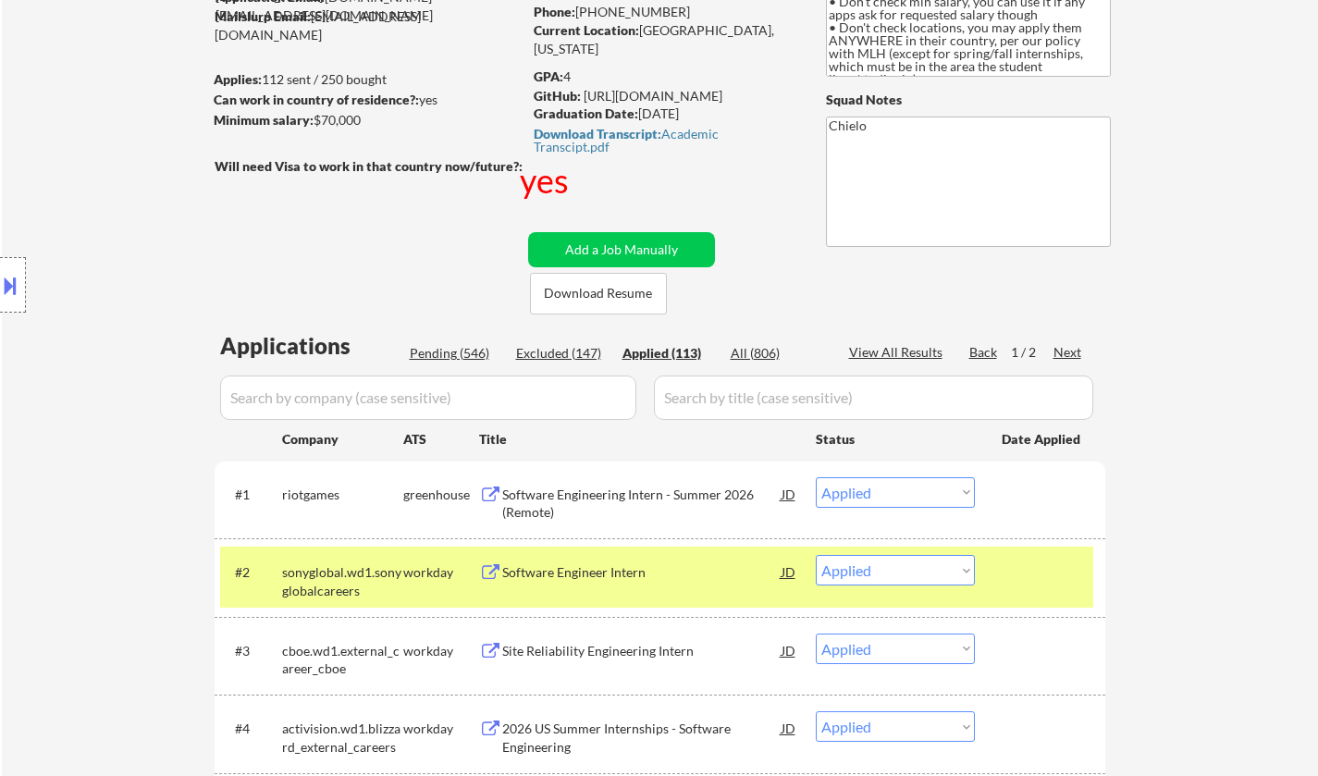
select select ""applied""
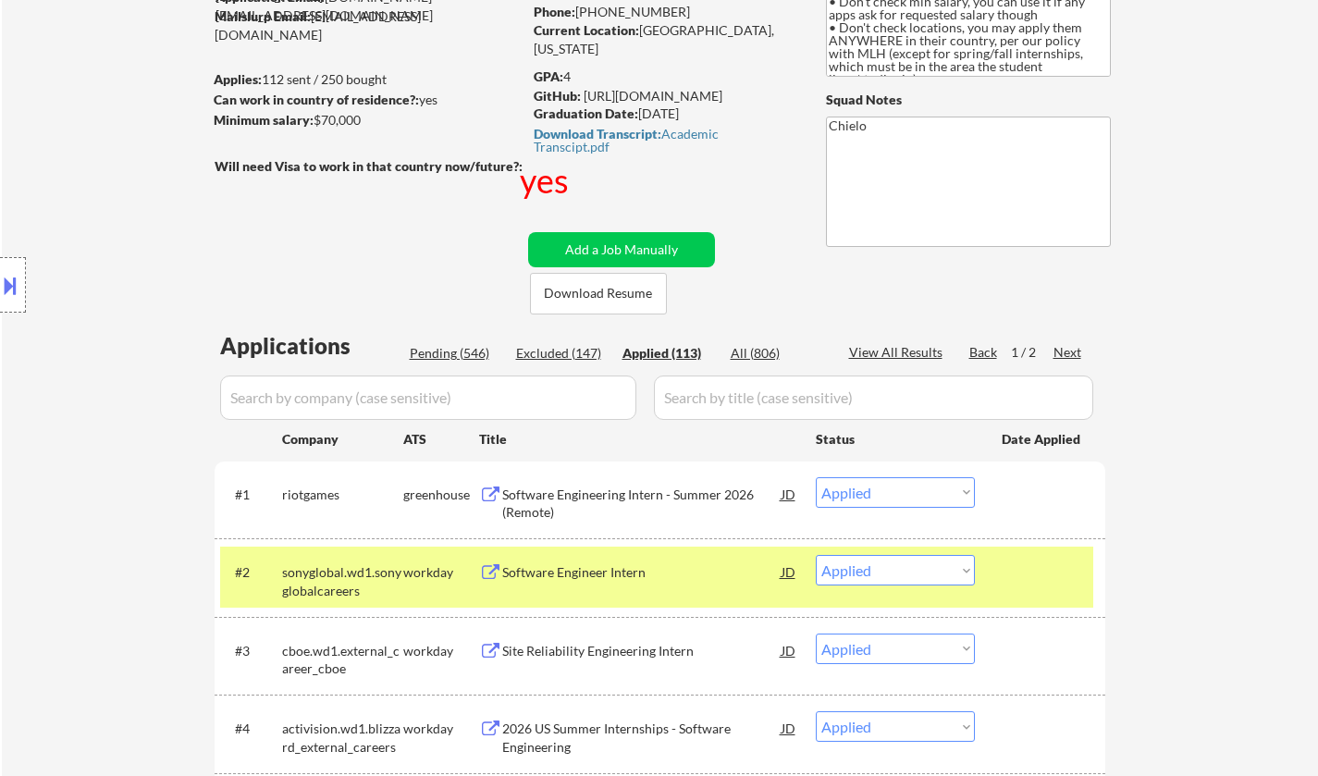
select select ""applied""
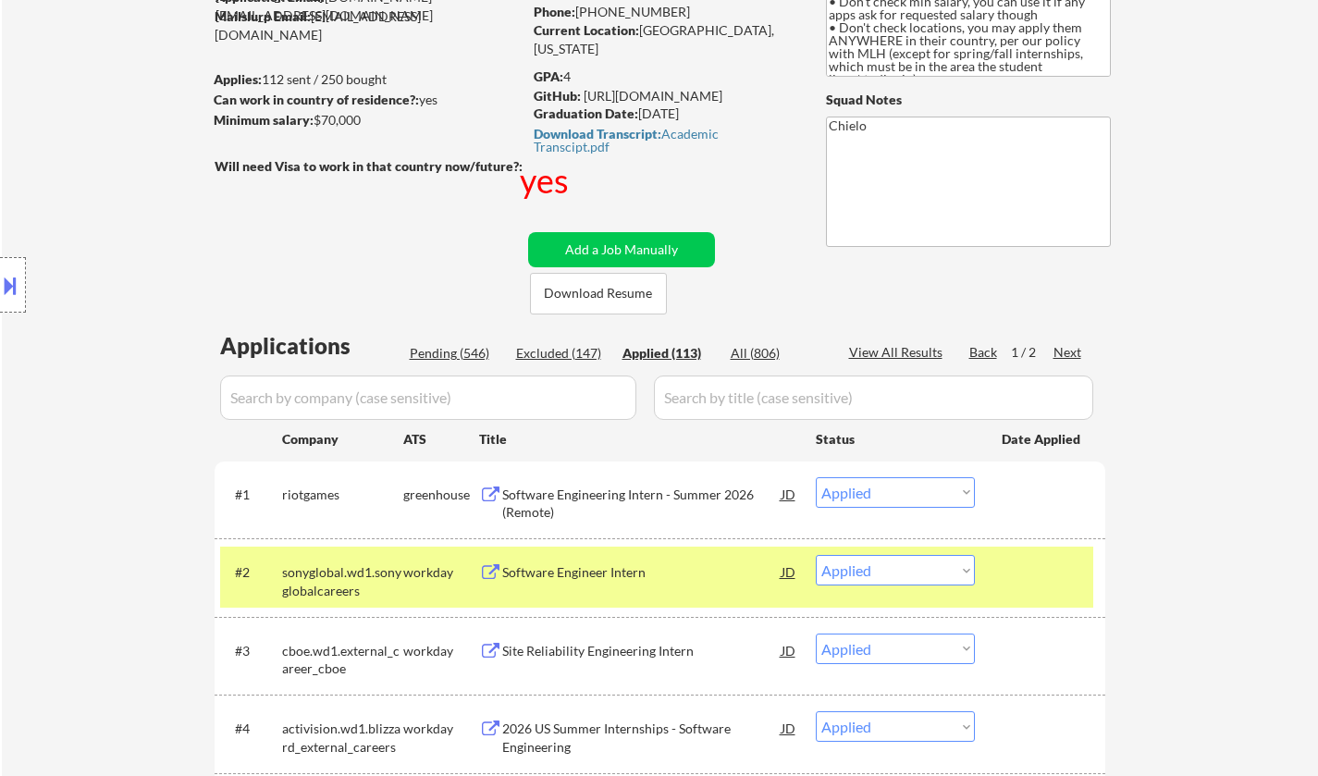
select select ""applied""
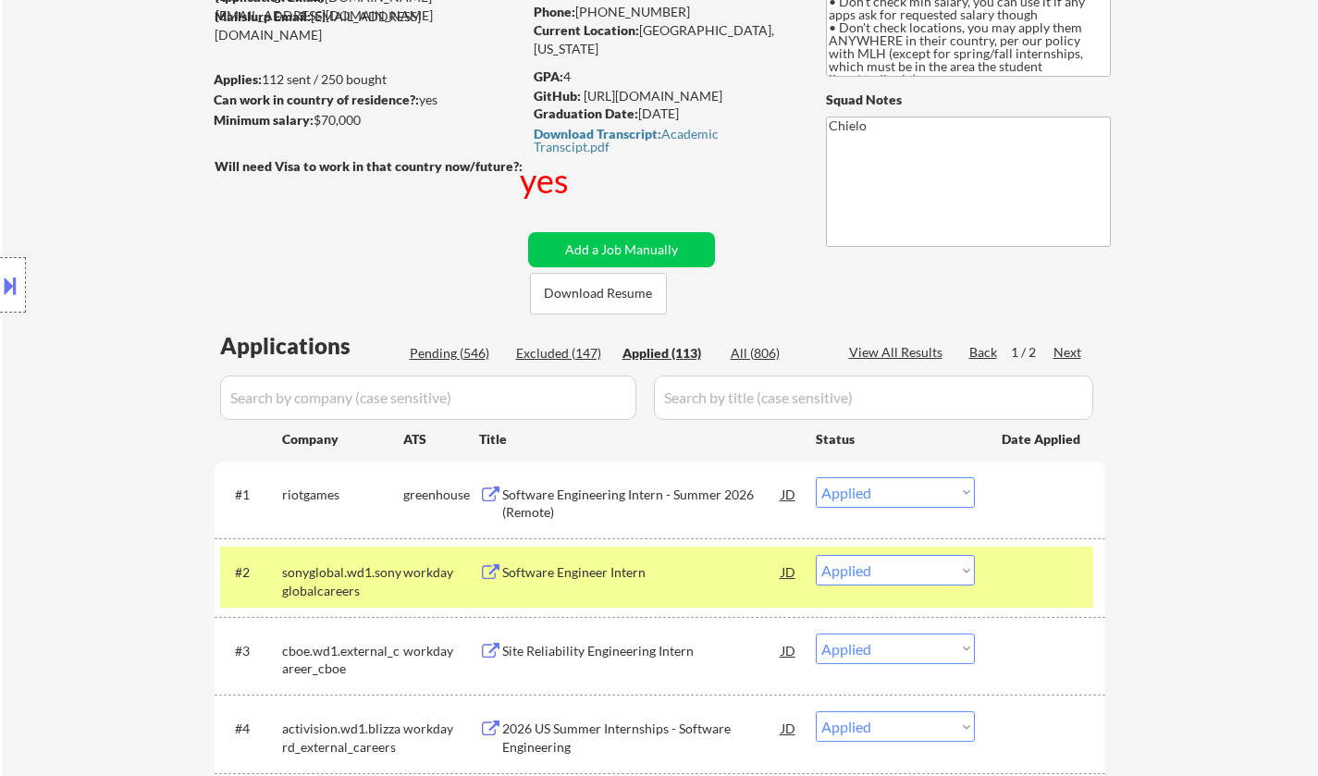
select select ""applied""
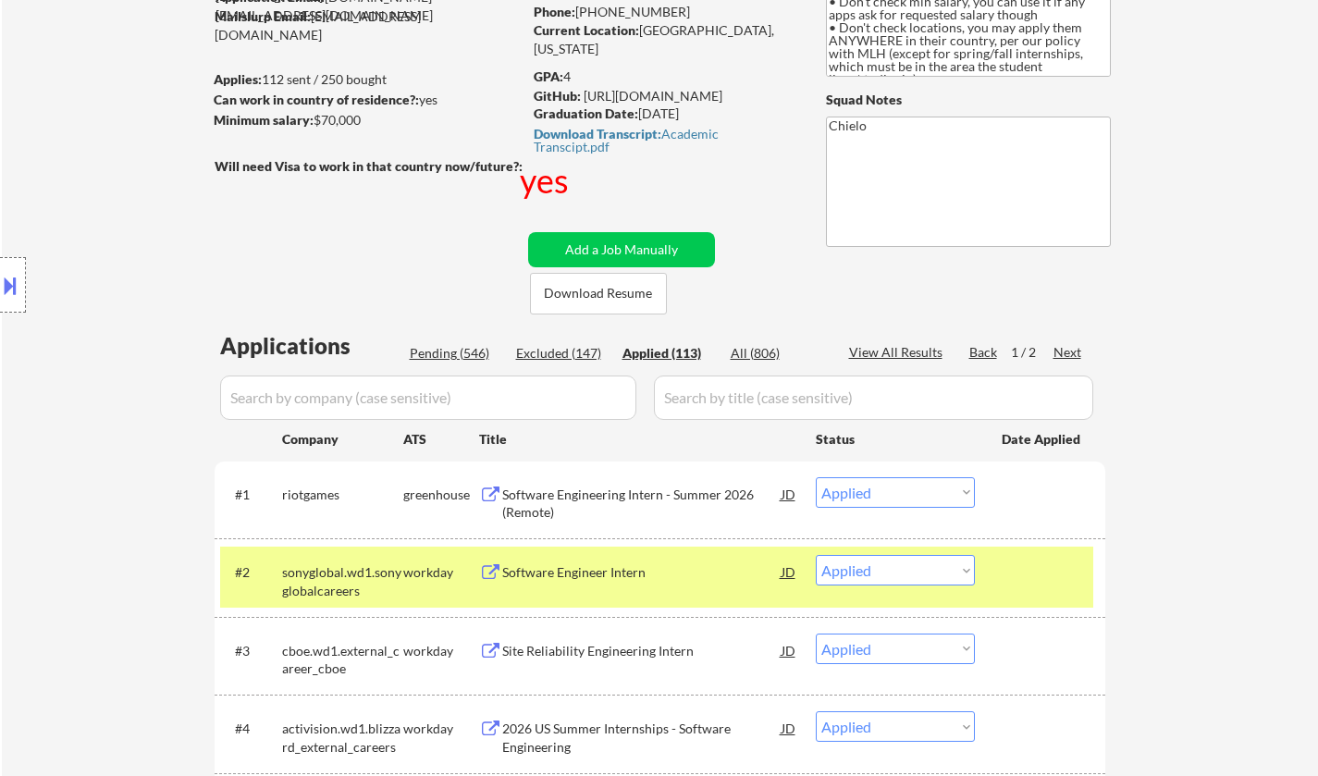
select select ""applied""
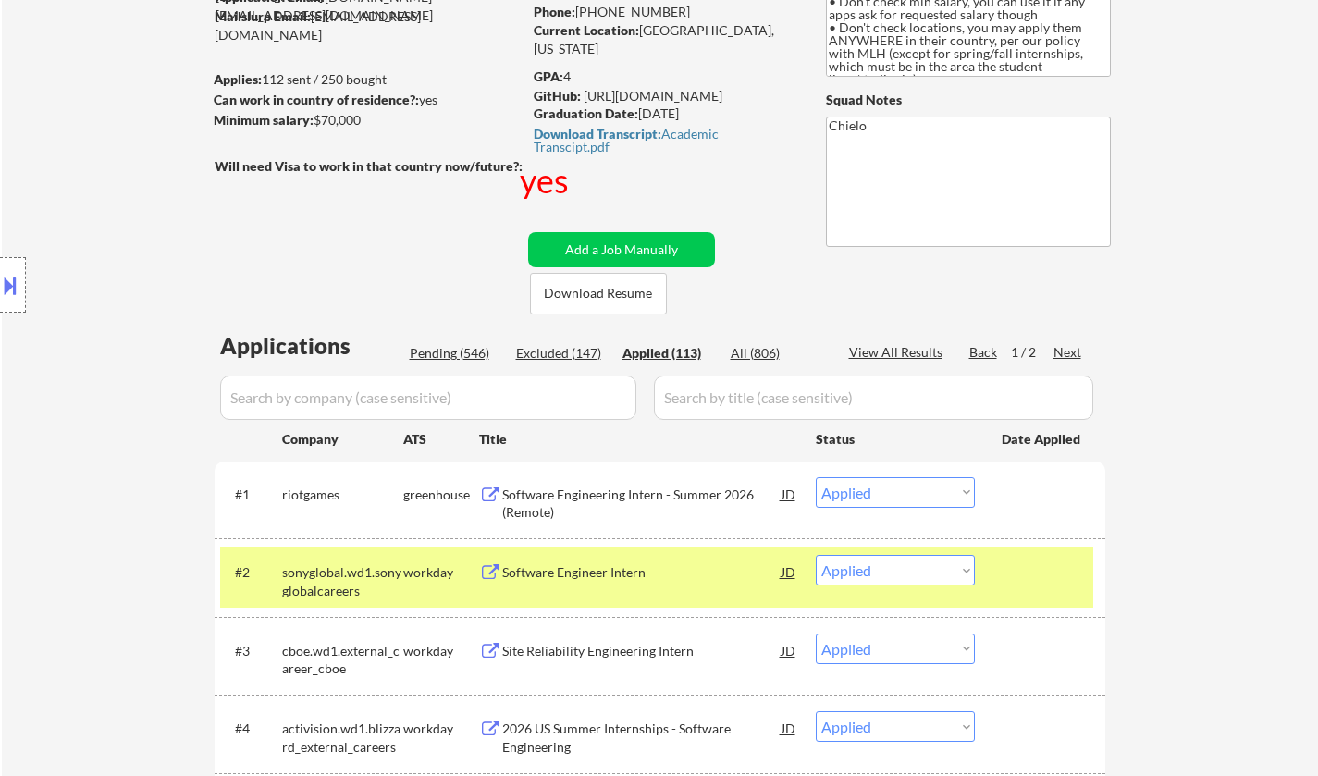
select select ""applied""
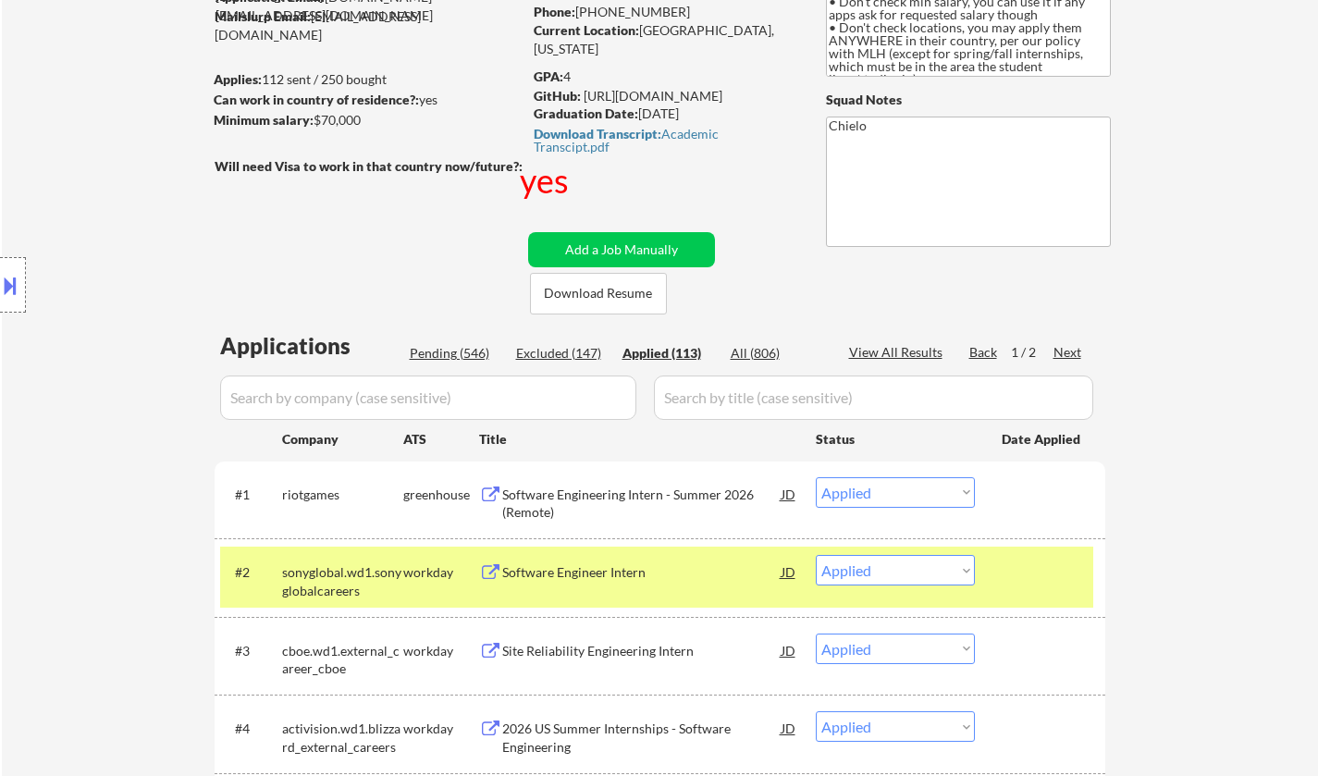
select select ""applied""
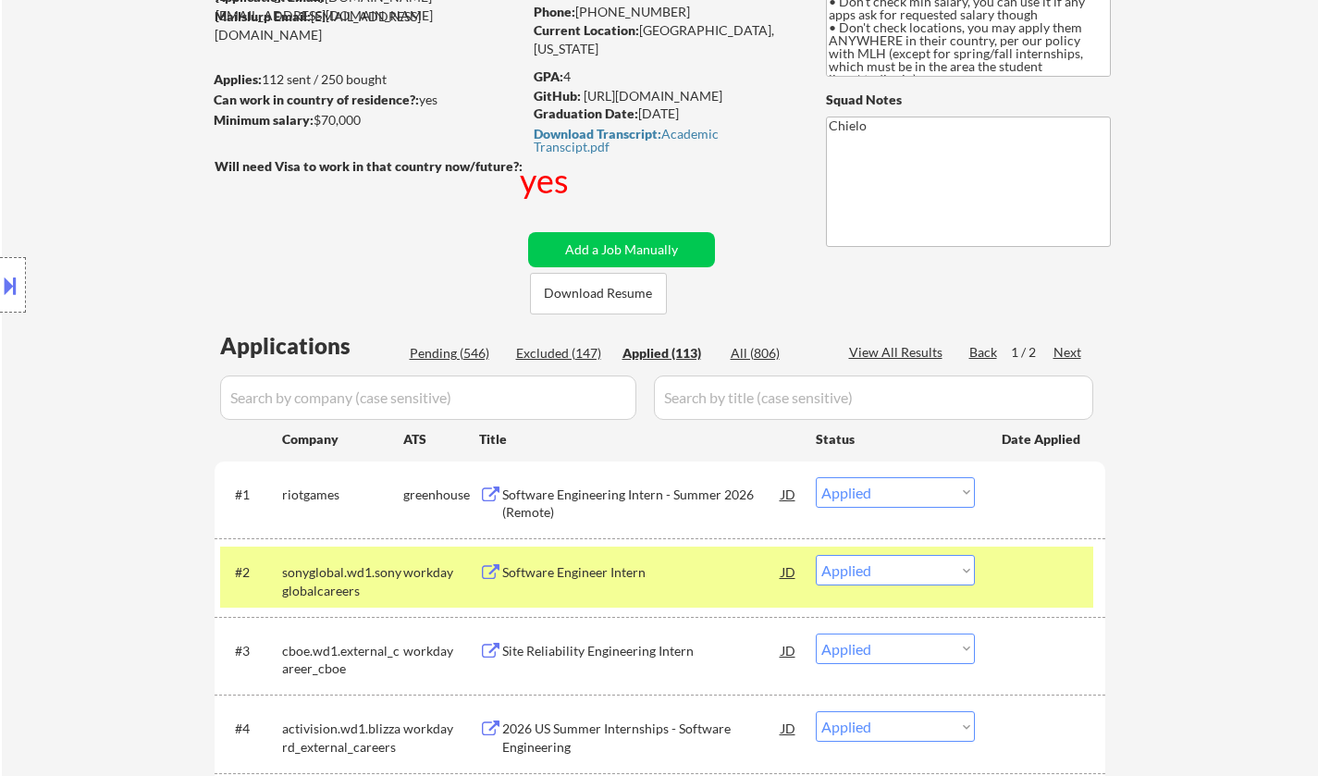
select select ""applied""
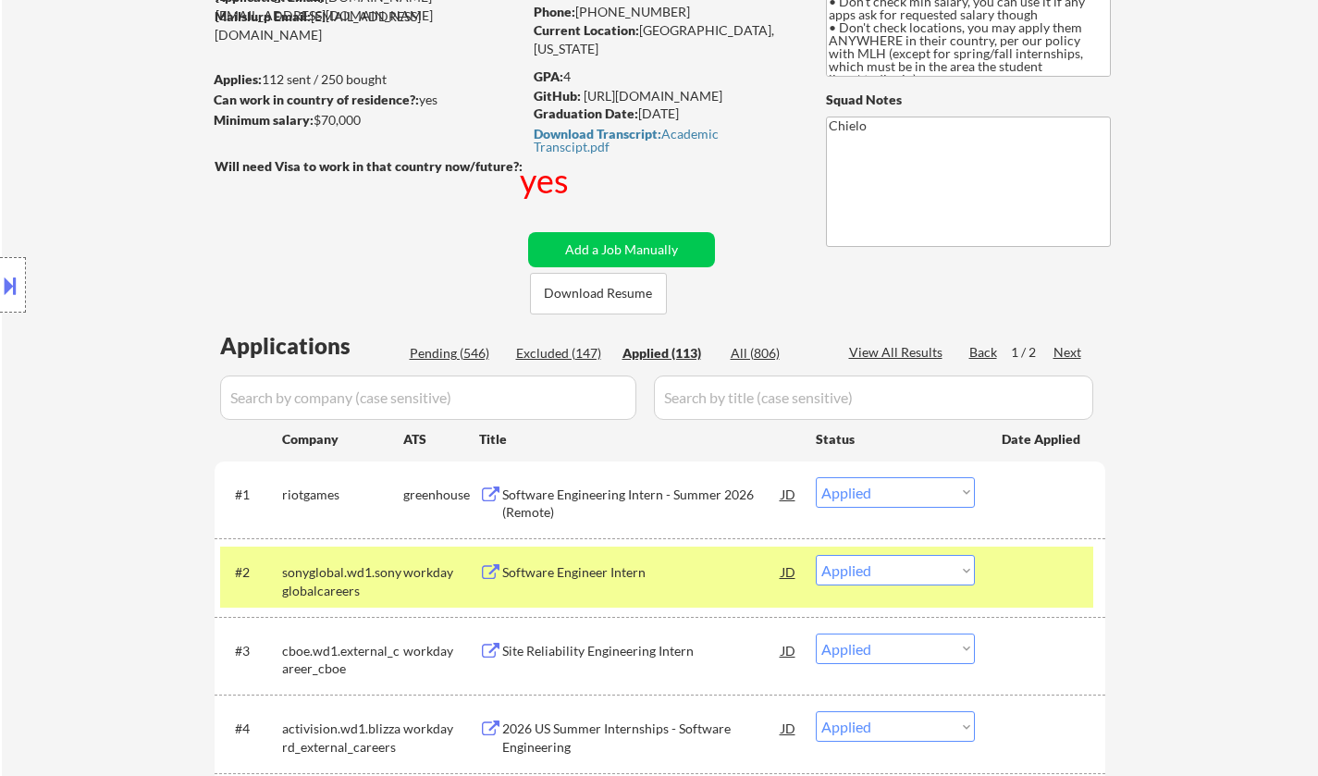
select select ""applied""
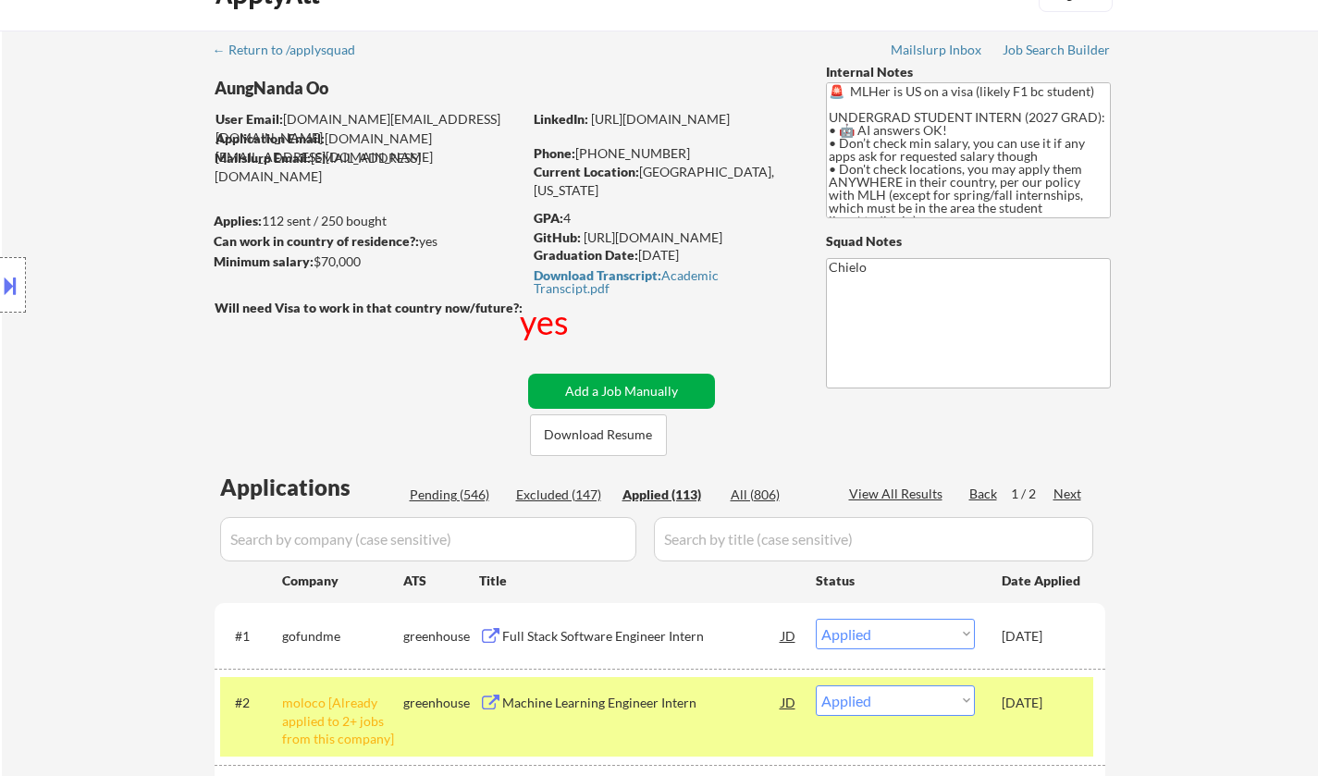
scroll to position [0, 0]
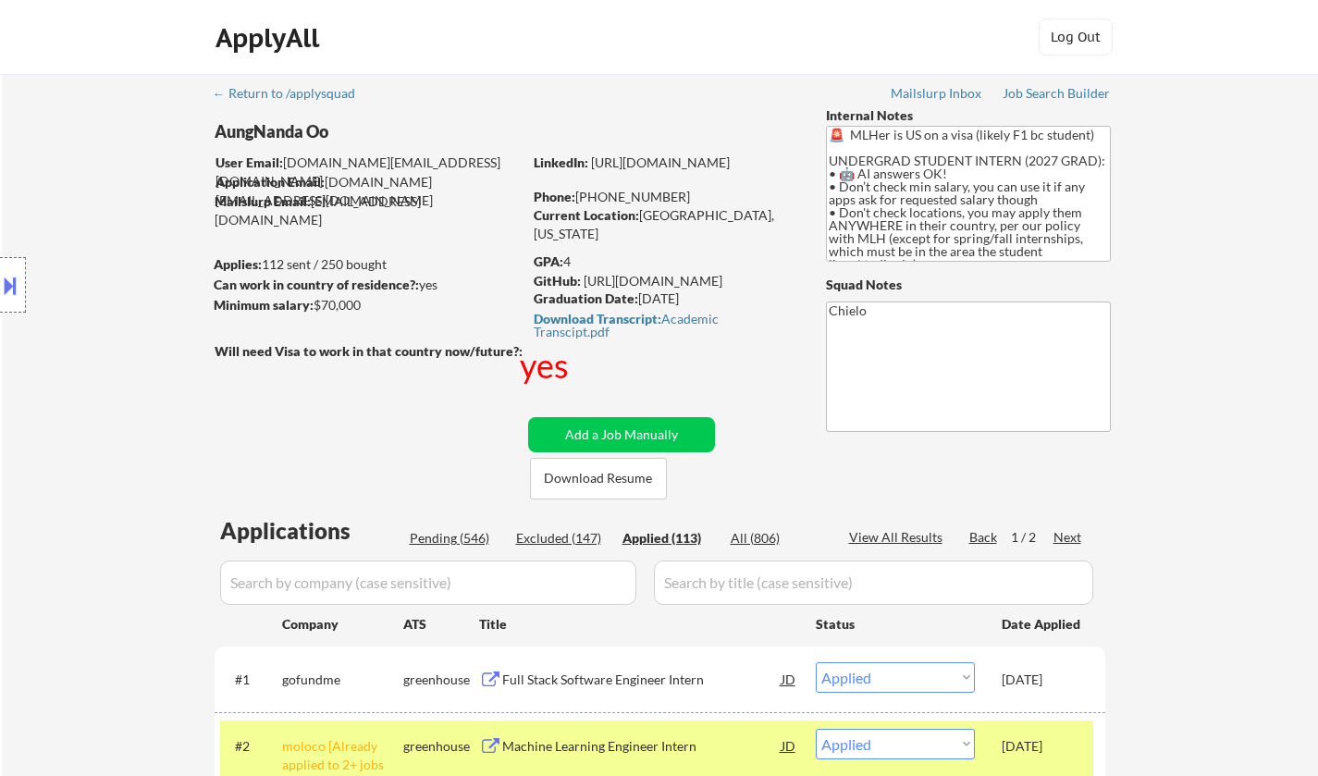
click at [446, 538] on div "Pending (546)" at bounding box center [456, 538] width 92 height 18
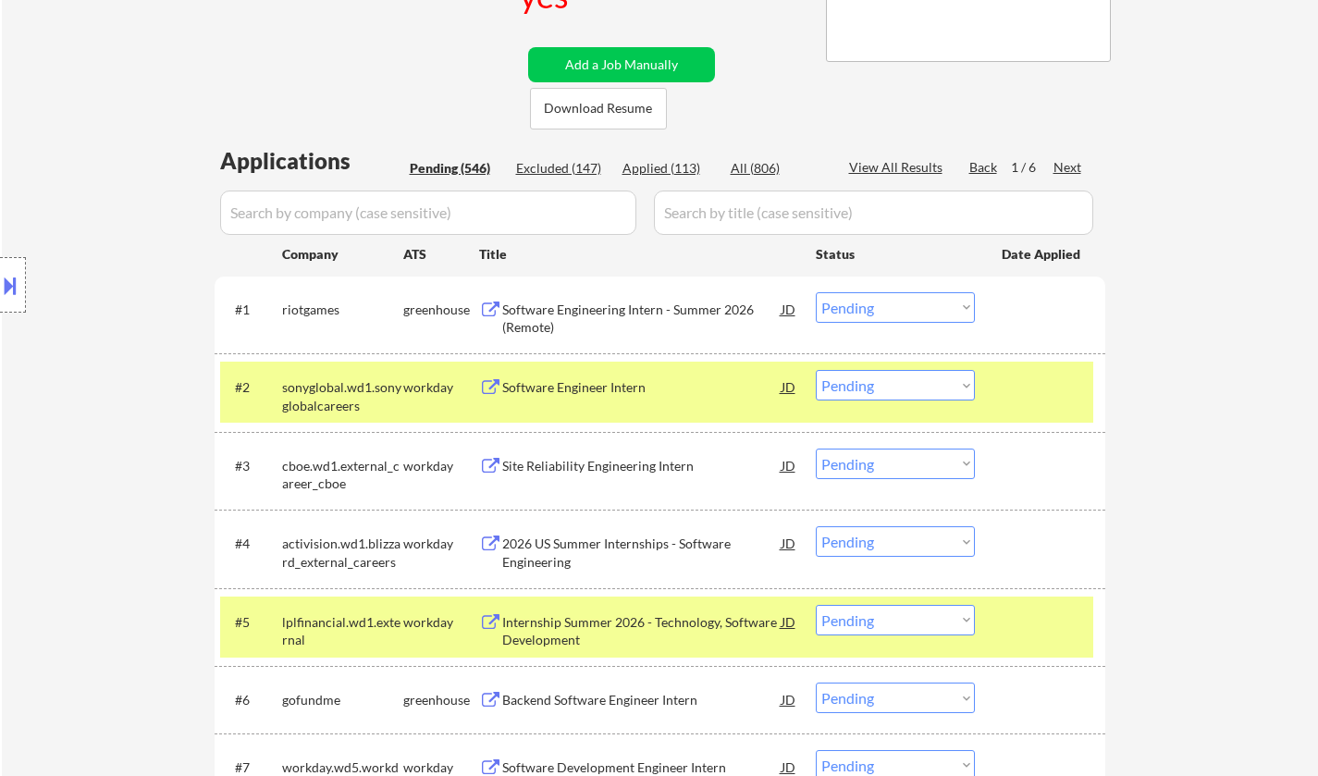
scroll to position [740, 0]
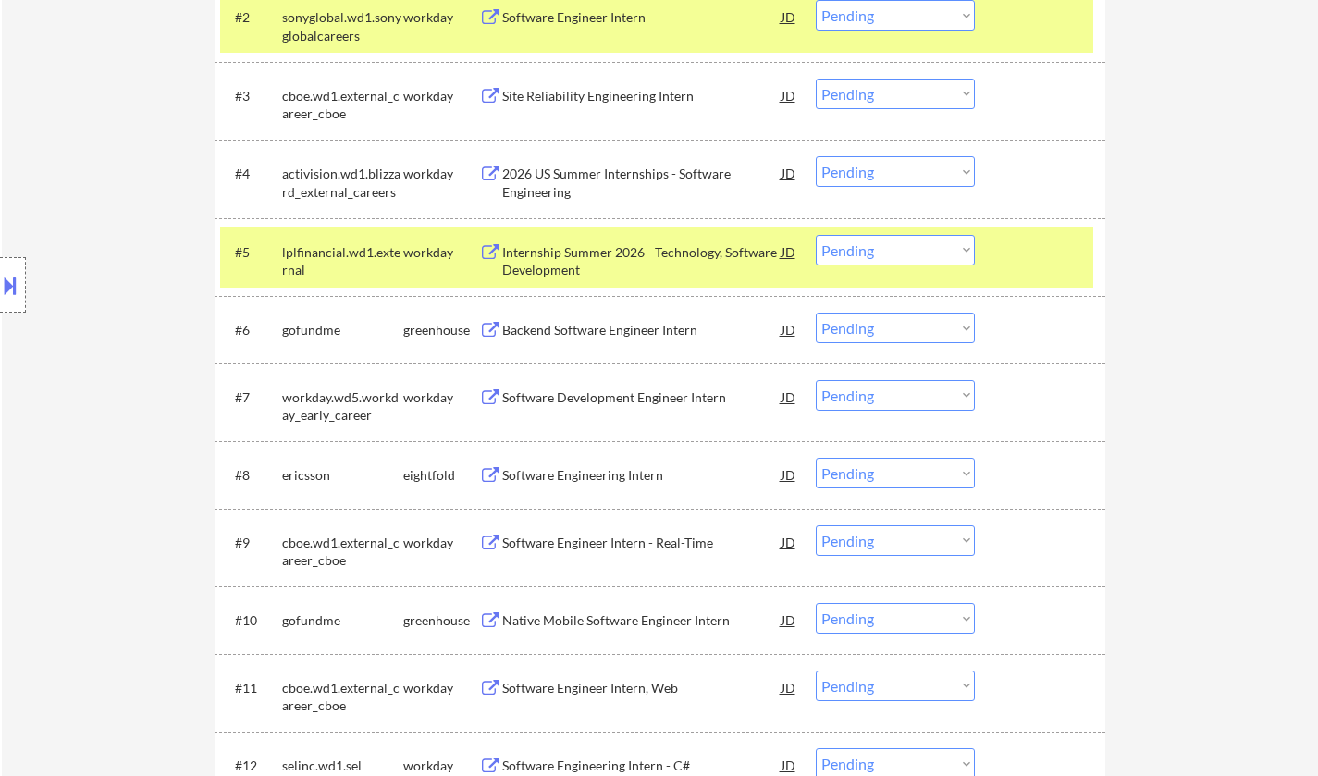
drag, startPoint x: 877, startPoint y: 169, endPoint x: 881, endPoint y: 183, distance: 14.6
click at [877, 169] on select "Choose an option... Pending Applied Excluded (Questions) Excluded (Expired) Exc…" at bounding box center [894, 171] width 159 height 31
click at [815, 156] on select "Choose an option... Pending Applied Excluded (Questions) Excluded (Expired) Exc…" at bounding box center [894, 171] width 159 height 31
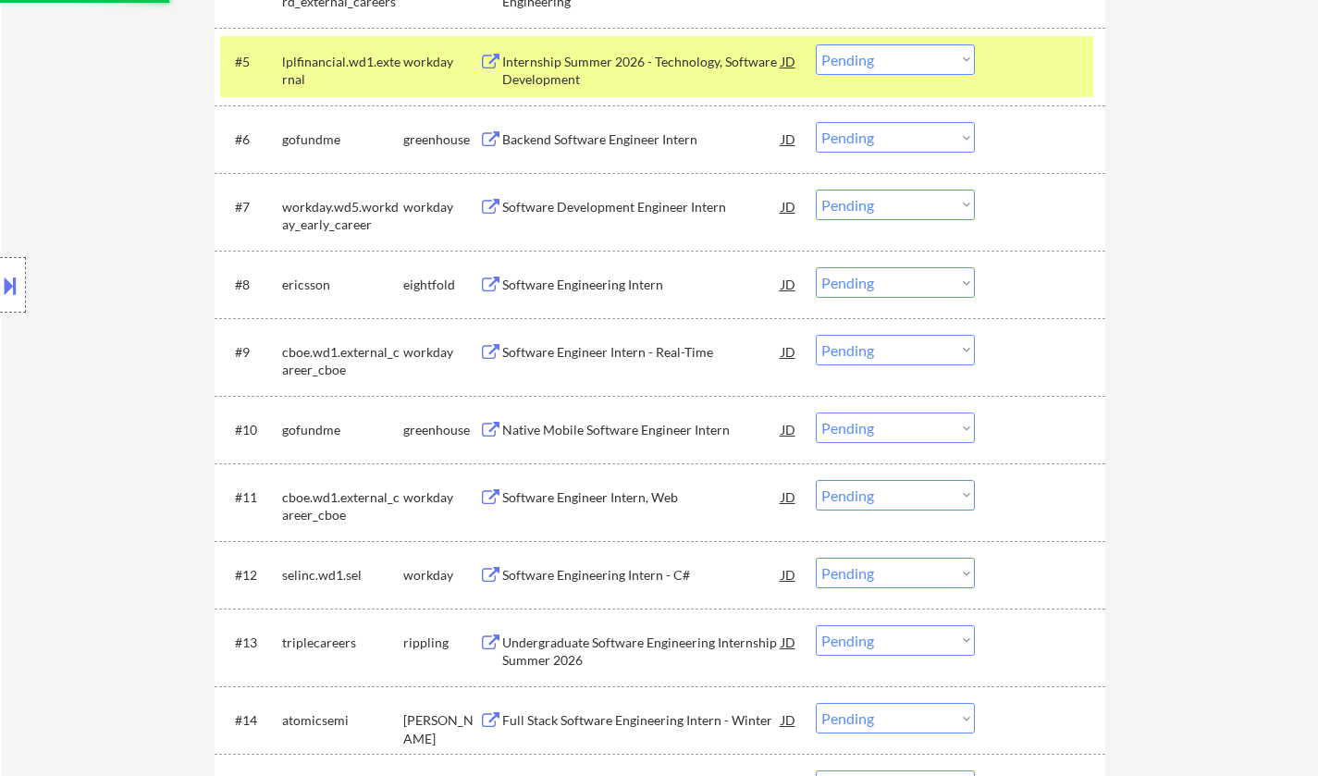
scroll to position [1017, 0]
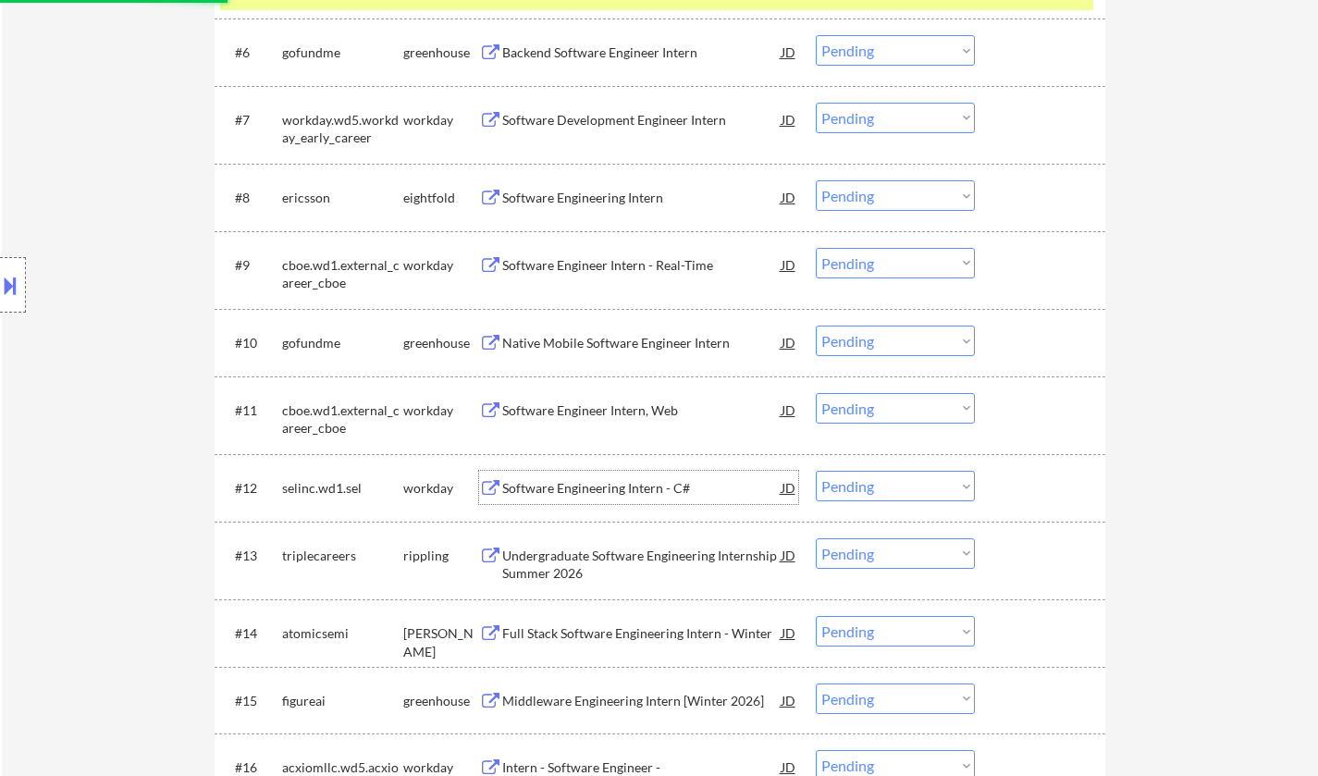
click at [614, 488] on div "Software Engineering Intern - C#" at bounding box center [641, 488] width 279 height 18
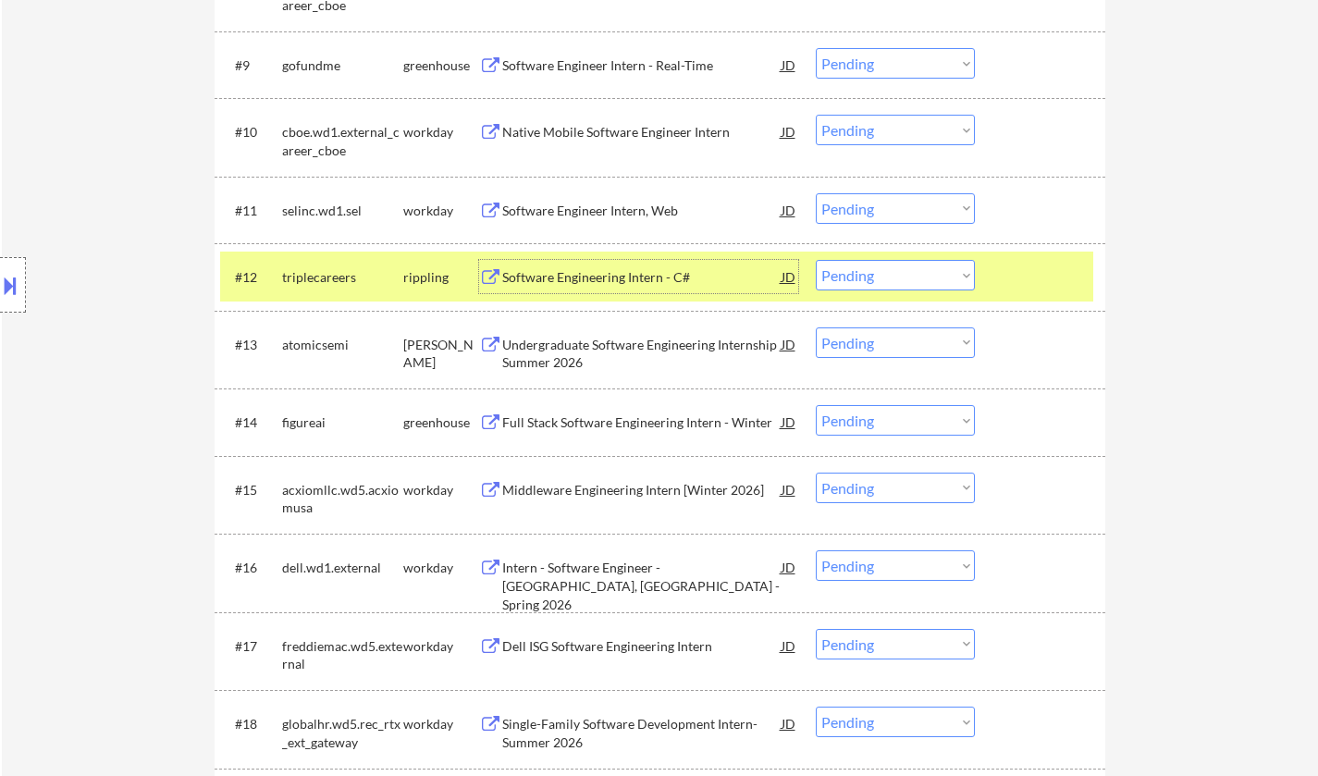
scroll to position [1202, 0]
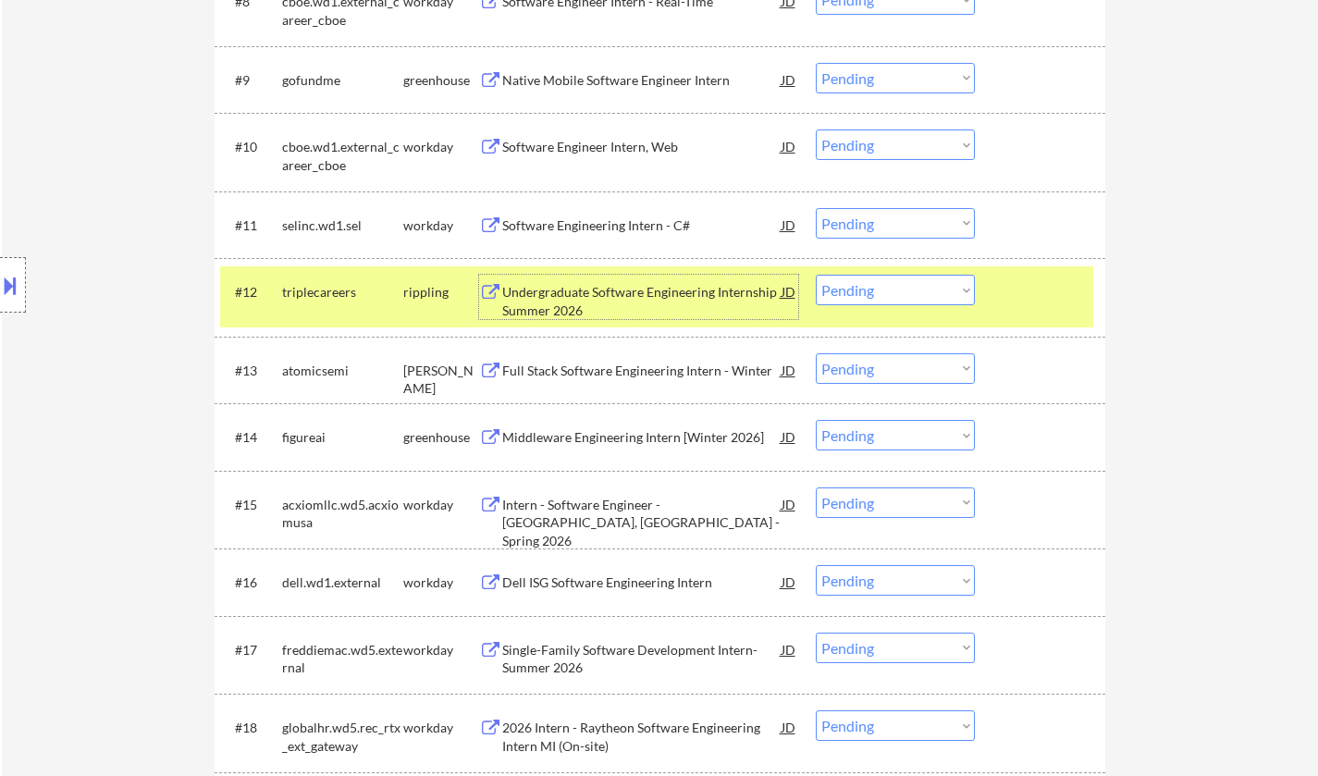
drag, startPoint x: 885, startPoint y: 216, endPoint x: 891, endPoint y: 234, distance: 18.7
click at [885, 216] on select "Choose an option... Pending Applied Excluded (Questions) Excluded (Expired) Exc…" at bounding box center [894, 223] width 159 height 31
click at [815, 208] on select "Choose an option... Pending Applied Excluded (Questions) Excluded (Expired) Exc…" at bounding box center [894, 223] width 159 height 31
click at [564, 289] on div "Undergraduate Software Engineering Internship Summer 2026" at bounding box center [641, 301] width 279 height 36
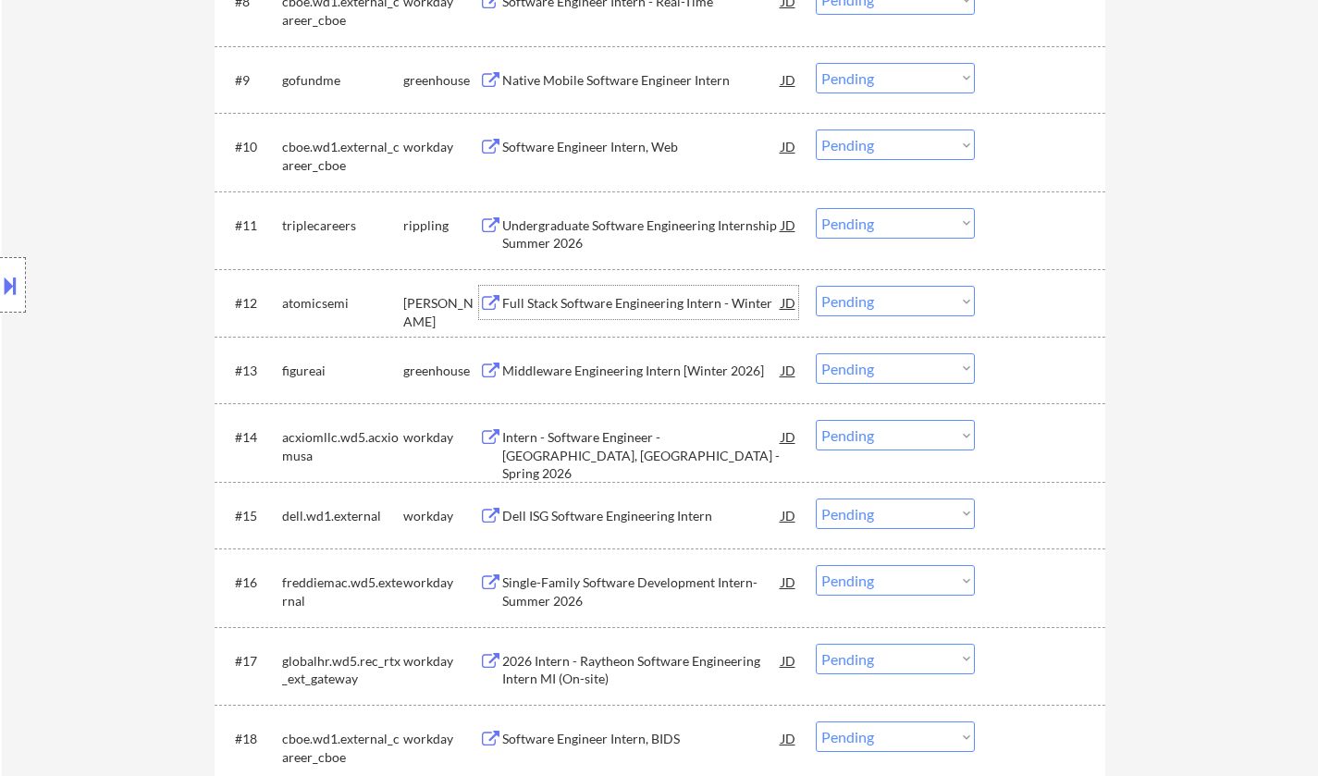
click at [894, 216] on select "Choose an option... Pending Applied Excluded (Questions) Excluded (Expired) Exc…" at bounding box center [894, 223] width 159 height 31
click at [815, 208] on select "Choose an option... Pending Applied Excluded (Questions) Excluded (Expired) Exc…" at bounding box center [894, 223] width 159 height 31
click at [613, 298] on div "Full Stack Software Engineering Intern - Winter" at bounding box center [641, 303] width 279 height 18
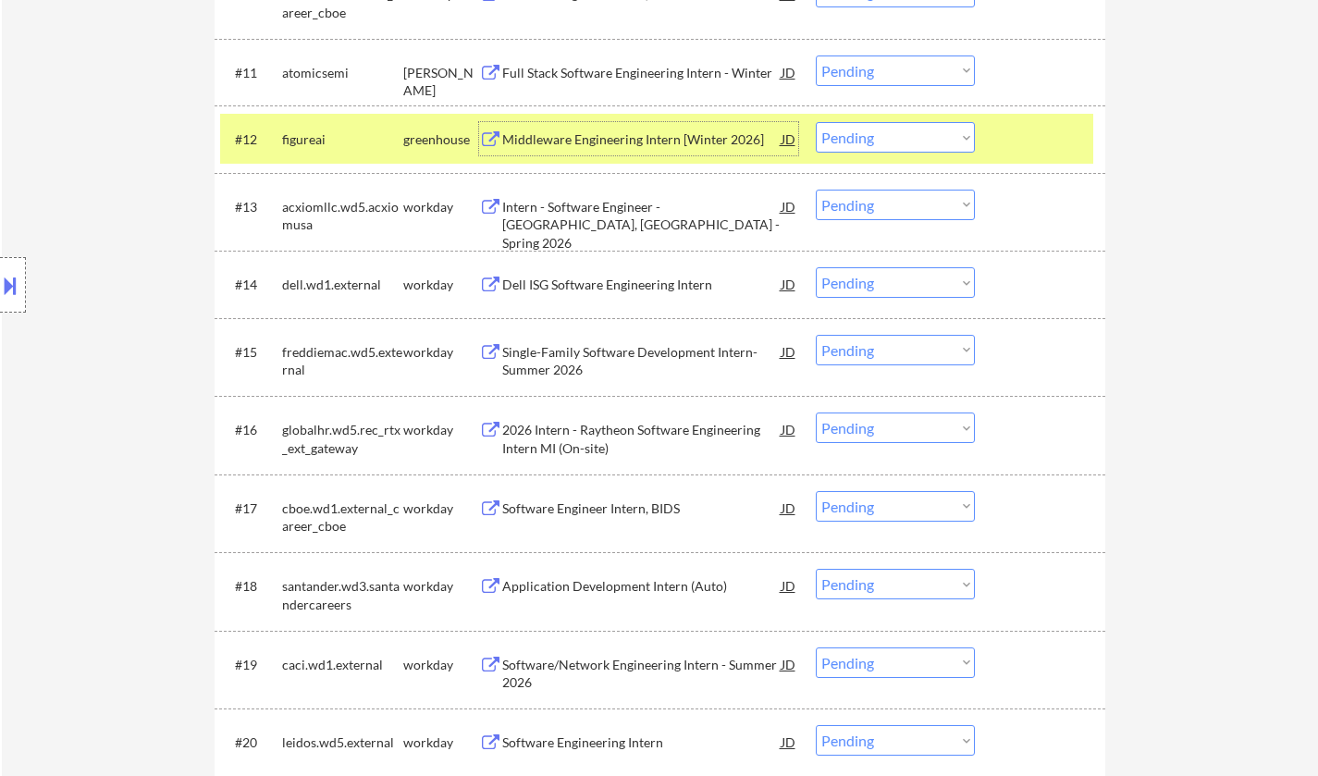
scroll to position [1387, 0]
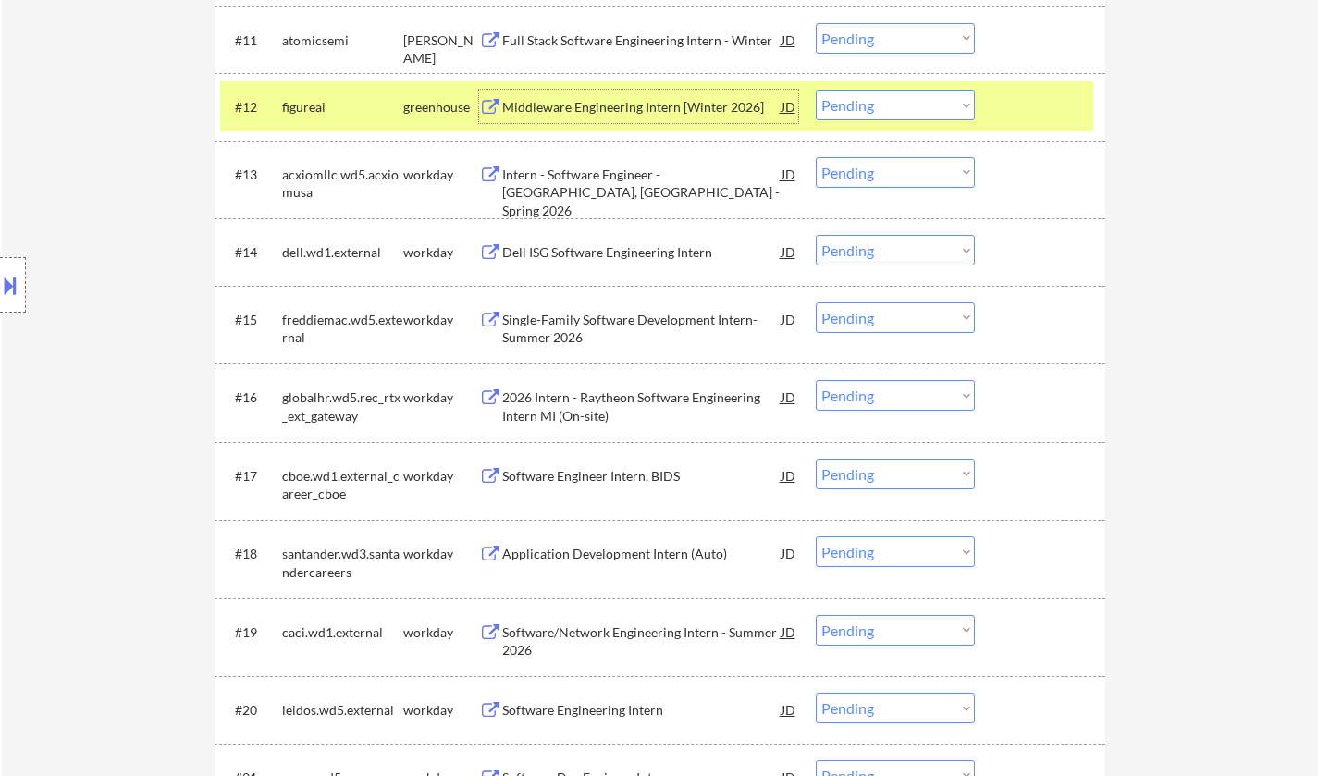
click at [603, 392] on div "2026 Intern - Raytheon Software Engineering Intern MI (On-site)" at bounding box center [641, 406] width 279 height 36
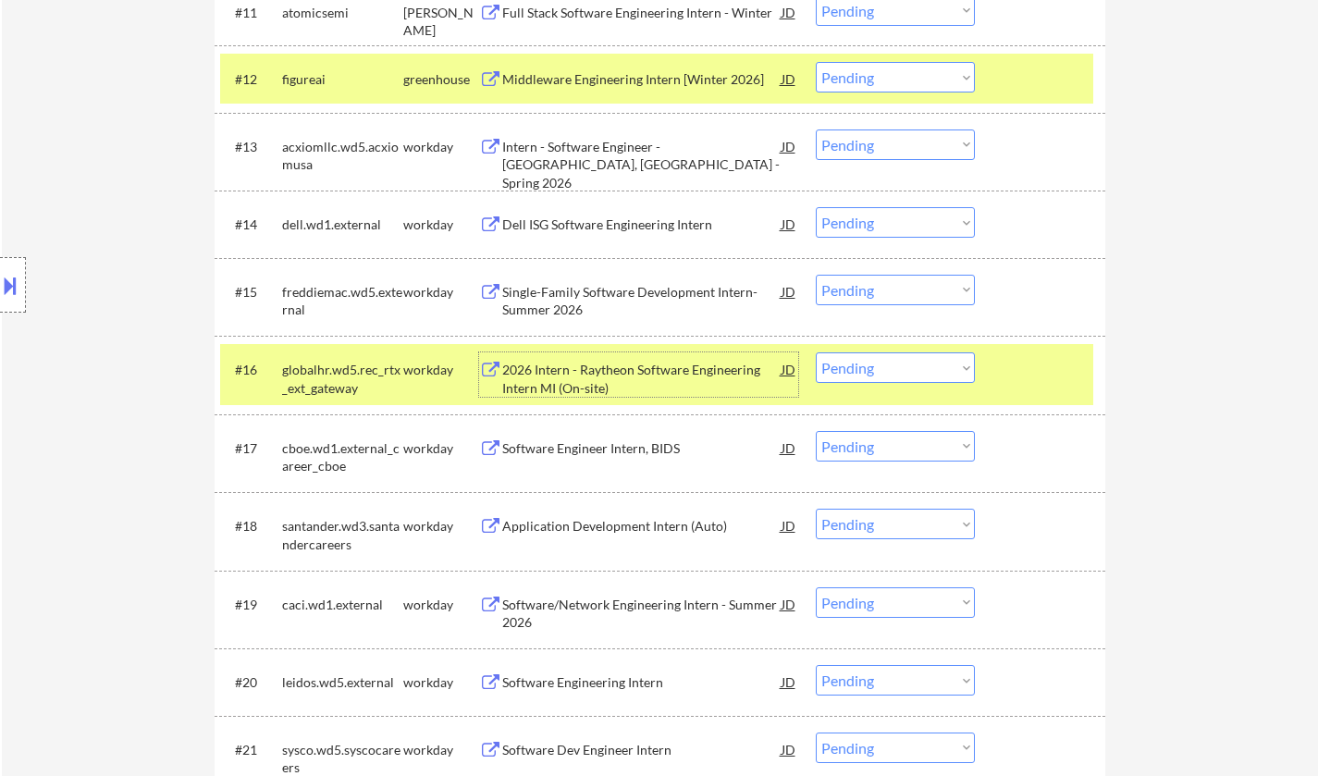
scroll to position [1479, 0]
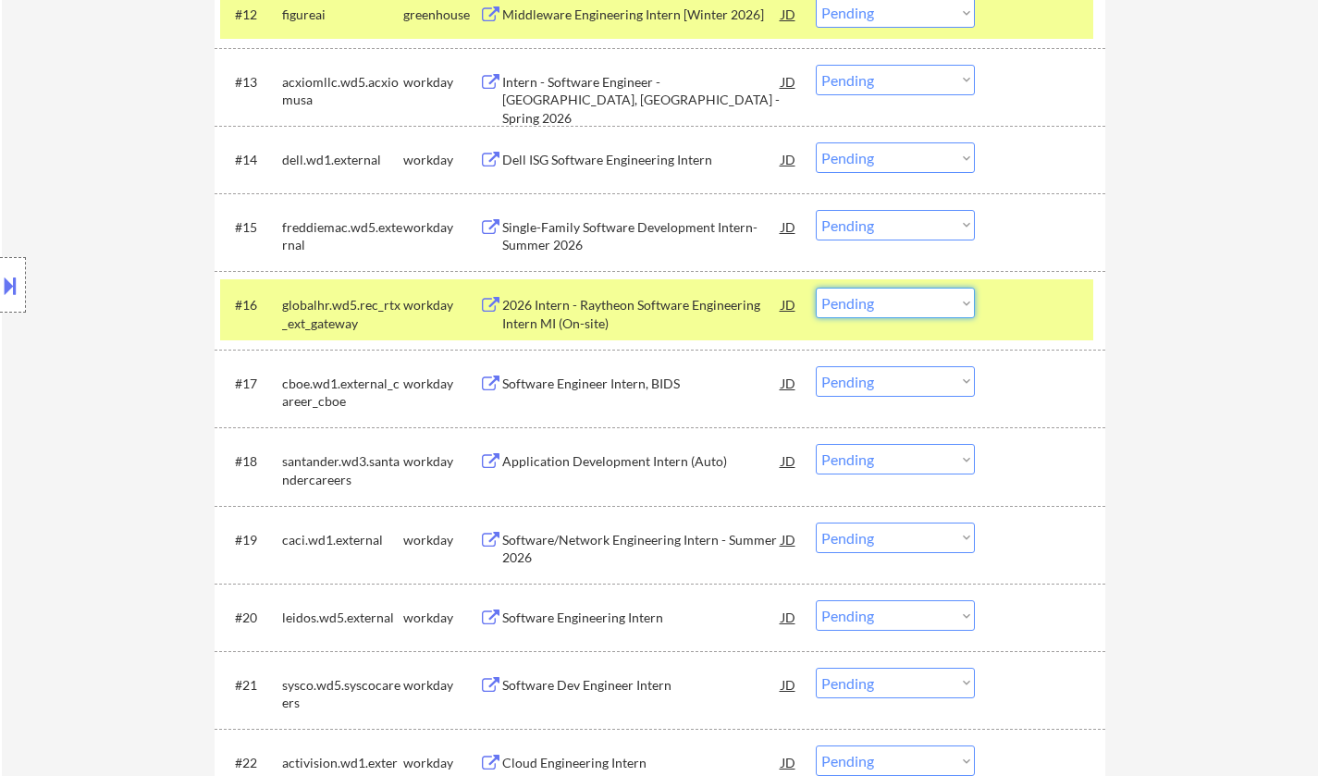
click at [883, 302] on select "Choose an option... Pending Applied Excluded (Questions) Excluded (Expired) Exc…" at bounding box center [894, 303] width 159 height 31
click at [815, 288] on select "Choose an option... Pending Applied Excluded (Questions) Excluded (Expired) Exc…" at bounding box center [894, 303] width 159 height 31
click at [589, 461] on div "Application Development Intern (Auto)" at bounding box center [641, 461] width 279 height 18
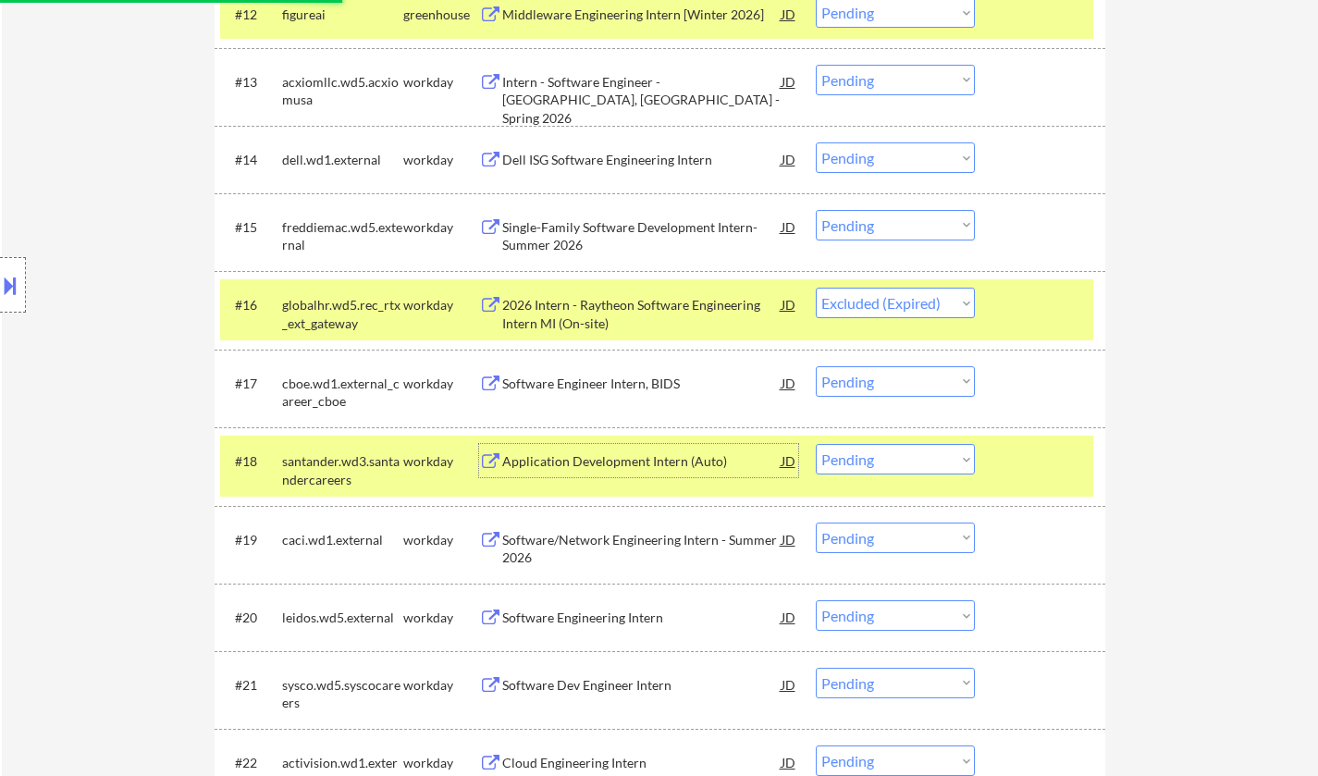
click at [902, 459] on select "Choose an option... Pending Applied Excluded (Questions) Excluded (Expired) Exc…" at bounding box center [894, 459] width 159 height 31
click at [815, 444] on select "Choose an option... Pending Applied Excluded (Questions) Excluded (Expired) Exc…" at bounding box center [894, 459] width 159 height 31
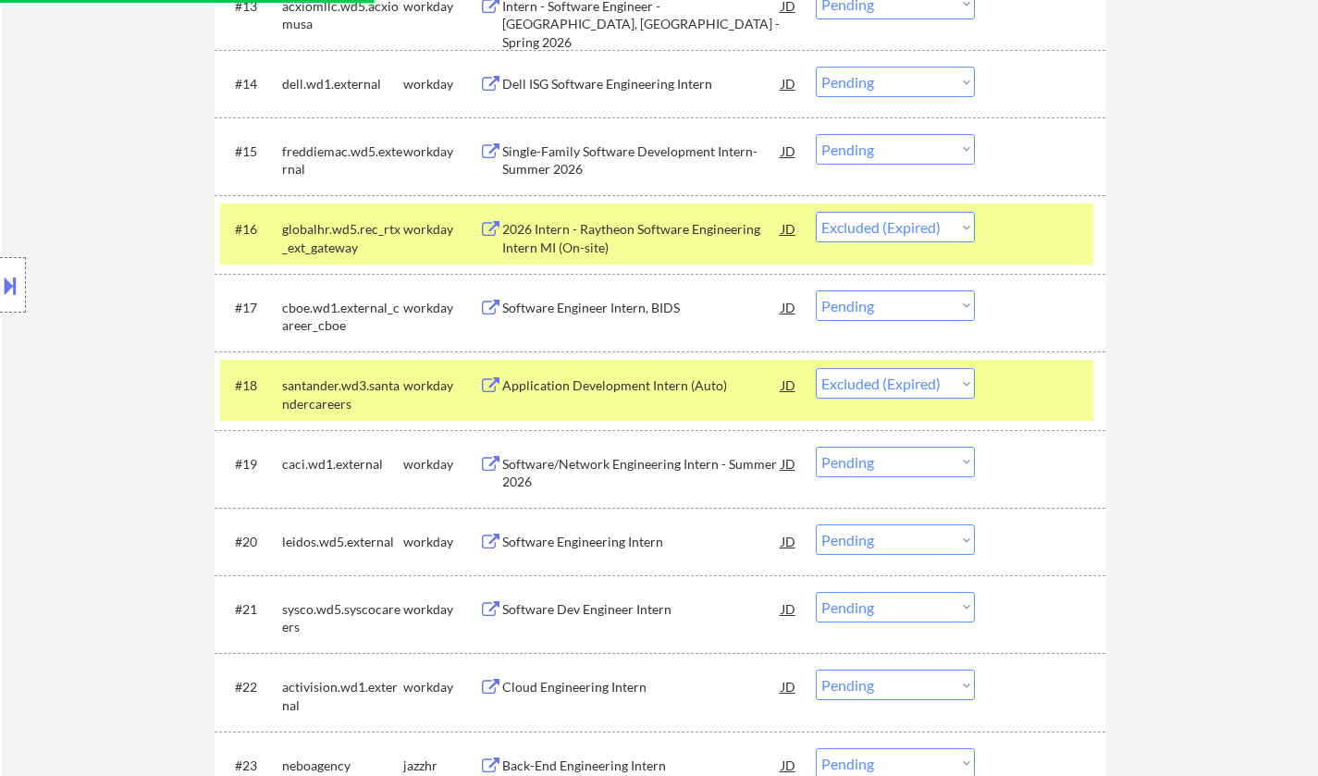
scroll to position [1664, 0]
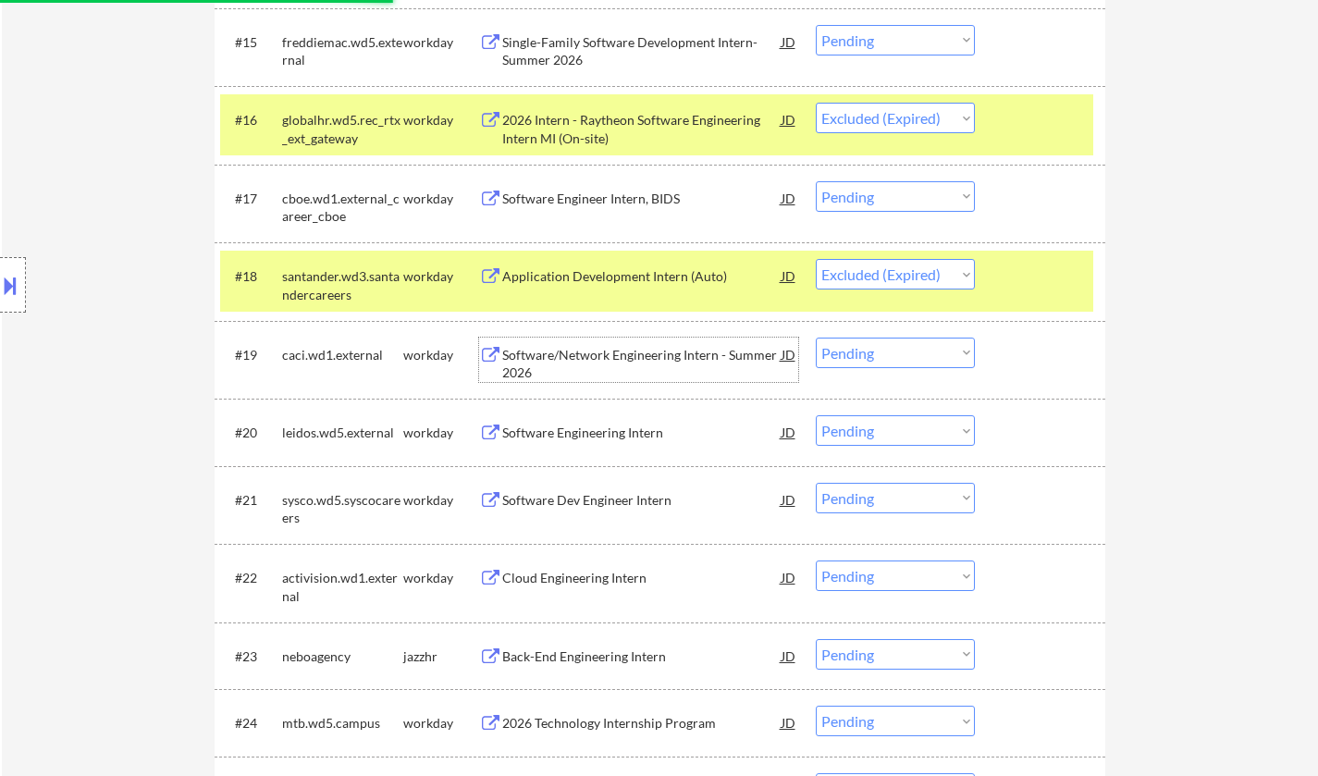
click at [640, 358] on div "Software/Network Engineering Intern - Summer 2026" at bounding box center [641, 364] width 279 height 36
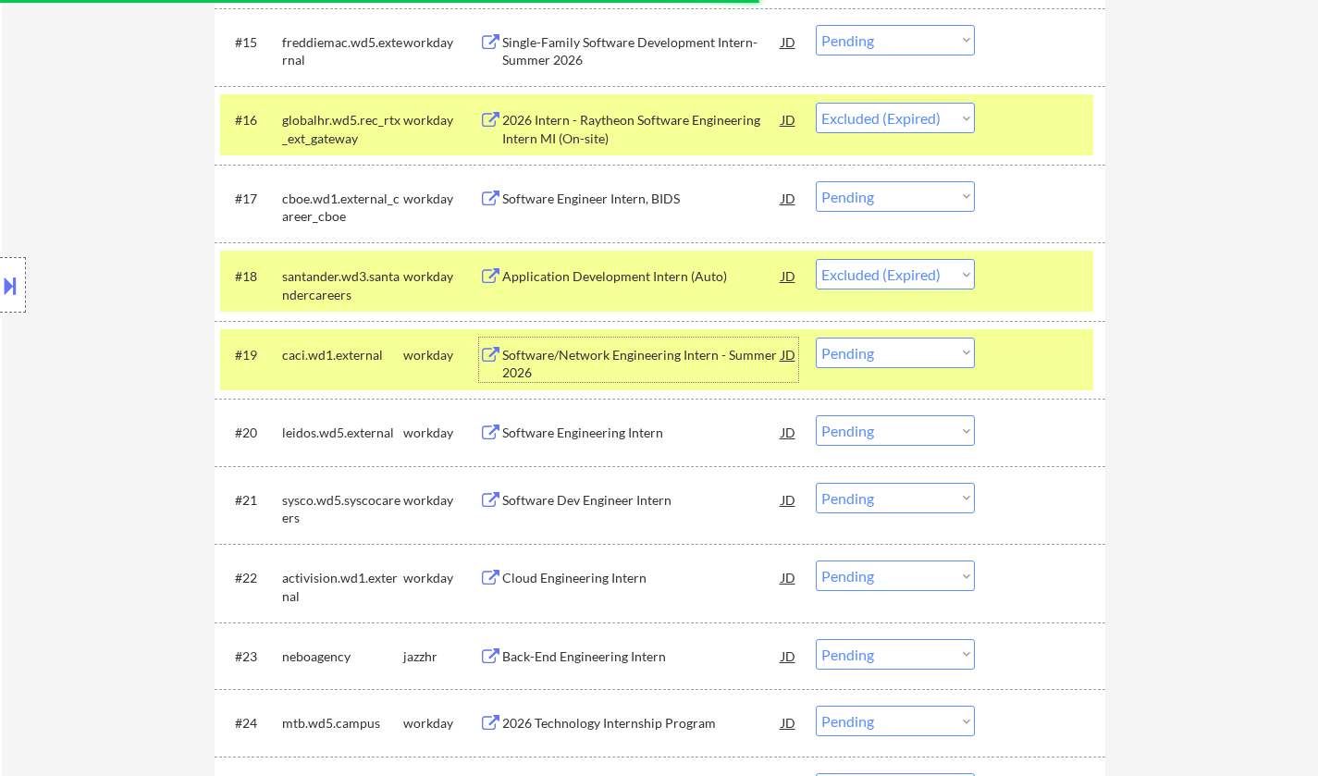
click at [900, 356] on select "Choose an option... Pending Applied Excluded (Questions) Excluded (Expired) Exc…" at bounding box center [894, 352] width 159 height 31
click at [815, 337] on select "Choose an option... Pending Applied Excluded (Questions) Excluded (Expired) Exc…" at bounding box center [894, 352] width 159 height 31
click at [611, 425] on div "Software Engineering Intern" at bounding box center [641, 432] width 279 height 18
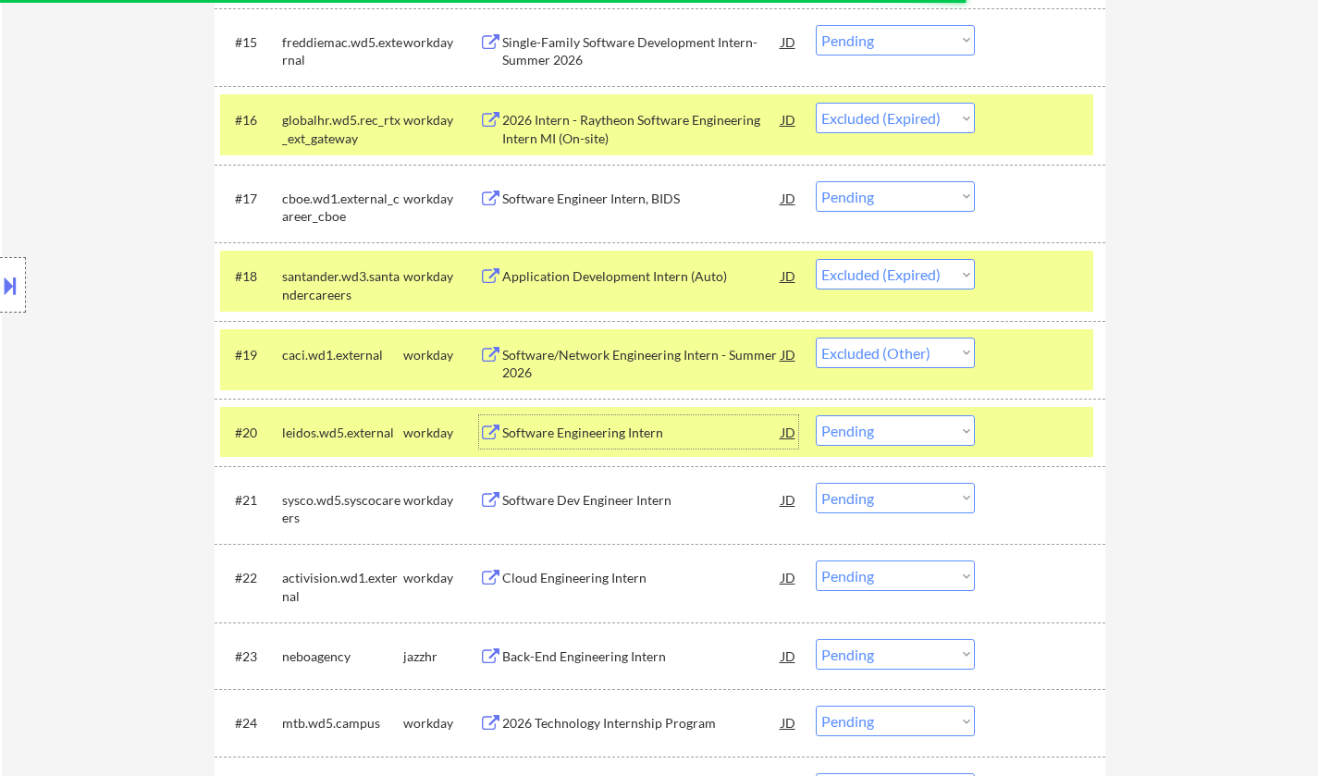
click at [885, 439] on select "Choose an option... Pending Applied Excluded (Questions) Excluded (Expired) Exc…" at bounding box center [894, 430] width 159 height 31
click at [815, 415] on select "Choose an option... Pending Applied Excluded (Questions) Excluded (Expired) Exc…" at bounding box center [894, 430] width 159 height 31
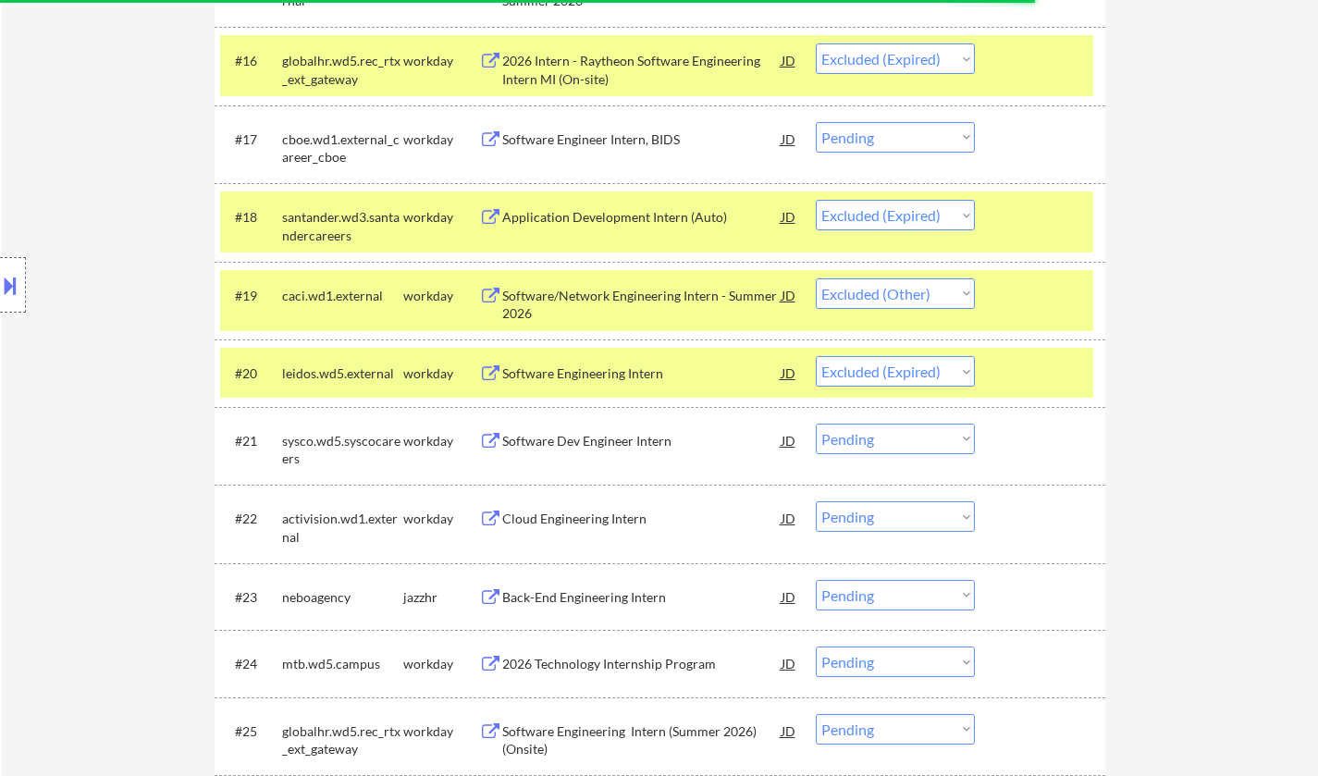
scroll to position [1757, 0]
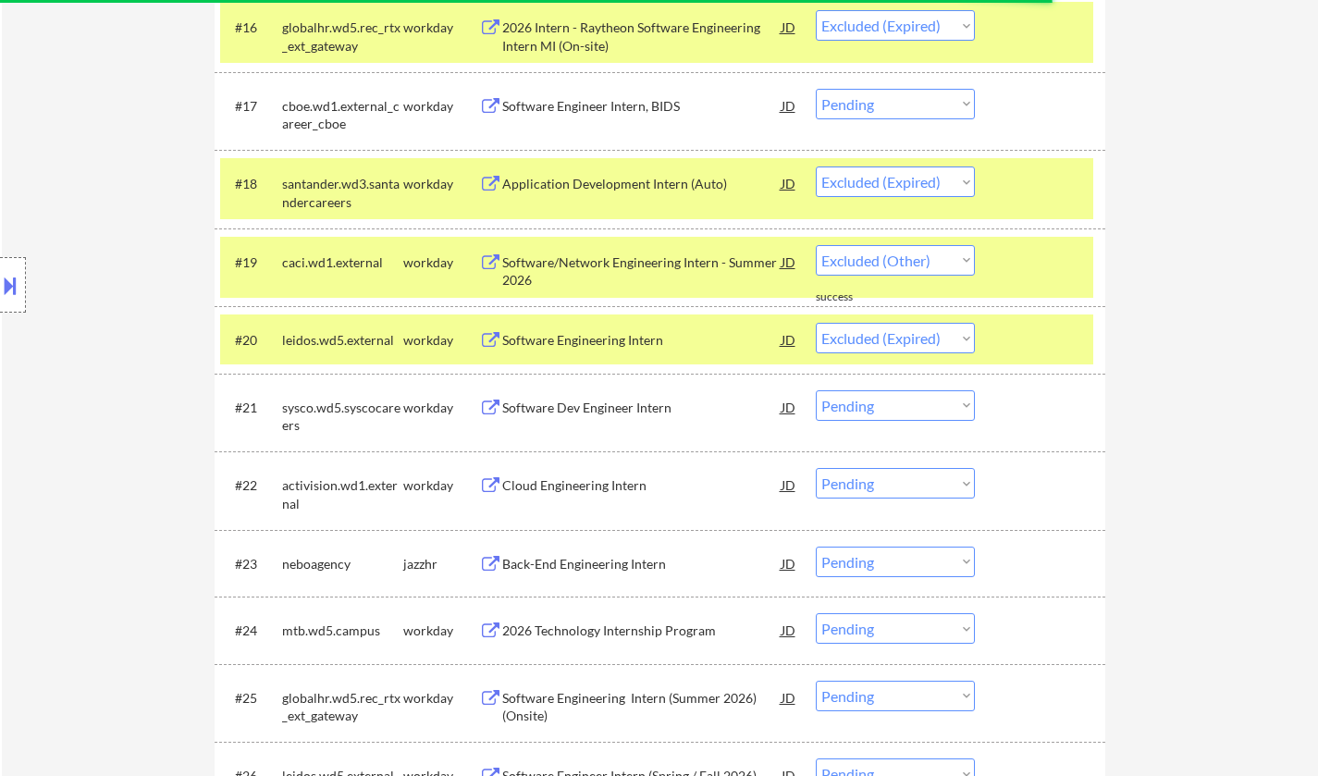
click at [570, 412] on div "Software Dev Engineer Intern" at bounding box center [641, 408] width 279 height 18
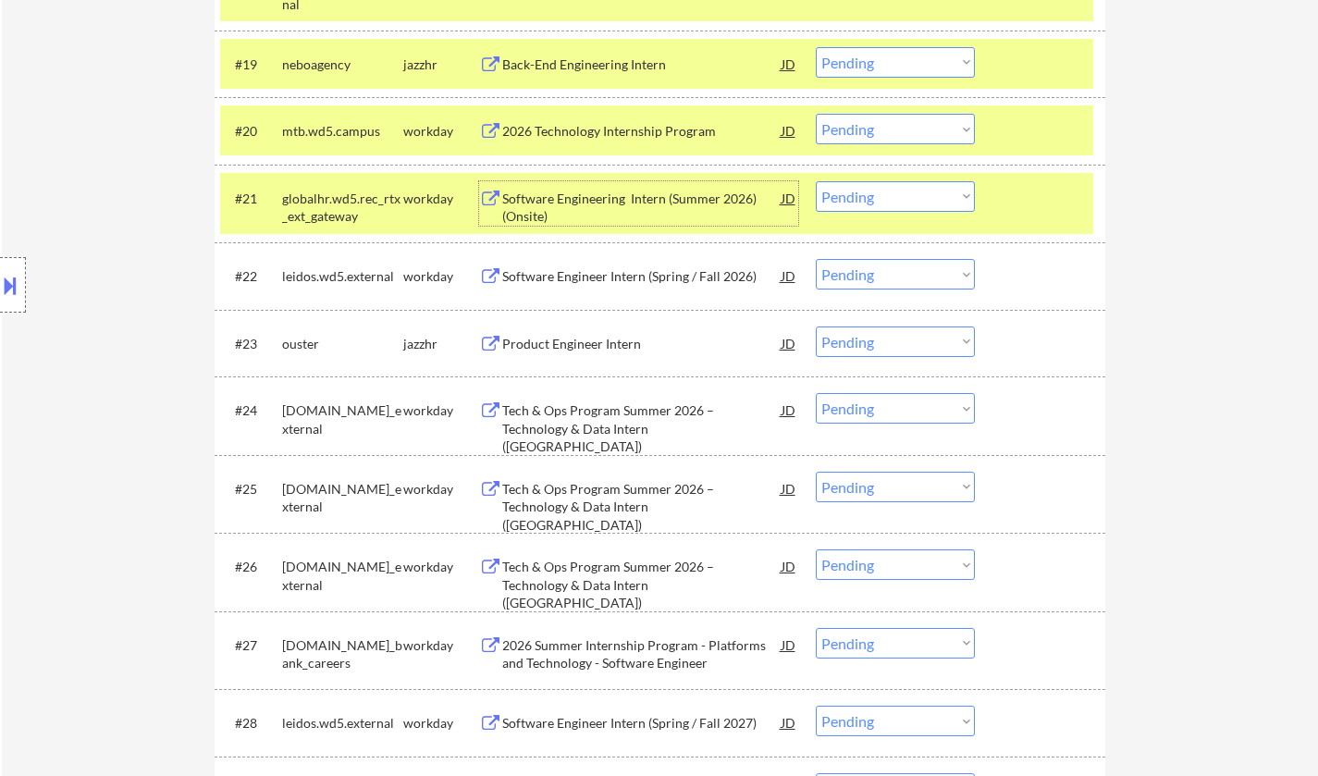
scroll to position [1849, 0]
